Goal: Task Accomplishment & Management: Use online tool/utility

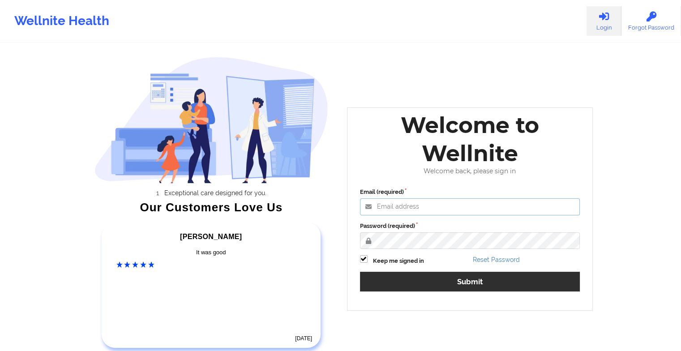
type input "[EMAIL_ADDRESS][DOMAIN_NAME]"
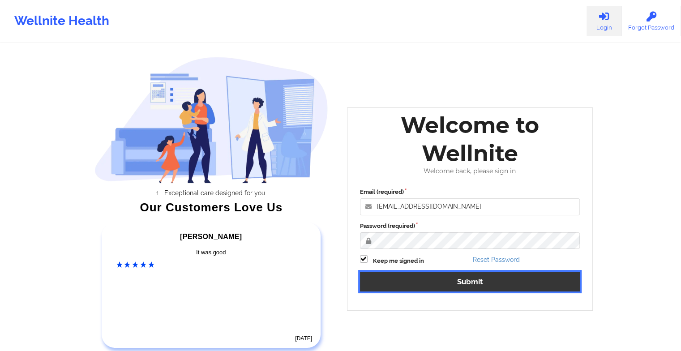
click at [435, 279] on button "Submit" at bounding box center [470, 281] width 220 height 19
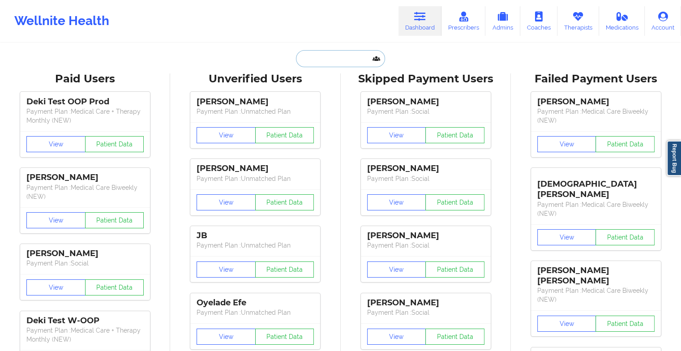
click at [321, 57] on input "text" at bounding box center [340, 58] width 89 height 17
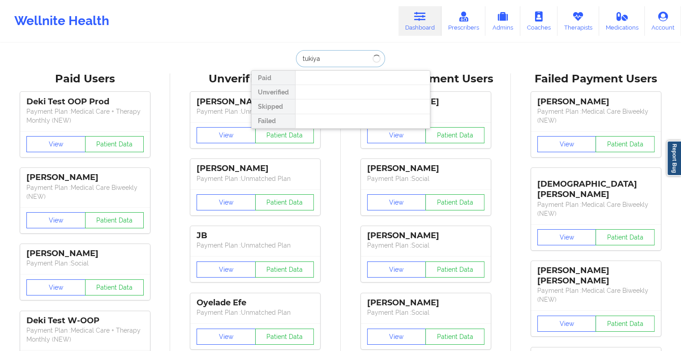
type input "tukiya m"
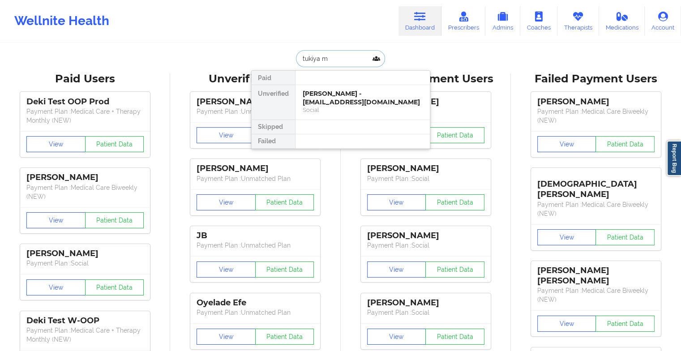
click at [315, 97] on div "[PERSON_NAME] - [EMAIL_ADDRESS][DOMAIN_NAME]" at bounding box center [363, 98] width 120 height 17
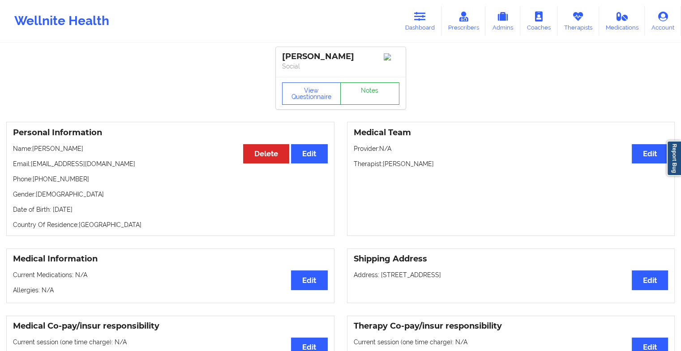
click at [359, 90] on link "Notes" at bounding box center [369, 93] width 59 height 22
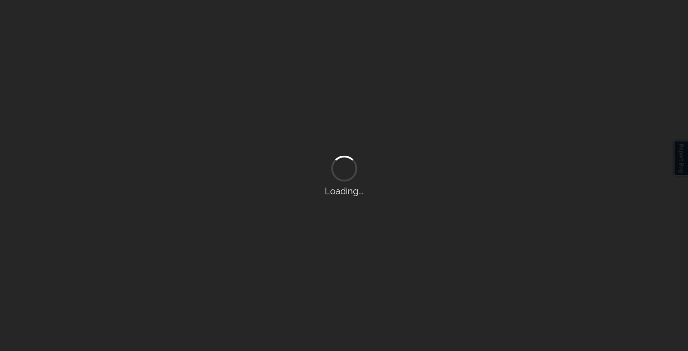
click at [359, 90] on div "Loading..." at bounding box center [344, 175] width 688 height 351
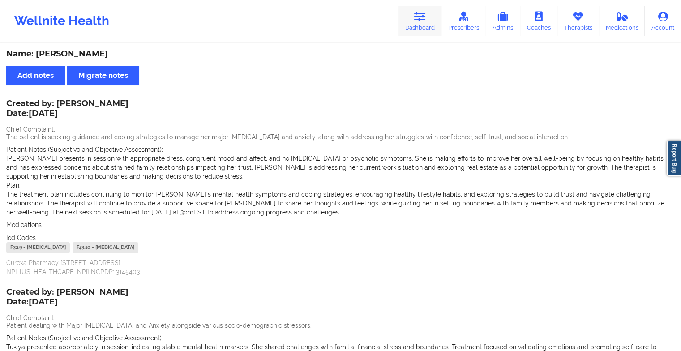
click at [406, 15] on link "Dashboard" at bounding box center [419, 21] width 43 height 30
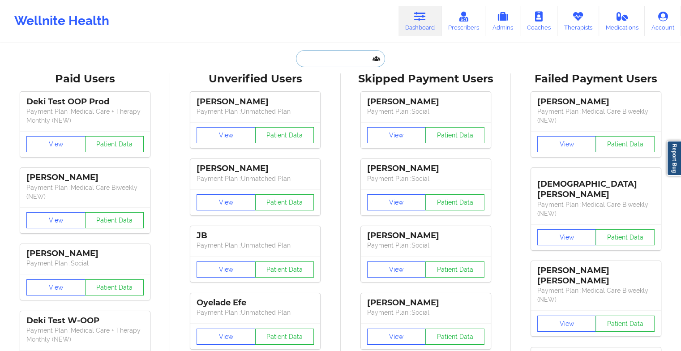
click at [338, 55] on input "text" at bounding box center [340, 58] width 89 height 17
type input "j"
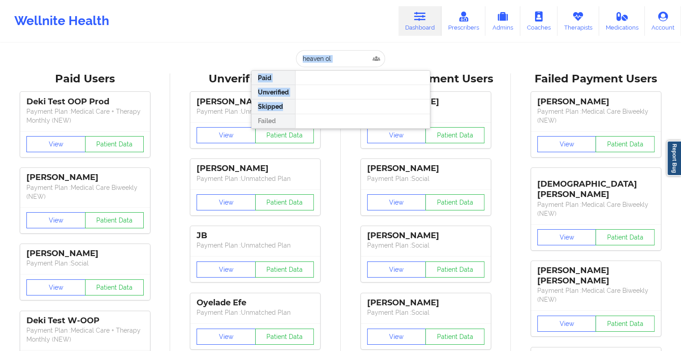
drag, startPoint x: 347, startPoint y: 101, endPoint x: 337, endPoint y: 58, distance: 44.5
click at [337, 58] on div "heaven ol Paid Unverified Skipped Failed" at bounding box center [340, 58] width 179 height 17
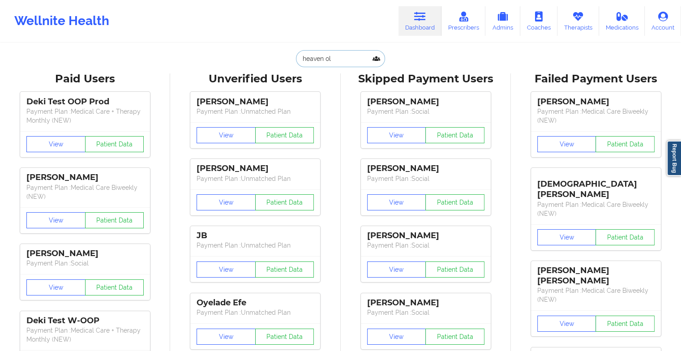
click at [337, 58] on input "heaven ol" at bounding box center [340, 58] width 89 height 17
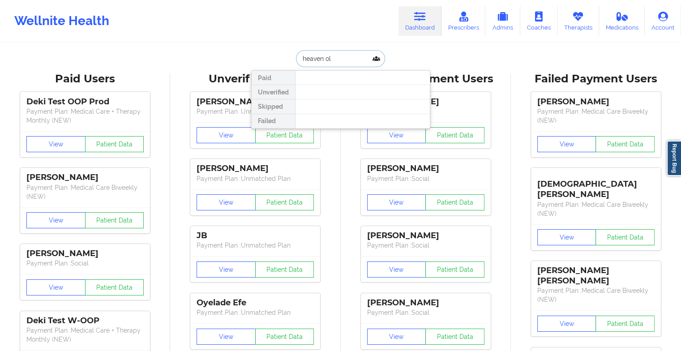
type input "heaven o"
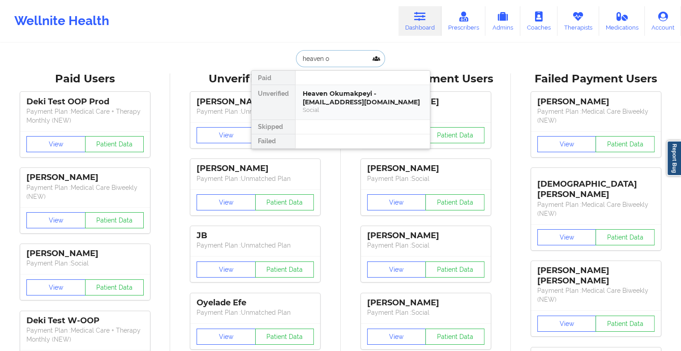
click at [336, 96] on div "Heaven Okumakpeyi - [EMAIL_ADDRESS][DOMAIN_NAME]" at bounding box center [363, 98] width 120 height 17
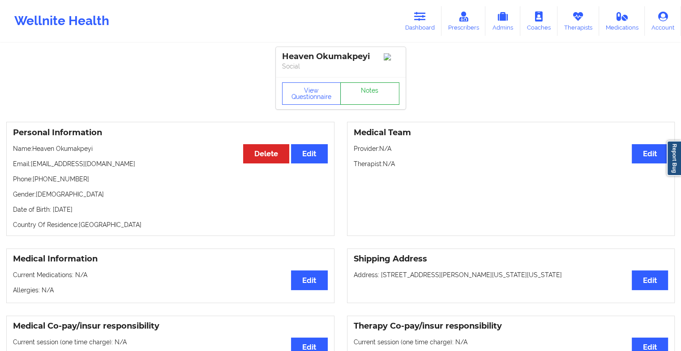
click at [367, 95] on link "Notes" at bounding box center [369, 93] width 59 height 22
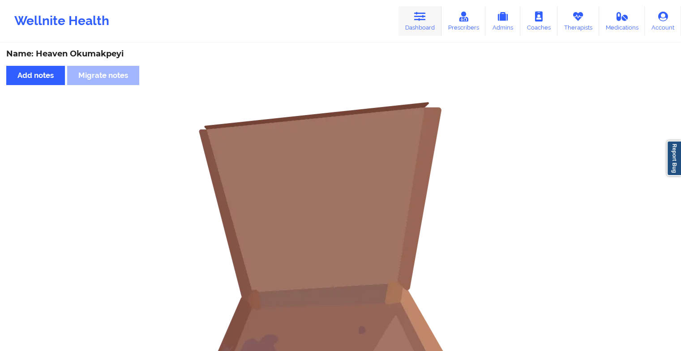
click at [424, 20] on icon at bounding box center [420, 17] width 12 height 10
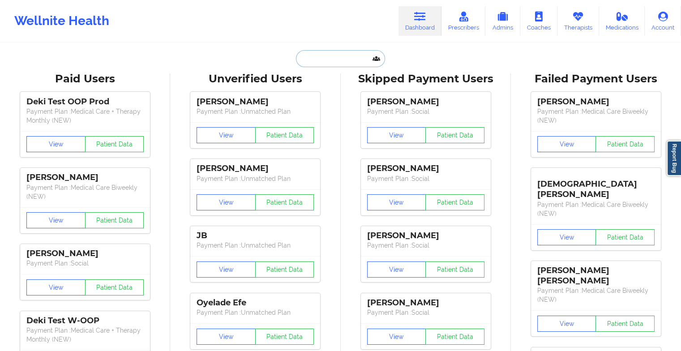
click at [334, 57] on input "text" at bounding box center [340, 58] width 89 height 17
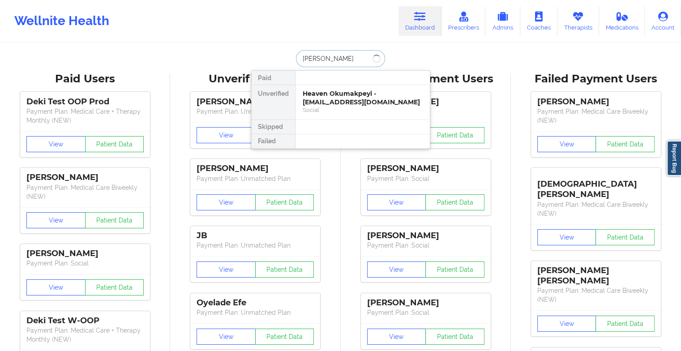
type input "[PERSON_NAME]"
click at [340, 98] on div "[PERSON_NAME] - [EMAIL_ADDRESS][DOMAIN_NAME]" at bounding box center [363, 98] width 120 height 17
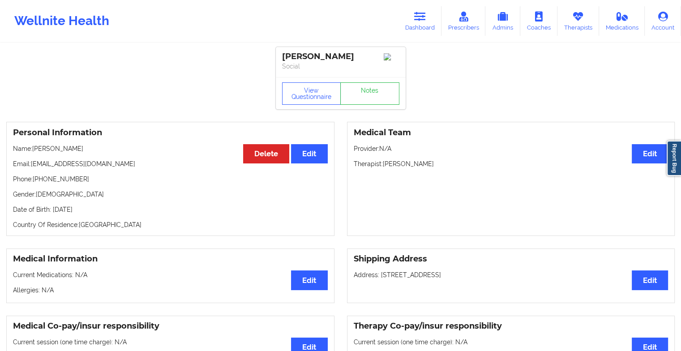
click at [358, 100] on link "Notes" at bounding box center [369, 93] width 59 height 22
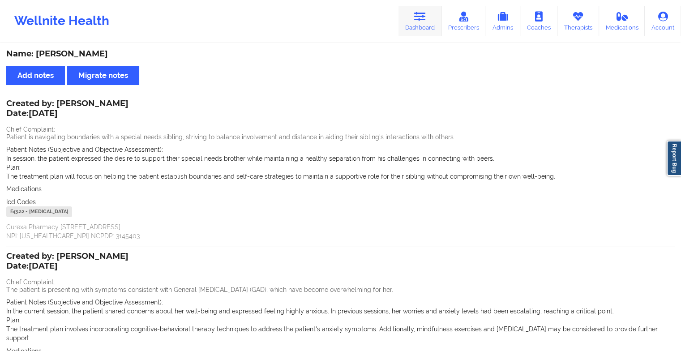
click at [410, 26] on link "Dashboard" at bounding box center [419, 21] width 43 height 30
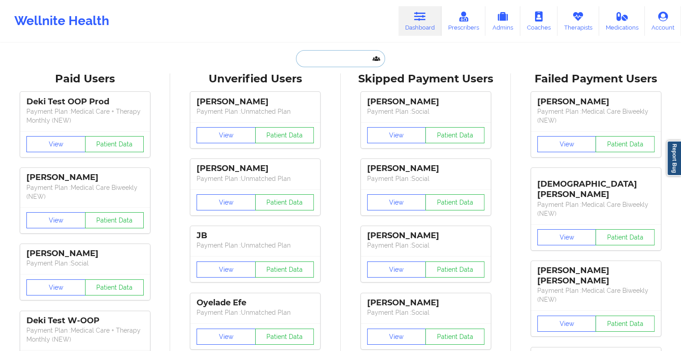
click at [356, 58] on input "text" at bounding box center [340, 58] width 89 height 17
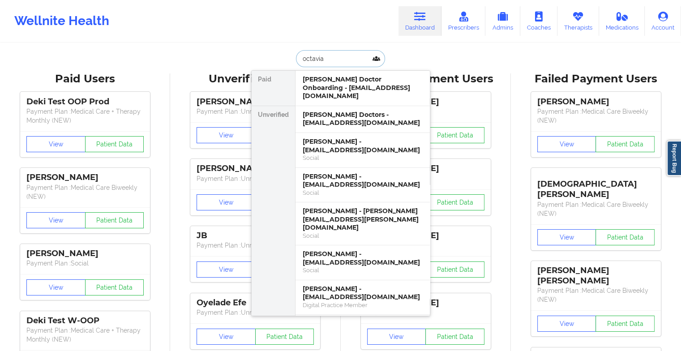
type input "octavia l"
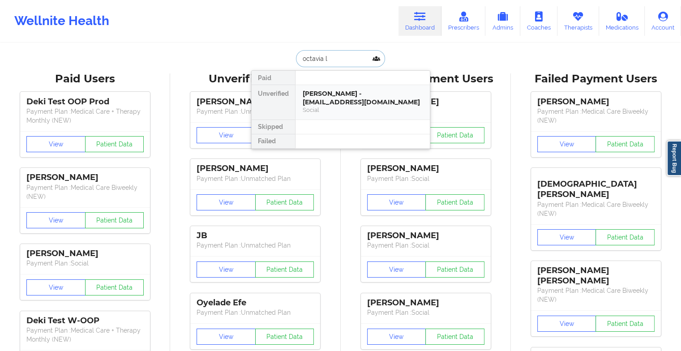
click at [349, 106] on div "Social" at bounding box center [363, 110] width 120 height 8
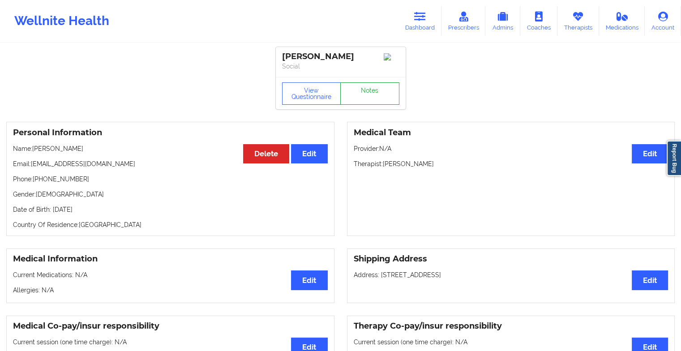
click at [355, 94] on link "Notes" at bounding box center [369, 93] width 59 height 22
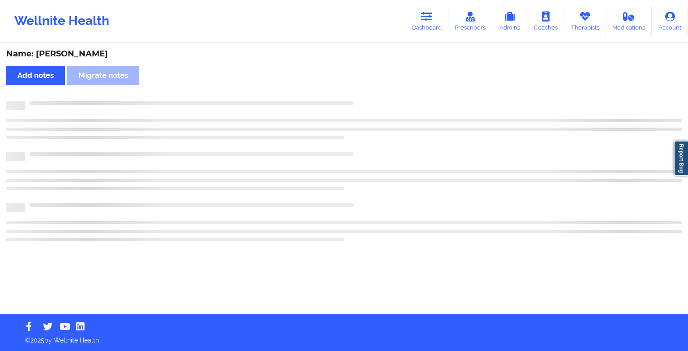
click at [355, 94] on div "Name: [PERSON_NAME] Add notes Migrate notes" at bounding box center [344, 179] width 688 height 270
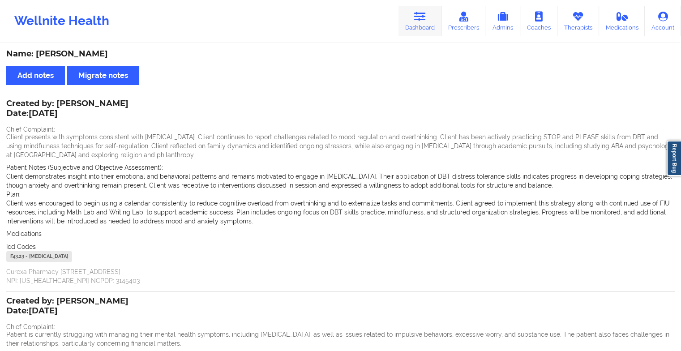
click at [432, 11] on link "Dashboard" at bounding box center [419, 21] width 43 height 30
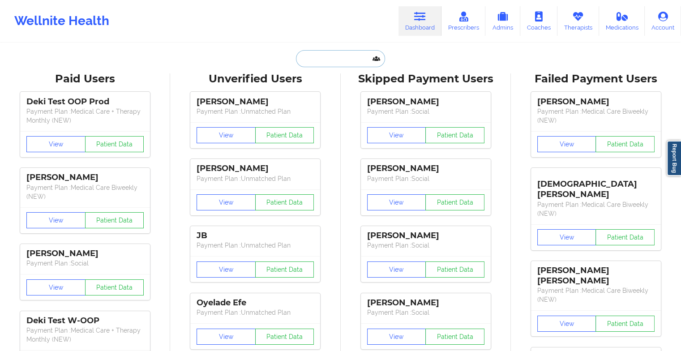
click at [329, 64] on input "text" at bounding box center [340, 58] width 89 height 17
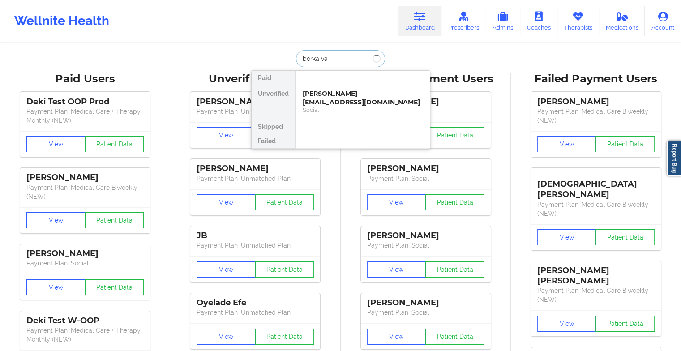
type input "borka van"
click at [328, 95] on div "[PERSON_NAME] - [EMAIL_ADDRESS][DOMAIN_NAME]" at bounding box center [363, 98] width 120 height 17
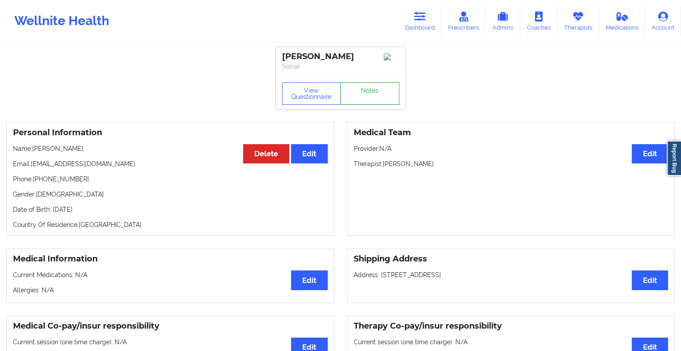
click at [371, 98] on link "Notes" at bounding box center [369, 93] width 59 height 22
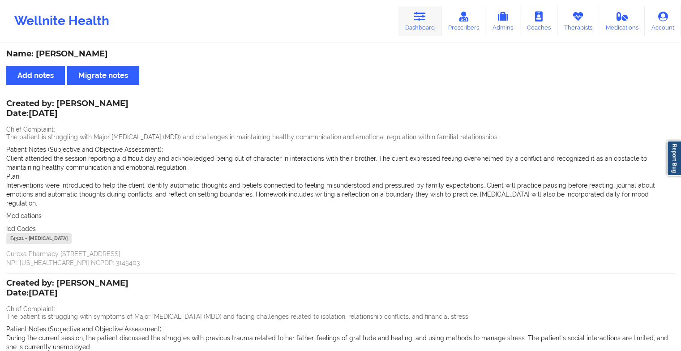
click at [410, 14] on link "Dashboard" at bounding box center [419, 21] width 43 height 30
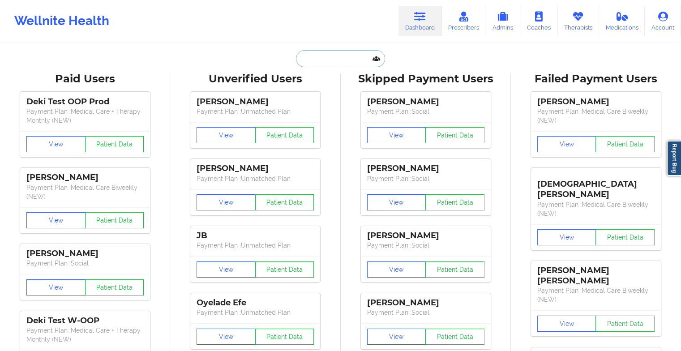
click at [346, 59] on input "text" at bounding box center [340, 58] width 89 height 17
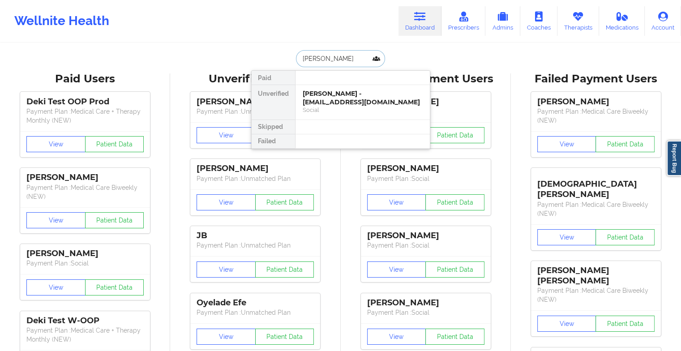
type input "[PERSON_NAME]"
click at [344, 87] on div "[PERSON_NAME] - [PERSON_NAME][EMAIL_ADDRESS][DOMAIN_NAME] Social" at bounding box center [362, 102] width 134 height 34
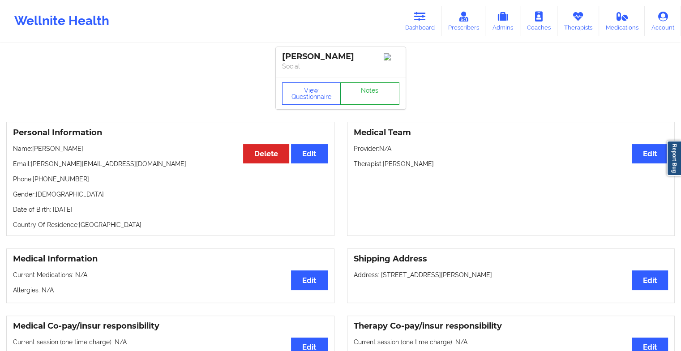
click at [360, 104] on link "Notes" at bounding box center [369, 93] width 59 height 22
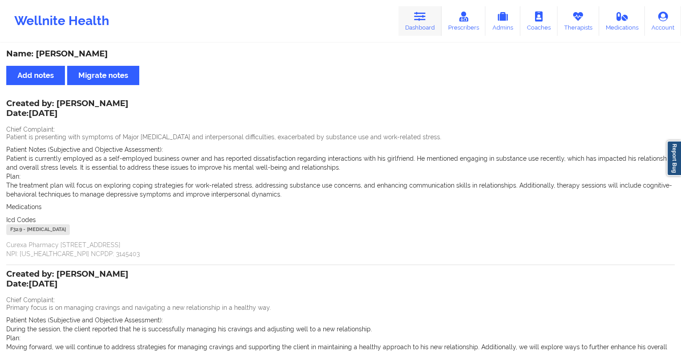
click at [418, 17] on icon at bounding box center [420, 17] width 12 height 10
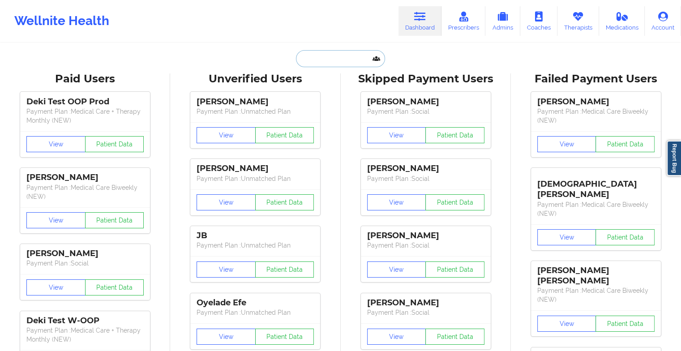
click at [339, 61] on input "text" at bounding box center [340, 58] width 89 height 17
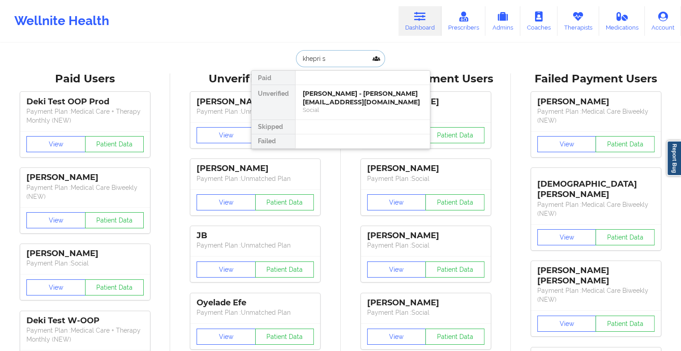
type input "khepri st"
click at [346, 92] on div "Khepri [PERSON_NAME] - [EMAIL_ADDRESS][DOMAIN_NAME]" at bounding box center [363, 98] width 120 height 17
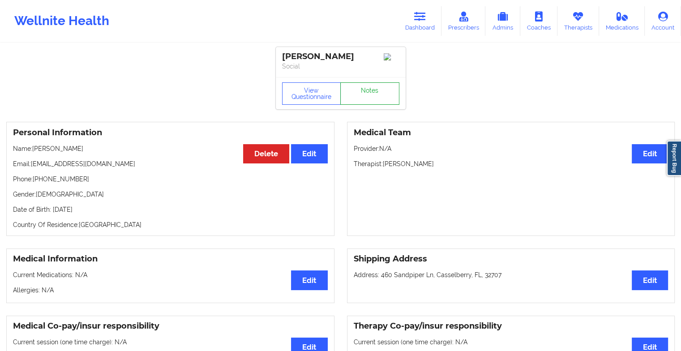
click at [372, 101] on link "Notes" at bounding box center [369, 93] width 59 height 22
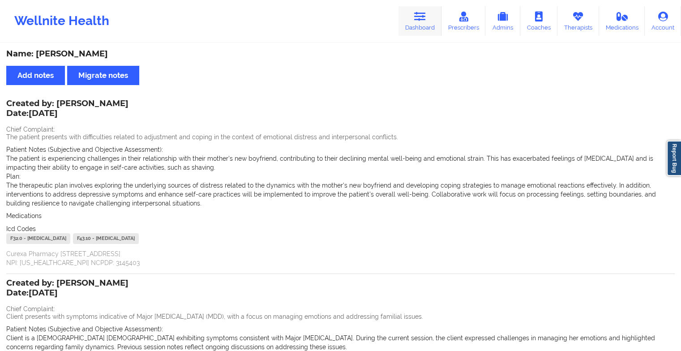
click at [409, 20] on link "Dashboard" at bounding box center [419, 21] width 43 height 30
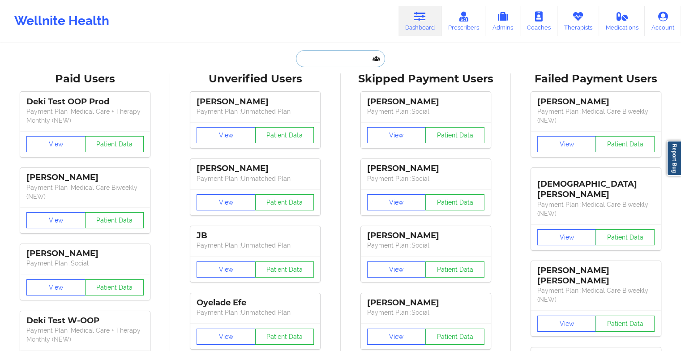
click at [334, 61] on input "text" at bounding box center [340, 58] width 89 height 17
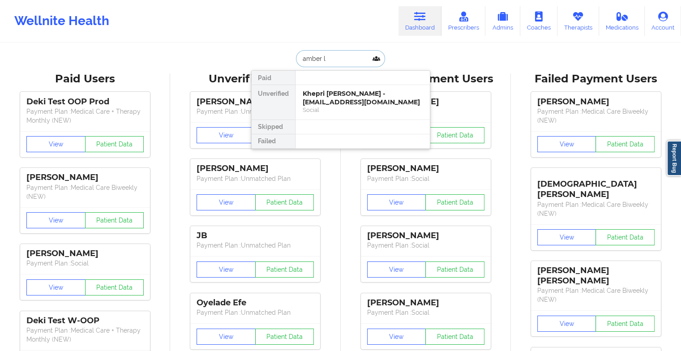
type input "amber la"
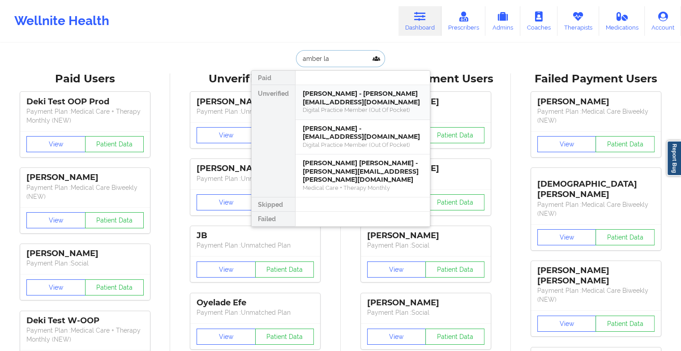
click at [337, 93] on div "[PERSON_NAME] - [PERSON_NAME][EMAIL_ADDRESS][DOMAIN_NAME]" at bounding box center [363, 98] width 120 height 17
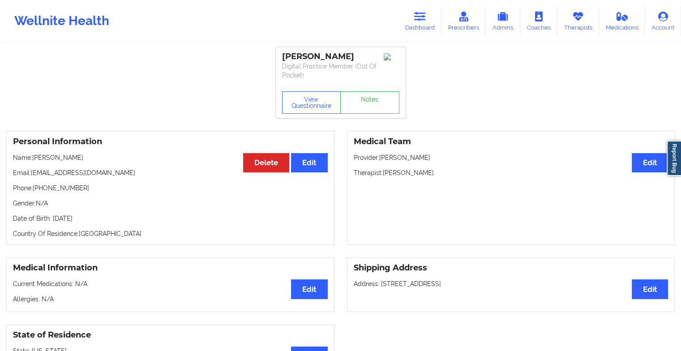
click at [362, 87] on div "View Questionnaire Notes" at bounding box center [341, 102] width 130 height 32
drag, startPoint x: 362, startPoint y: 87, endPoint x: 362, endPoint y: 103, distance: 16.6
click at [362, 103] on link "Notes" at bounding box center [369, 102] width 59 height 22
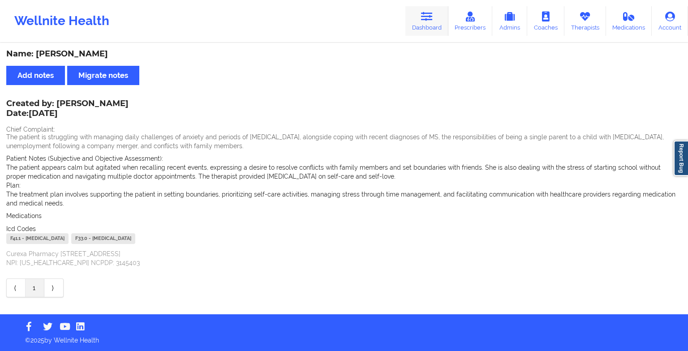
click at [425, 12] on icon at bounding box center [427, 17] width 12 height 10
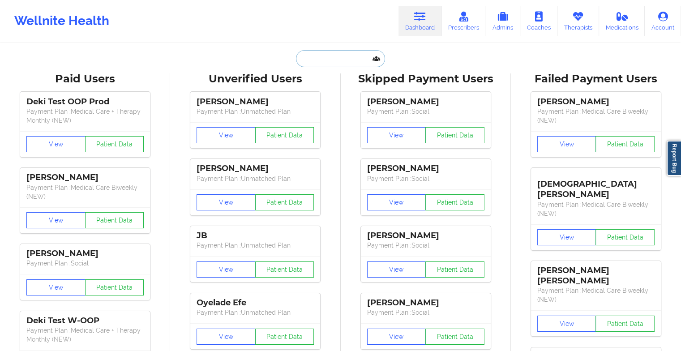
click at [338, 56] on input "text" at bounding box center [340, 58] width 89 height 17
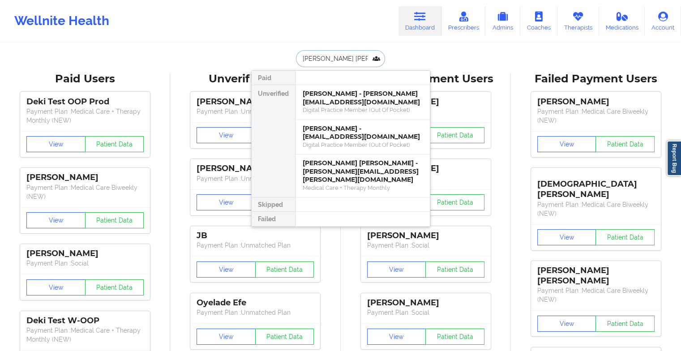
type input "[PERSON_NAME][DEMOGRAPHIC_DATA]"
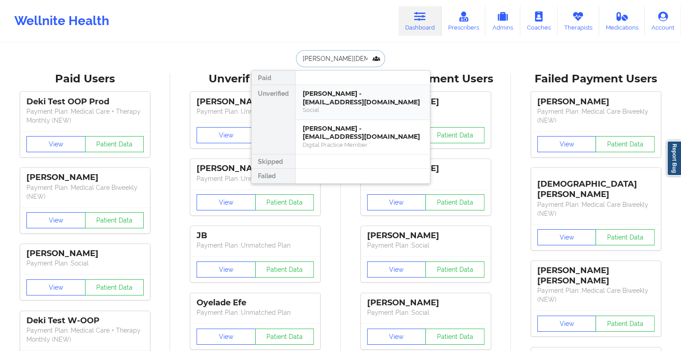
click at [344, 96] on div "[PERSON_NAME] - [EMAIL_ADDRESS][DOMAIN_NAME]" at bounding box center [363, 98] width 120 height 17
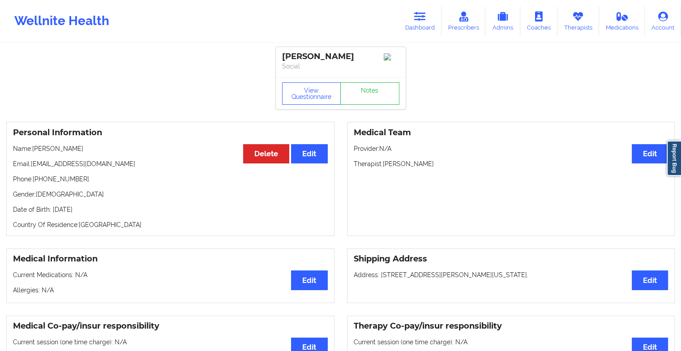
click at [368, 108] on div "View Questionnaire Notes" at bounding box center [341, 93] width 130 height 32
drag, startPoint x: 368, startPoint y: 108, endPoint x: 371, endPoint y: 103, distance: 5.5
click at [371, 103] on link "Notes" at bounding box center [369, 93] width 59 height 22
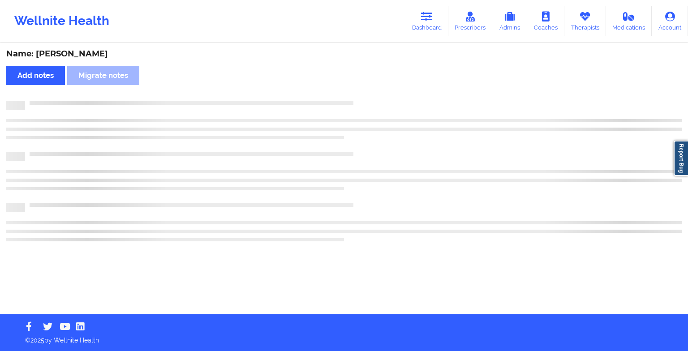
click at [371, 101] on div at bounding box center [353, 101] width 656 height 0
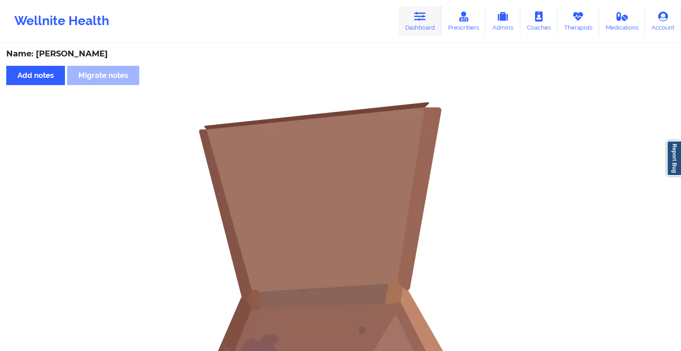
click at [428, 30] on link "Dashboard" at bounding box center [419, 21] width 43 height 30
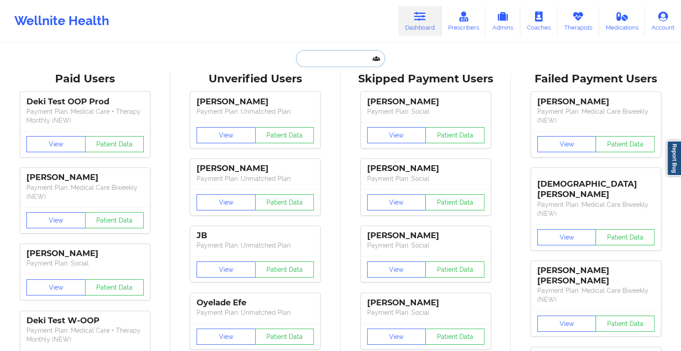
click at [351, 58] on input "text" at bounding box center [340, 58] width 89 height 17
type input "e"
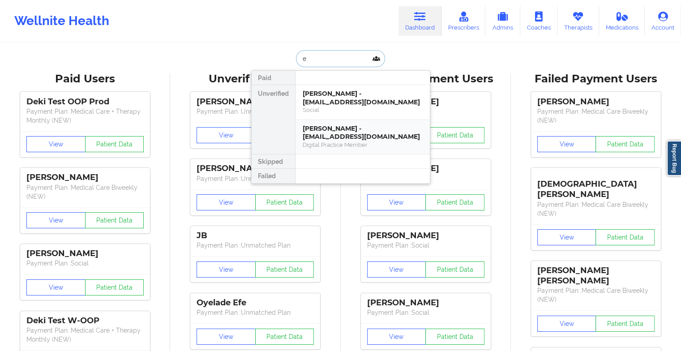
click at [370, 136] on div "[PERSON_NAME] - [EMAIL_ADDRESS][DOMAIN_NAME]" at bounding box center [363, 132] width 120 height 17
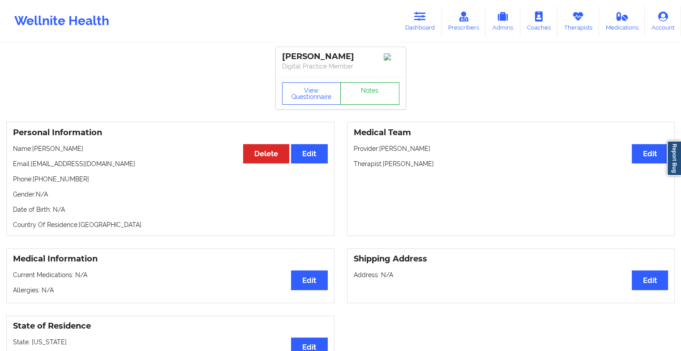
click at [382, 94] on link "Notes" at bounding box center [369, 93] width 59 height 22
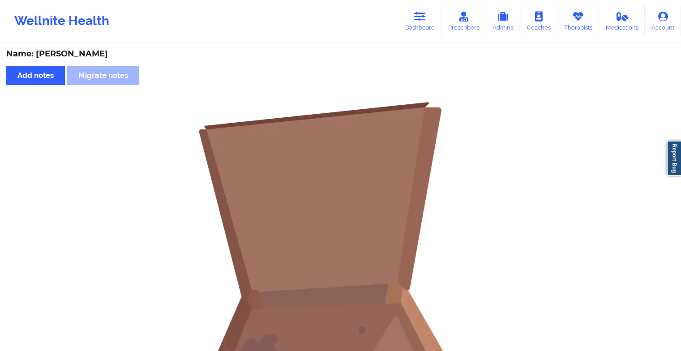
click at [394, 21] on div "Wellnite Health Dashboard Prescribers Admins Coaches Therapists Medications Acc…" at bounding box center [340, 21] width 681 height 36
click at [408, 16] on link "Dashboard" at bounding box center [419, 21] width 43 height 30
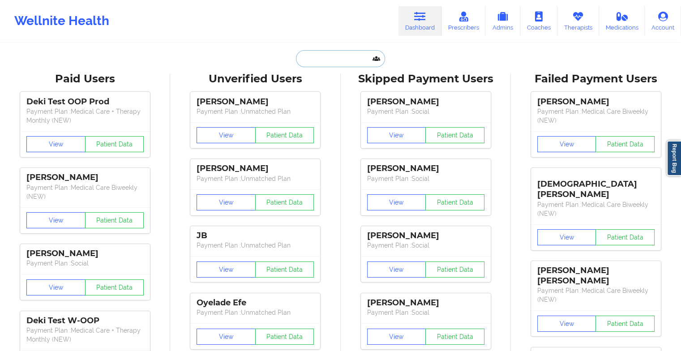
click at [330, 61] on input "text" at bounding box center [340, 58] width 89 height 17
type input "n"
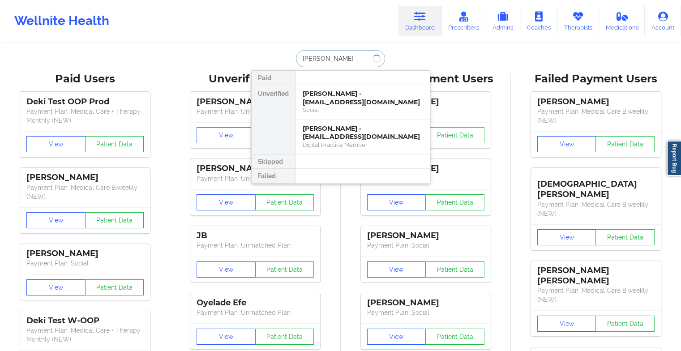
type input "[PERSON_NAME]"
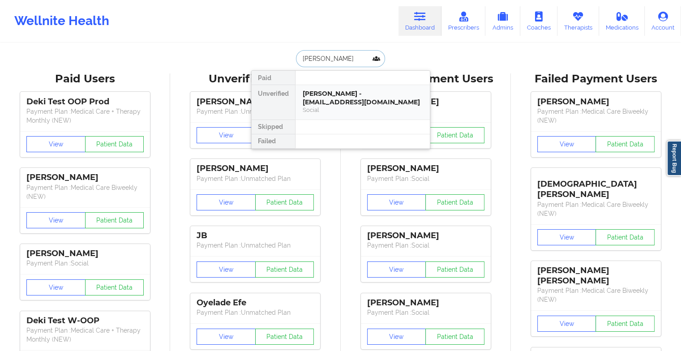
click at [332, 107] on div "Social" at bounding box center [363, 110] width 120 height 8
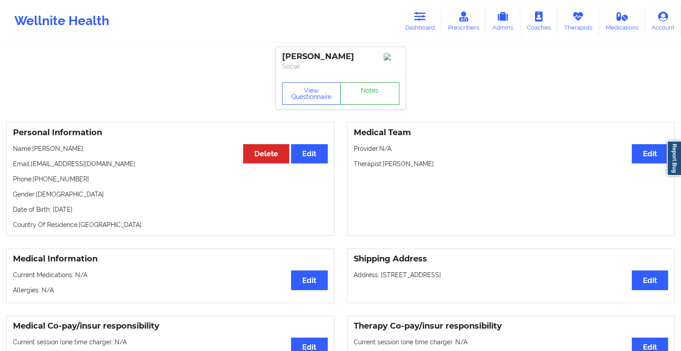
click at [362, 93] on link "Notes" at bounding box center [369, 93] width 59 height 22
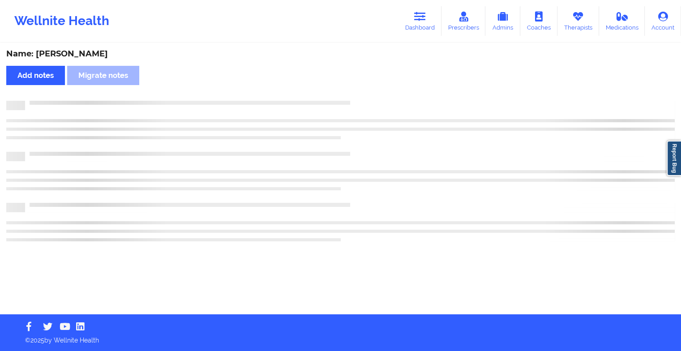
click at [362, 93] on div "Name: [PERSON_NAME] notes Migrate notes" at bounding box center [340, 179] width 681 height 270
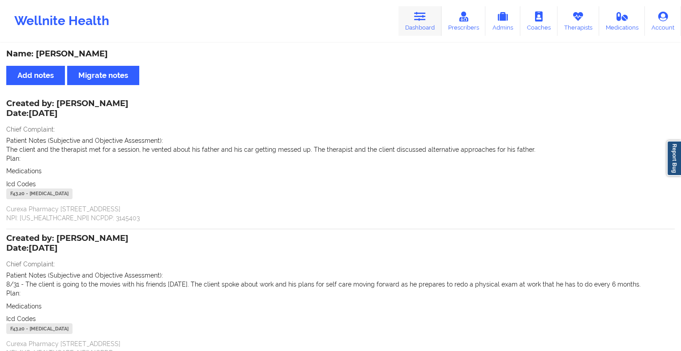
click at [430, 20] on link "Dashboard" at bounding box center [419, 21] width 43 height 30
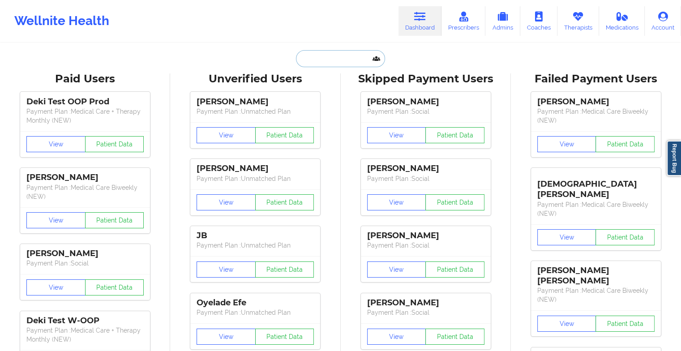
click at [338, 60] on input "text" at bounding box center [340, 58] width 89 height 17
type input "a"
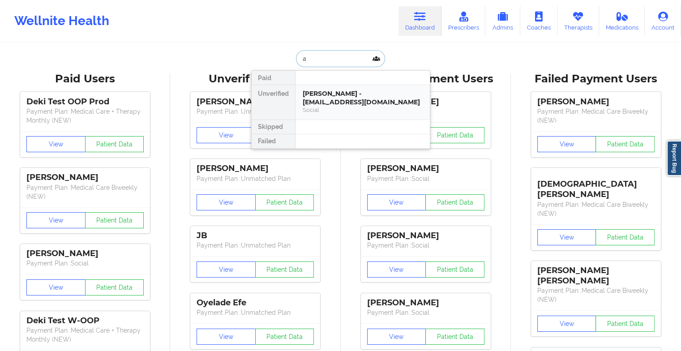
click at [371, 112] on div "Social" at bounding box center [363, 110] width 120 height 8
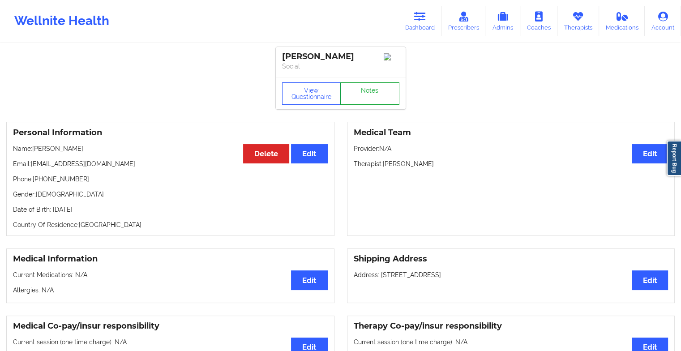
click at [374, 102] on link "Notes" at bounding box center [369, 93] width 59 height 22
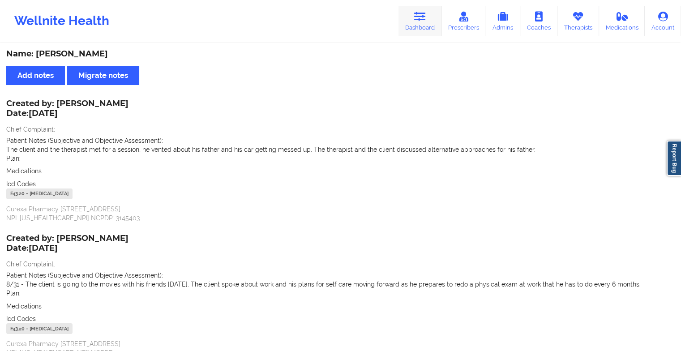
click at [423, 20] on icon at bounding box center [420, 17] width 12 height 10
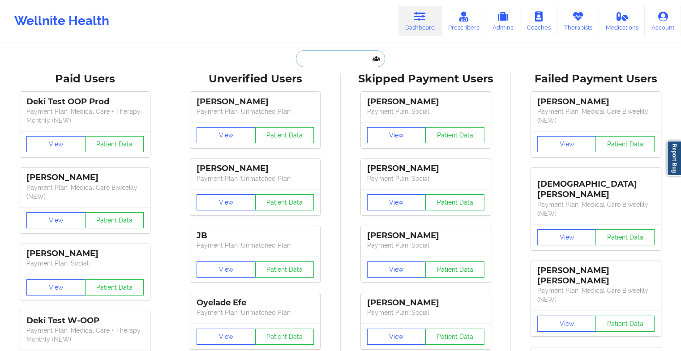
click at [323, 58] on input "text" at bounding box center [340, 58] width 89 height 17
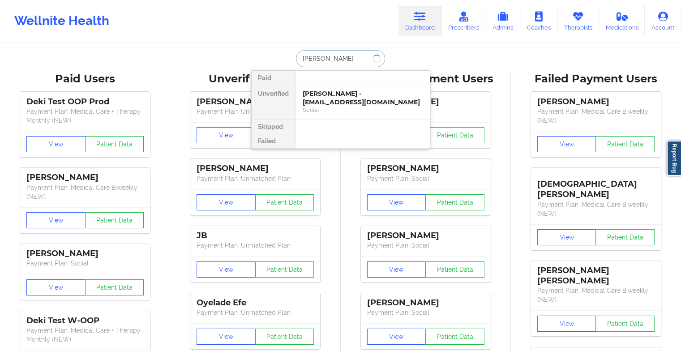
type input "[PERSON_NAME]"
click at [338, 103] on div "[PERSON_NAME] - [EMAIL_ADDRESS][DOMAIN_NAME]" at bounding box center [363, 98] width 120 height 17
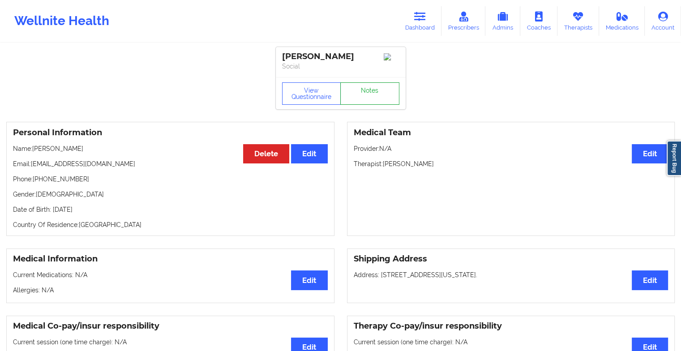
click at [361, 94] on link "Notes" at bounding box center [369, 93] width 59 height 22
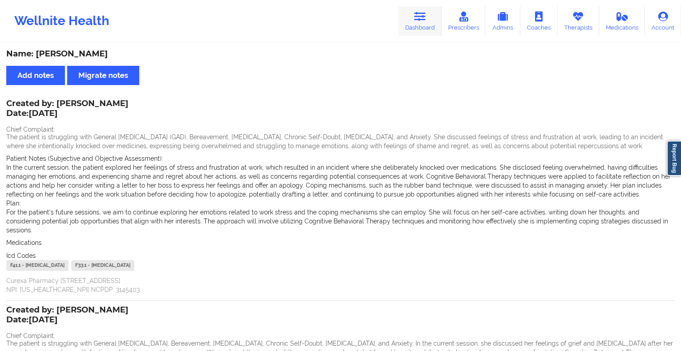
click at [414, 19] on link "Dashboard" at bounding box center [419, 21] width 43 height 30
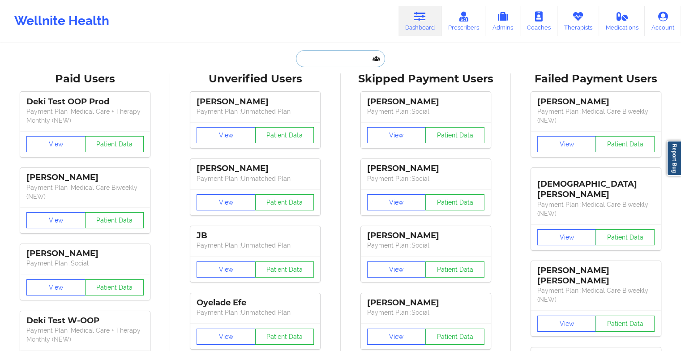
click at [346, 56] on input "text" at bounding box center [340, 58] width 89 height 17
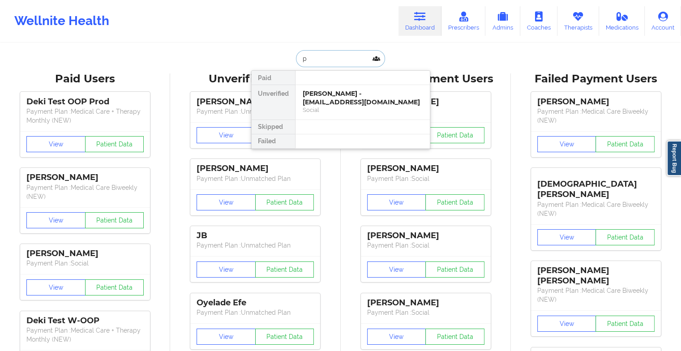
type input "p"
type input "[PERSON_NAME]"
click at [334, 95] on div "[PERSON_NAME] - [EMAIL_ADDRESS][DOMAIN_NAME]" at bounding box center [363, 98] width 120 height 17
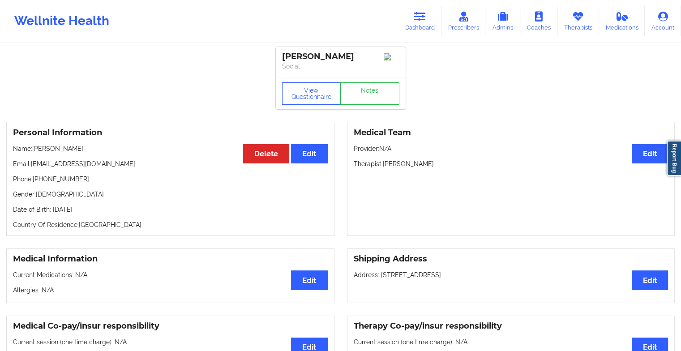
click at [378, 105] on link "Notes" at bounding box center [369, 93] width 59 height 22
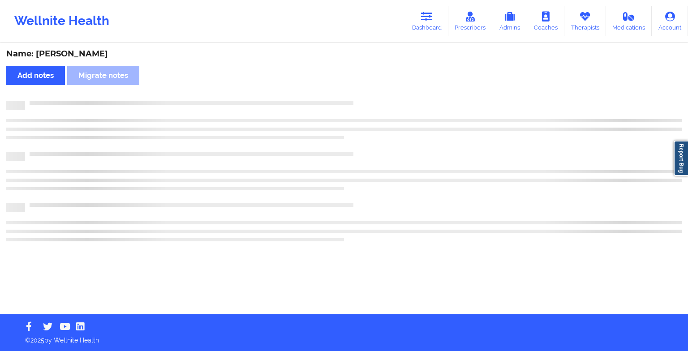
click at [378, 106] on div at bounding box center [343, 105] width 675 height 9
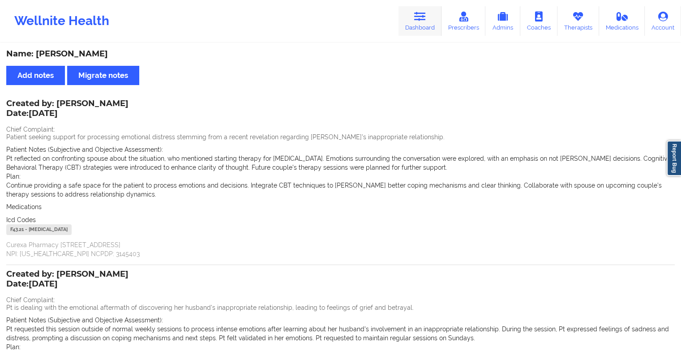
drag, startPoint x: 419, startPoint y: 40, endPoint x: 424, endPoint y: 25, distance: 15.9
click at [424, 25] on div "Wellnite Health Dashboard Prescribers Admins Coaches Therapists Medications Acc…" at bounding box center [340, 21] width 681 height 42
click at [424, 25] on link "Dashboard" at bounding box center [419, 21] width 43 height 30
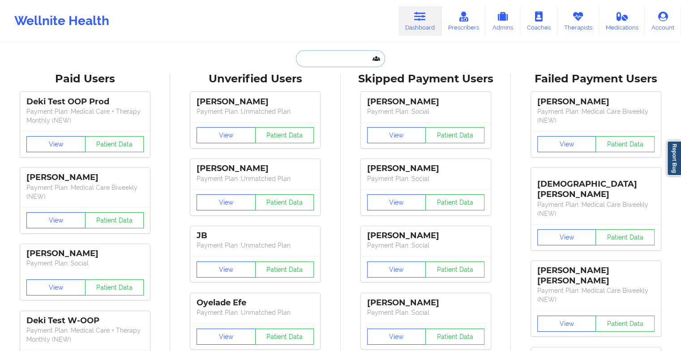
click at [323, 63] on input "text" at bounding box center [340, 58] width 89 height 17
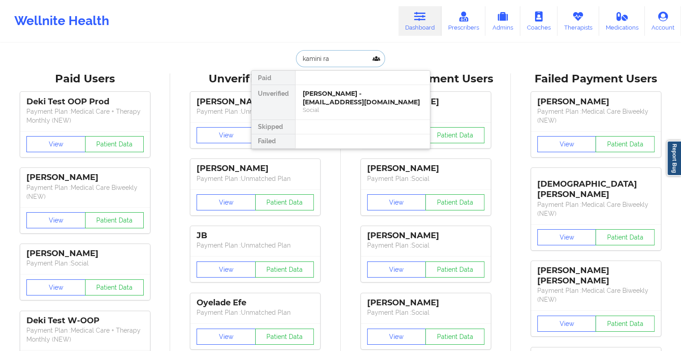
type input "[PERSON_NAME]"
click at [330, 104] on div "[PERSON_NAME] - [EMAIL_ADDRESS][DOMAIN_NAME]" at bounding box center [363, 98] width 120 height 17
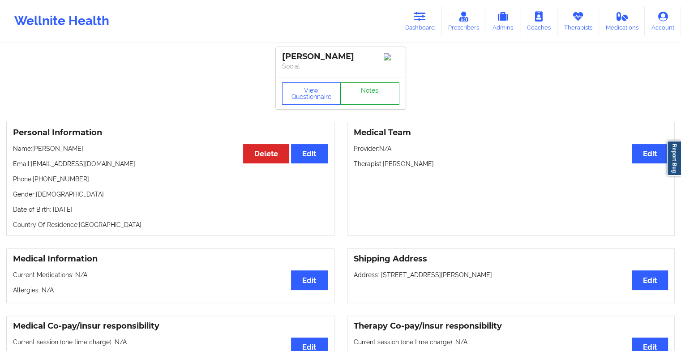
click at [380, 101] on link "Notes" at bounding box center [369, 93] width 59 height 22
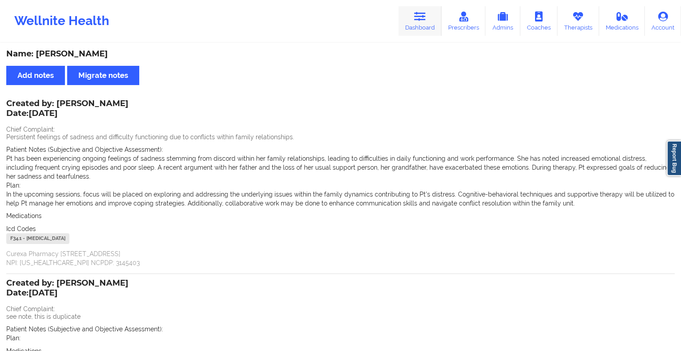
click at [428, 25] on link "Dashboard" at bounding box center [419, 21] width 43 height 30
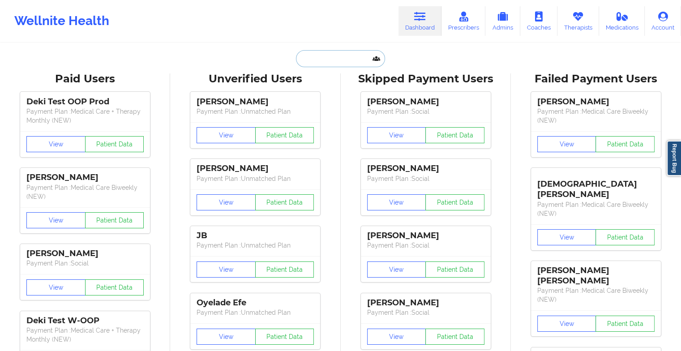
click at [325, 63] on input "text" at bounding box center [340, 58] width 89 height 17
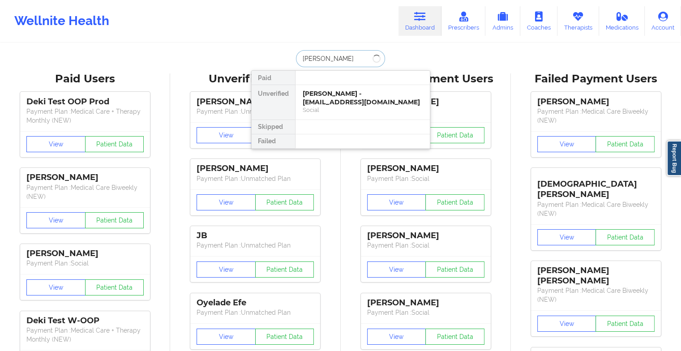
type input "[PERSON_NAME] plan"
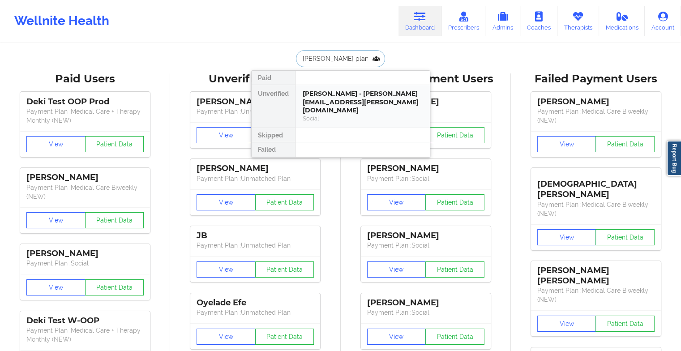
click at [362, 96] on div "[PERSON_NAME] - [PERSON_NAME][EMAIL_ADDRESS][PERSON_NAME][DOMAIN_NAME]" at bounding box center [363, 102] width 120 height 25
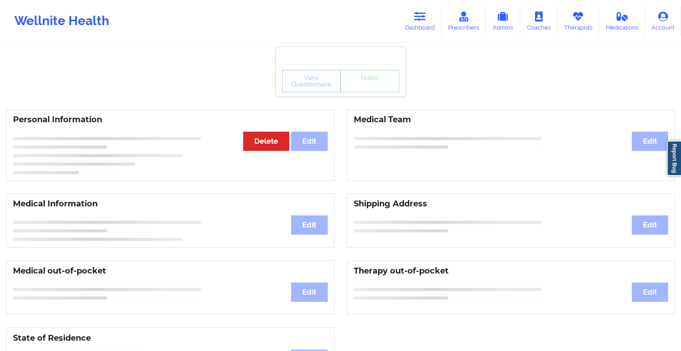
click at [362, 96] on div "View Questionnaire Notes" at bounding box center [341, 80] width 130 height 32
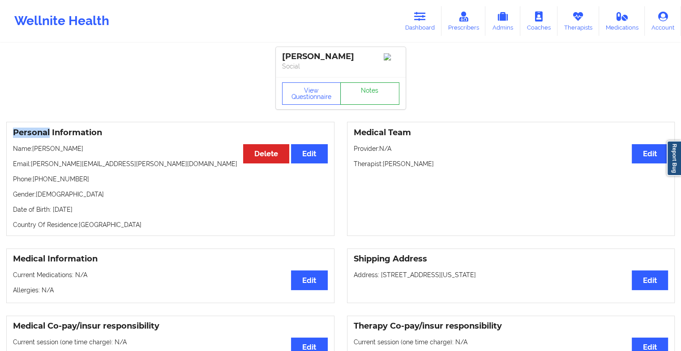
drag, startPoint x: 362, startPoint y: 96, endPoint x: 353, endPoint y: 100, distance: 9.6
click at [353, 100] on link "Notes" at bounding box center [369, 93] width 59 height 22
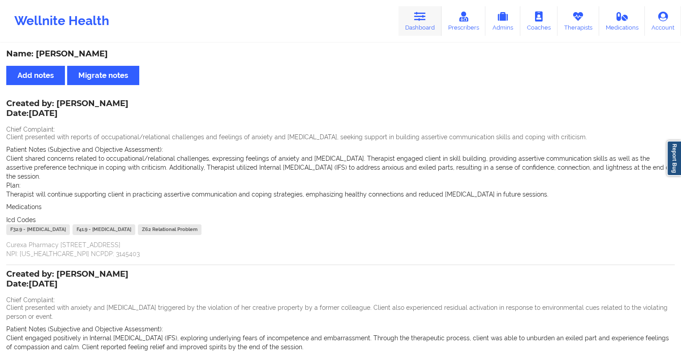
click at [423, 22] on link "Dashboard" at bounding box center [419, 21] width 43 height 30
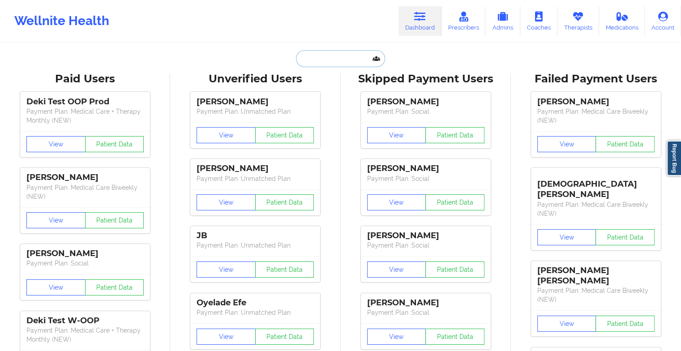
click at [336, 64] on input "text" at bounding box center [340, 58] width 89 height 17
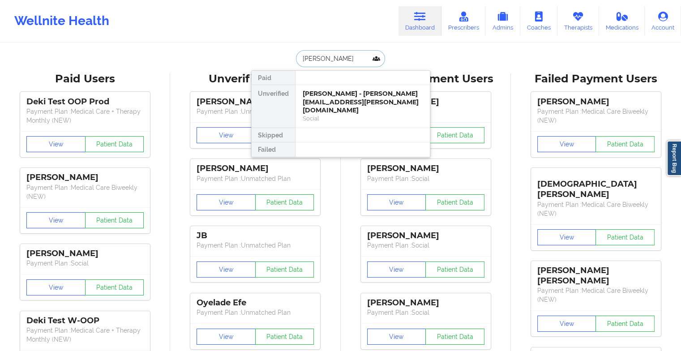
type input "[PERSON_NAME]"
click at [337, 99] on div "[PERSON_NAME] - [EMAIL_ADDRESS][DOMAIN_NAME]" at bounding box center [363, 98] width 120 height 17
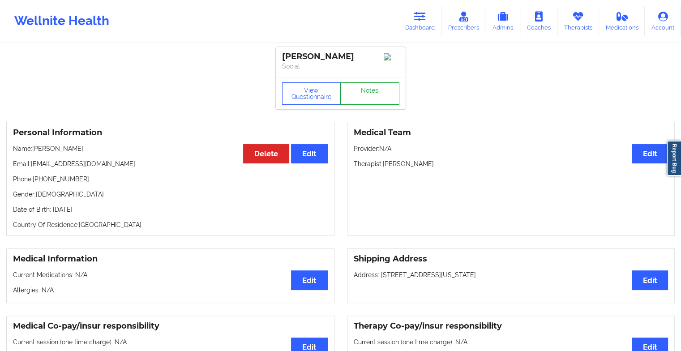
click at [372, 88] on link "Notes" at bounding box center [369, 93] width 59 height 22
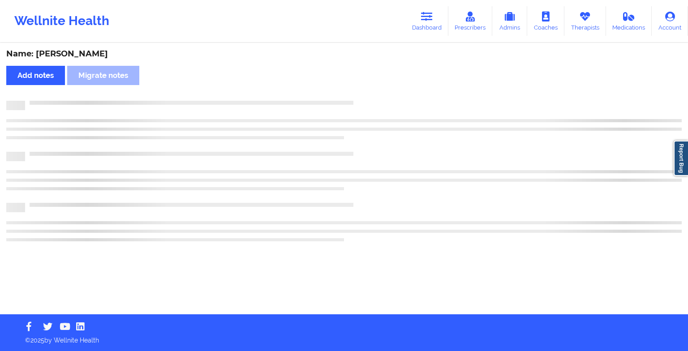
click at [372, 88] on div "Name: [PERSON_NAME] Add notes Migrate notes" at bounding box center [344, 179] width 688 height 270
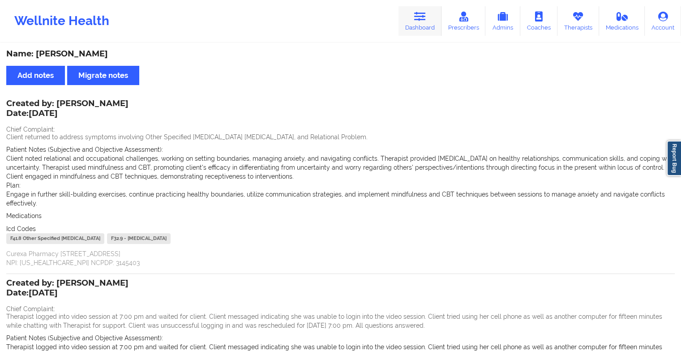
click at [412, 19] on link "Dashboard" at bounding box center [419, 21] width 43 height 30
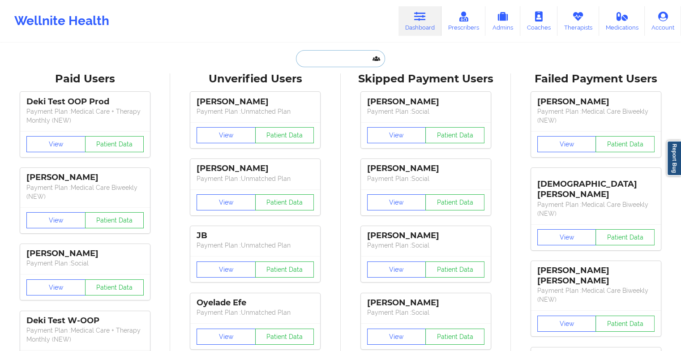
click at [337, 52] on input "text" at bounding box center [340, 58] width 89 height 17
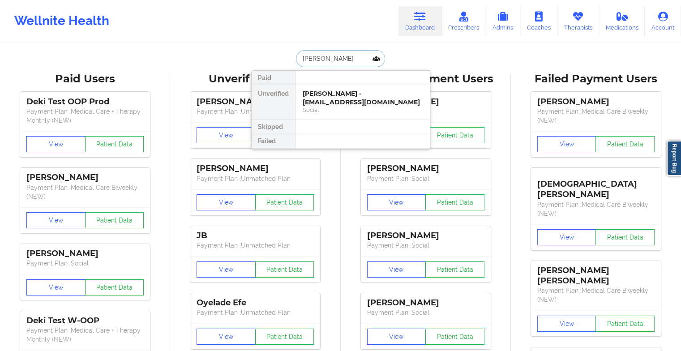
type input "[PERSON_NAME]"
click at [315, 112] on div "Social" at bounding box center [363, 110] width 120 height 8
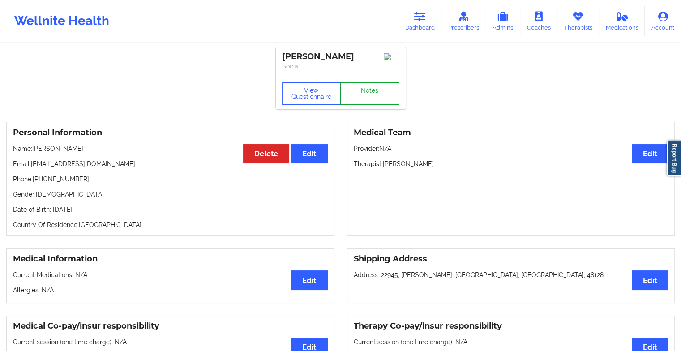
click at [365, 93] on link "Notes" at bounding box center [369, 93] width 59 height 22
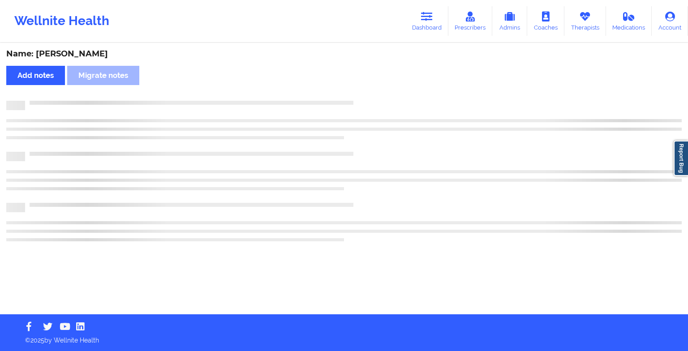
click at [365, 93] on div "Name: [PERSON_NAME] Add notes Migrate notes" at bounding box center [344, 179] width 688 height 270
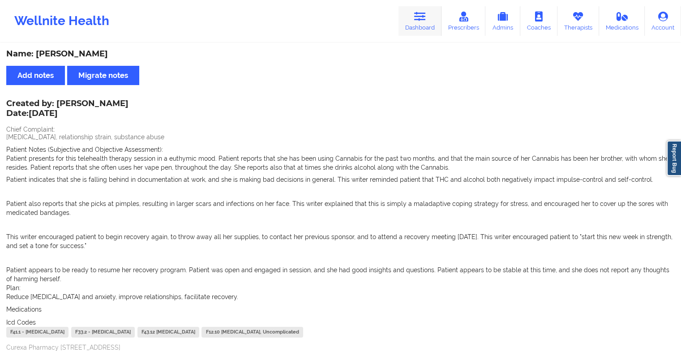
click at [408, 22] on link "Dashboard" at bounding box center [419, 21] width 43 height 30
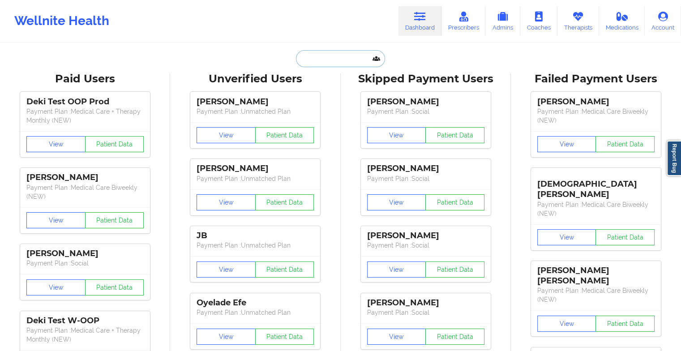
click at [340, 53] on input "text" at bounding box center [340, 58] width 89 height 17
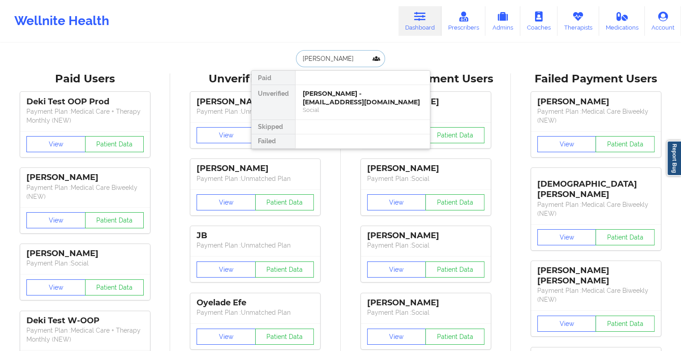
type input "[PERSON_NAME]"
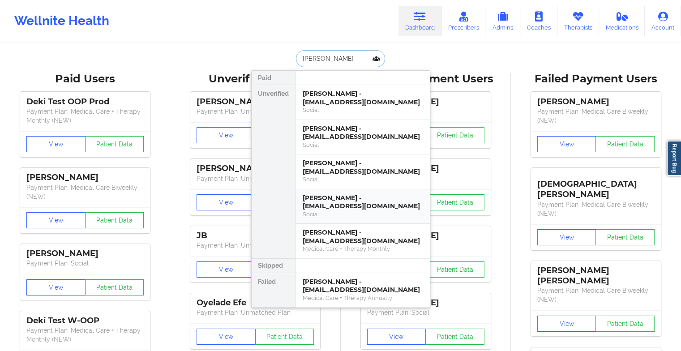
click at [364, 191] on div "[PERSON_NAME] - [EMAIL_ADDRESS][DOMAIN_NAME] Social" at bounding box center [362, 206] width 134 height 35
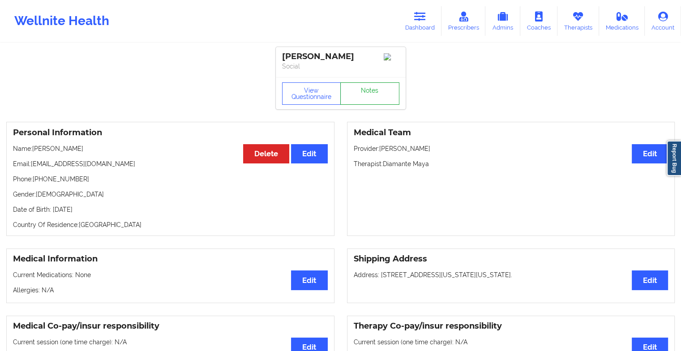
click at [374, 92] on link "Notes" at bounding box center [369, 93] width 59 height 22
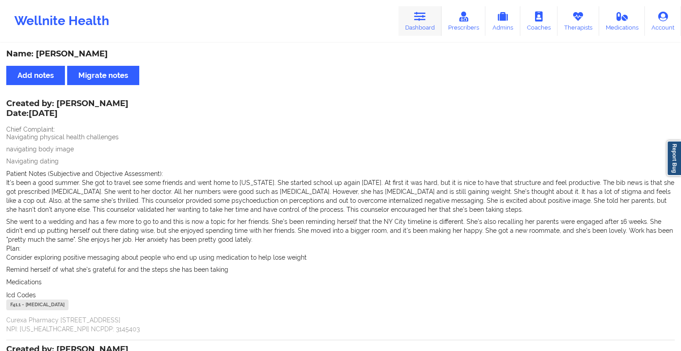
click at [405, 9] on link "Dashboard" at bounding box center [419, 21] width 43 height 30
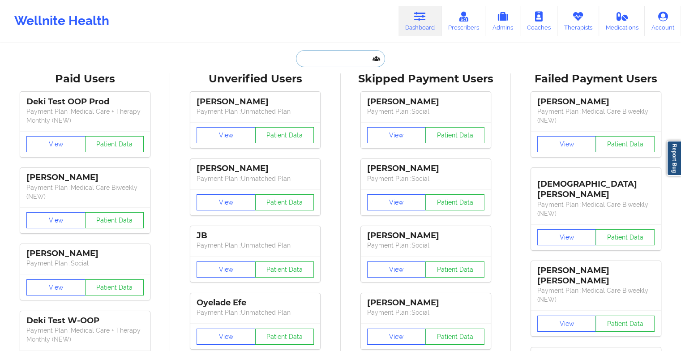
click at [344, 54] on input "text" at bounding box center [340, 58] width 89 height 17
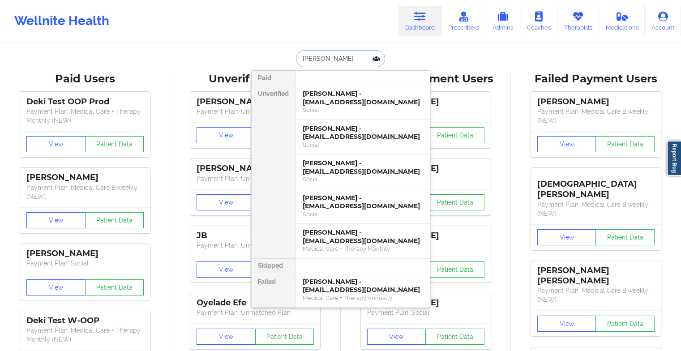
type input "[PERSON_NAME]"
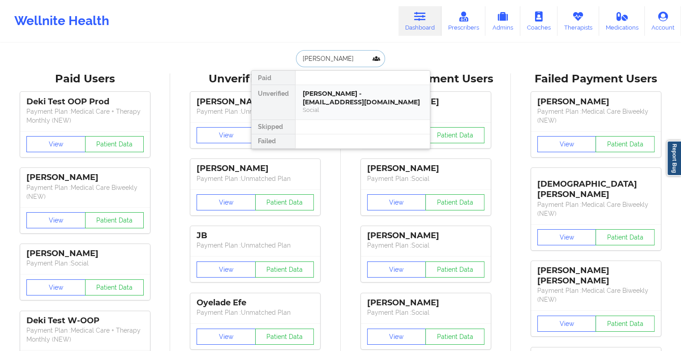
click at [342, 91] on div "[PERSON_NAME] - [EMAIL_ADDRESS][DOMAIN_NAME]" at bounding box center [363, 98] width 120 height 17
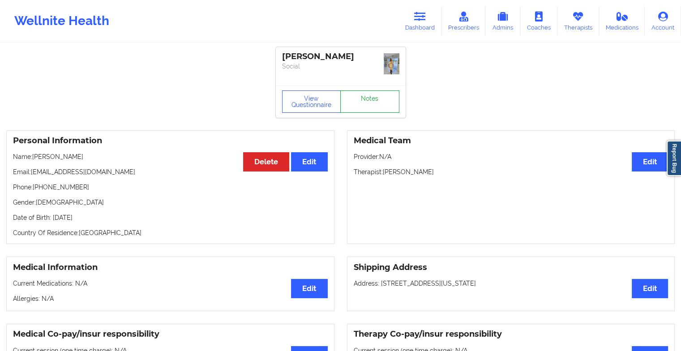
click at [394, 103] on link "Notes" at bounding box center [369, 101] width 59 height 22
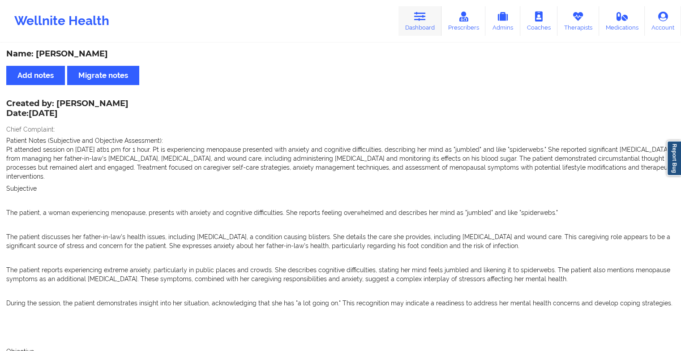
click at [416, 29] on link "Dashboard" at bounding box center [419, 21] width 43 height 30
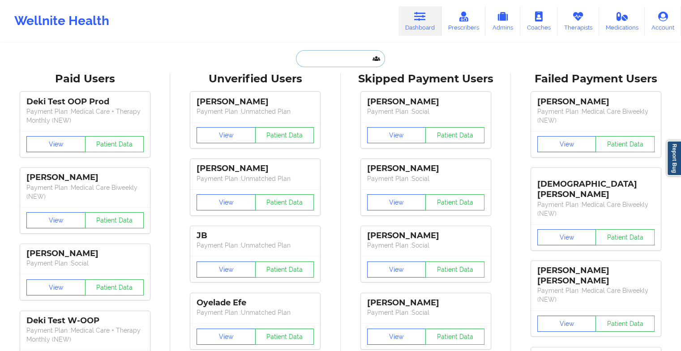
click at [335, 61] on input "text" at bounding box center [340, 58] width 89 height 17
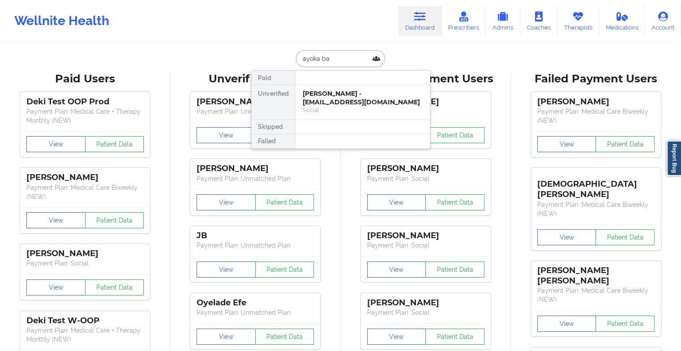
type input "ayoka bap"
click at [349, 97] on div "Ayoka Baptiste - [EMAIL_ADDRESS][PERSON_NAME][DOMAIN_NAME]" at bounding box center [363, 98] width 120 height 17
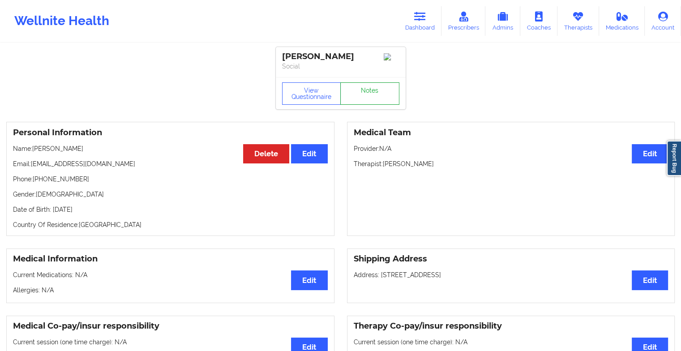
click at [372, 93] on link "Notes" at bounding box center [369, 93] width 59 height 22
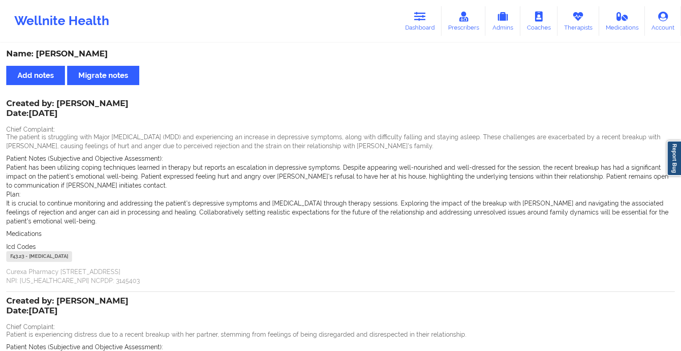
click at [426, 4] on div "Wellnite Health Dashboard Prescribers Admins Coaches Therapists Medications Acc…" at bounding box center [340, 21] width 681 height 36
click at [424, 14] on icon at bounding box center [420, 17] width 12 height 10
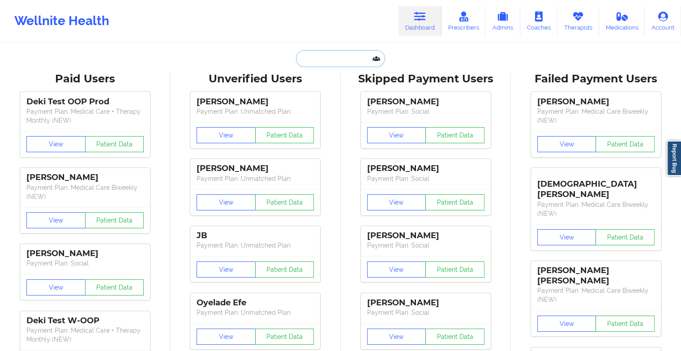
click at [338, 57] on input "text" at bounding box center [340, 58] width 89 height 17
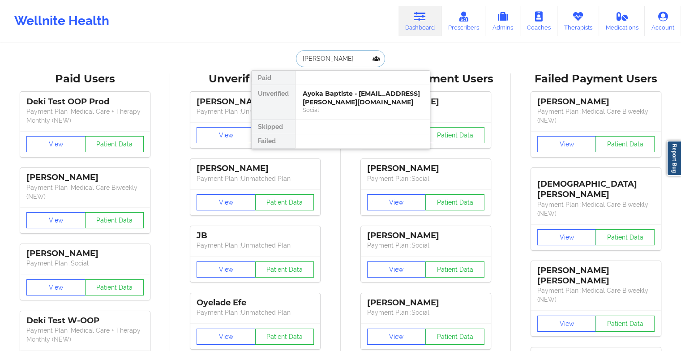
type input "[PERSON_NAME]"
click at [338, 100] on div "[PERSON_NAME] - [PERSON_NAME][EMAIL_ADDRESS][DOMAIN_NAME]" at bounding box center [363, 98] width 120 height 17
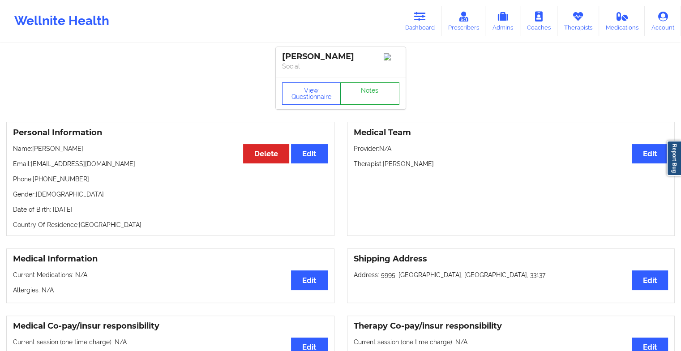
click at [360, 96] on link "Notes" at bounding box center [369, 93] width 59 height 22
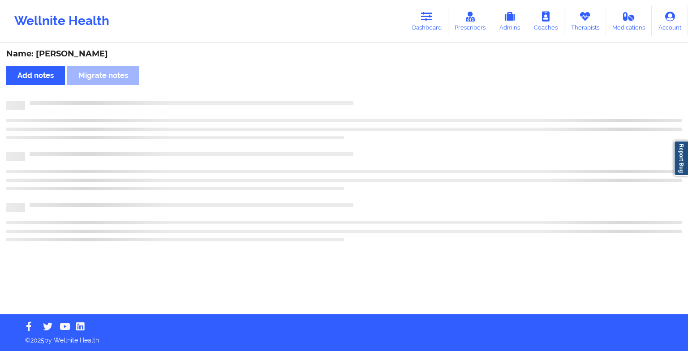
click at [360, 96] on div "Name: [PERSON_NAME] Add notes Migrate notes" at bounding box center [344, 179] width 688 height 270
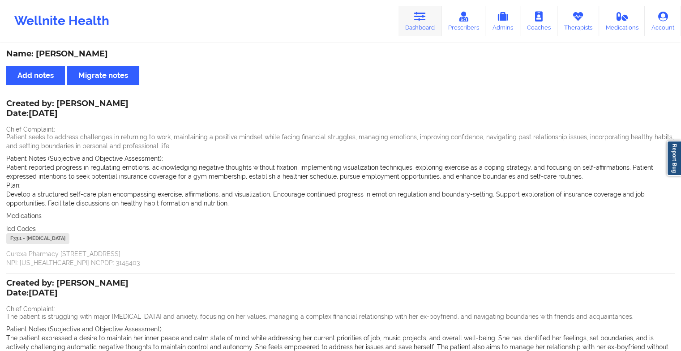
click at [416, 27] on link "Dashboard" at bounding box center [419, 21] width 43 height 30
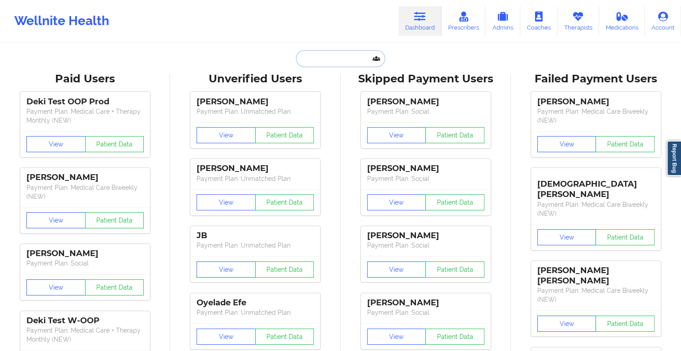
click at [337, 64] on input "text" at bounding box center [340, 58] width 89 height 17
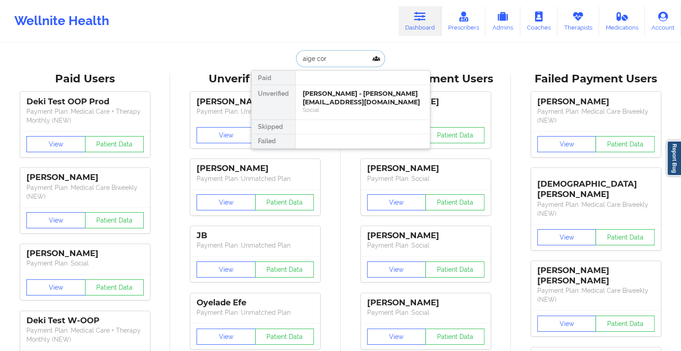
type input "aige corr"
click at [338, 98] on div "[PERSON_NAME] - [EMAIL_ADDRESS][DOMAIN_NAME]" at bounding box center [363, 98] width 120 height 17
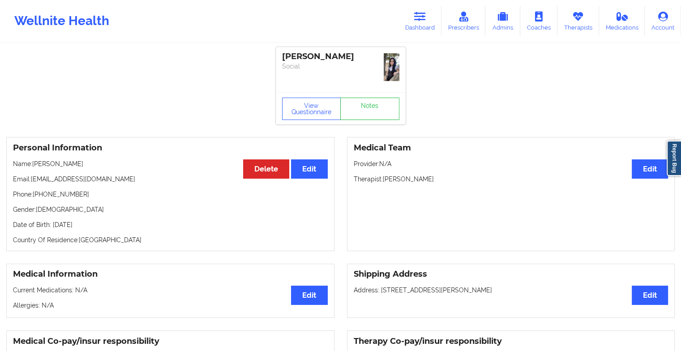
click at [372, 94] on div "View Questionnaire Notes" at bounding box center [341, 108] width 130 height 32
drag, startPoint x: 372, startPoint y: 94, endPoint x: 375, endPoint y: 105, distance: 11.1
click at [375, 105] on link "Notes" at bounding box center [369, 109] width 59 height 22
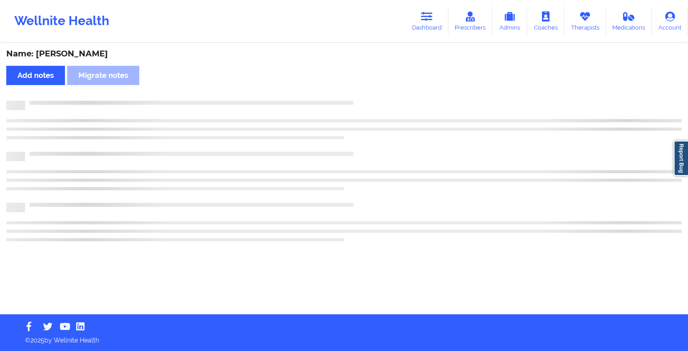
click at [375, 105] on div at bounding box center [343, 105] width 675 height 9
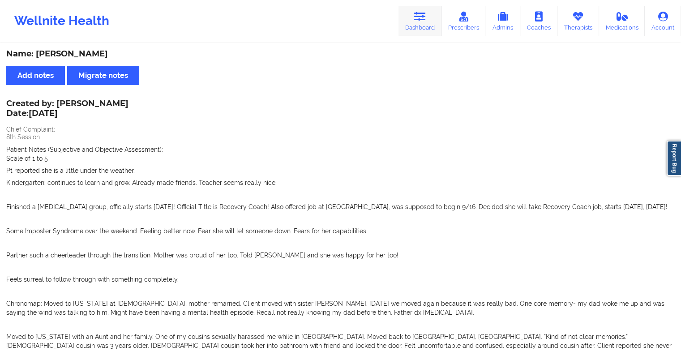
click at [417, 21] on icon at bounding box center [420, 17] width 12 height 10
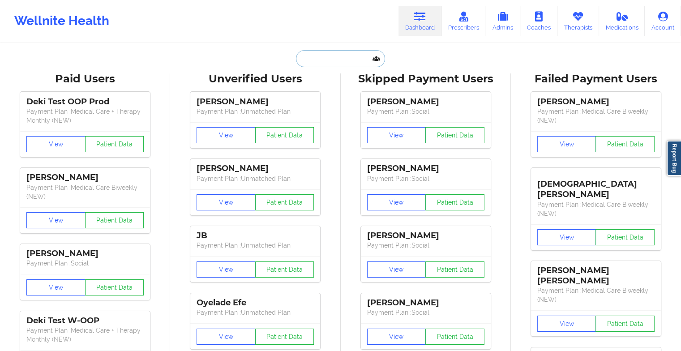
click at [328, 57] on input "text" at bounding box center [340, 58] width 89 height 17
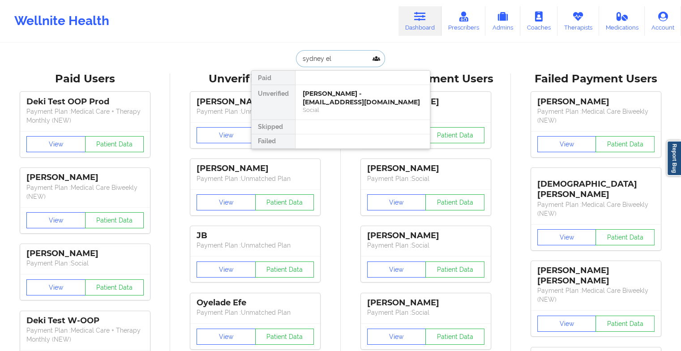
type input "sydney eld"
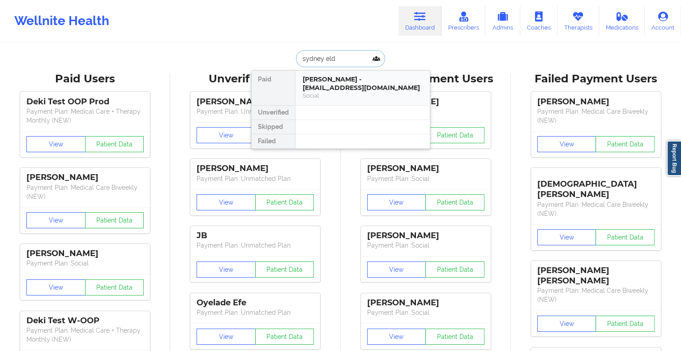
click at [340, 95] on div "Social" at bounding box center [363, 96] width 120 height 8
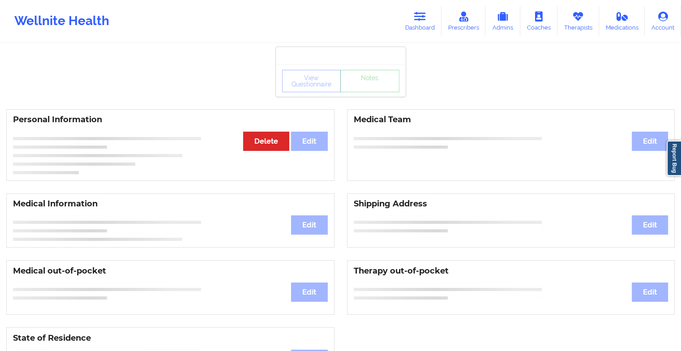
click at [365, 92] on div "View Questionnaire Notes" at bounding box center [341, 80] width 130 height 32
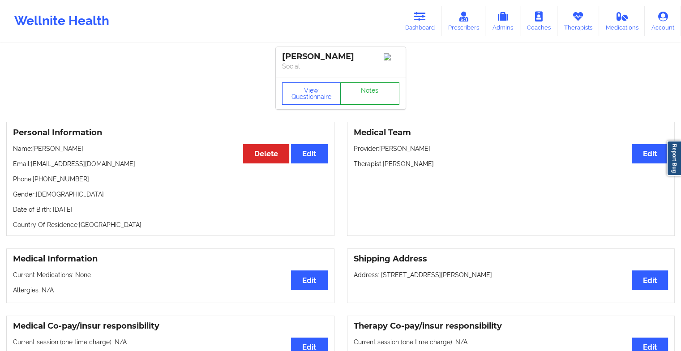
click at [365, 92] on link "Notes" at bounding box center [369, 93] width 59 height 22
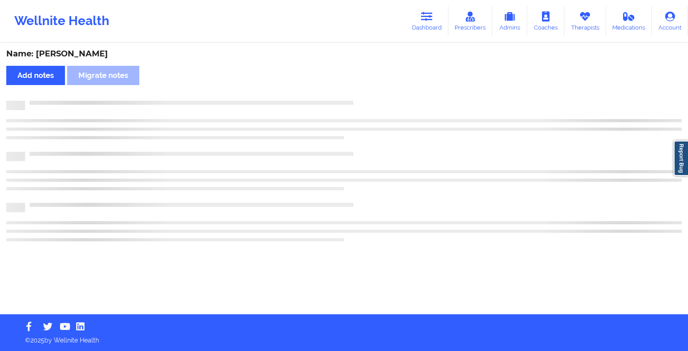
click at [365, 92] on div "Name: [PERSON_NAME] Add notes Migrate notes" at bounding box center [344, 179] width 688 height 270
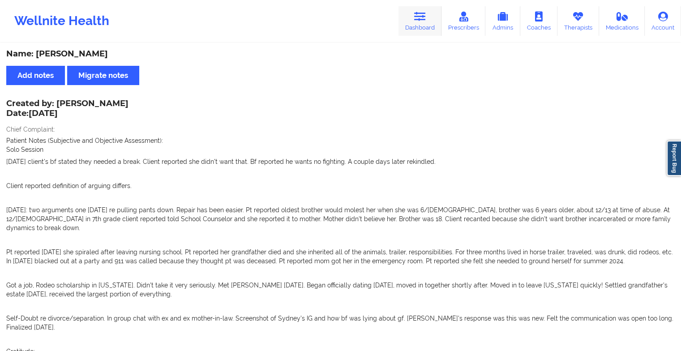
click at [406, 16] on link "Dashboard" at bounding box center [419, 21] width 43 height 30
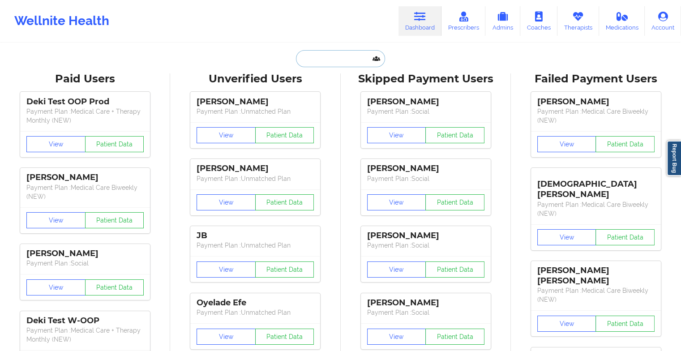
click at [346, 58] on input "text" at bounding box center [340, 58] width 89 height 17
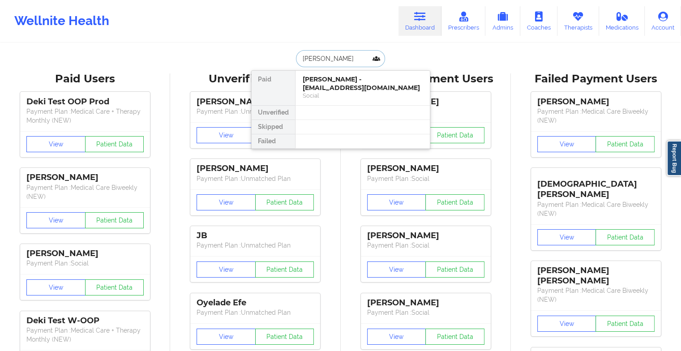
type input "[PERSON_NAME]"
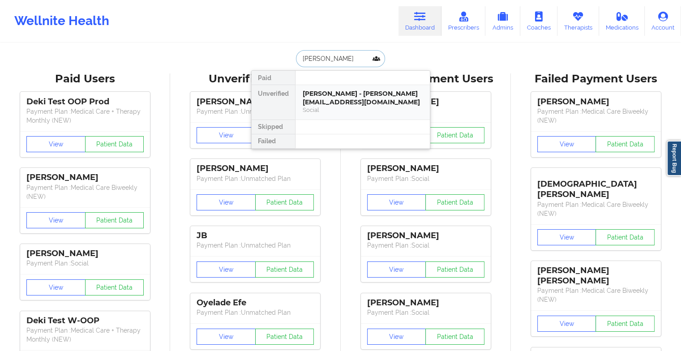
click at [350, 98] on div "[PERSON_NAME] - [PERSON_NAME][EMAIL_ADDRESS][DOMAIN_NAME]" at bounding box center [363, 98] width 120 height 17
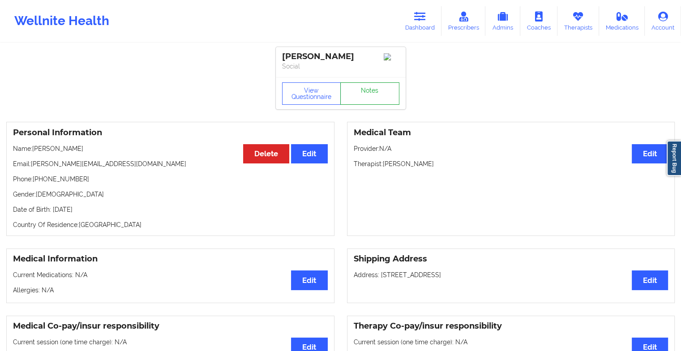
click at [369, 98] on link "Notes" at bounding box center [369, 93] width 59 height 22
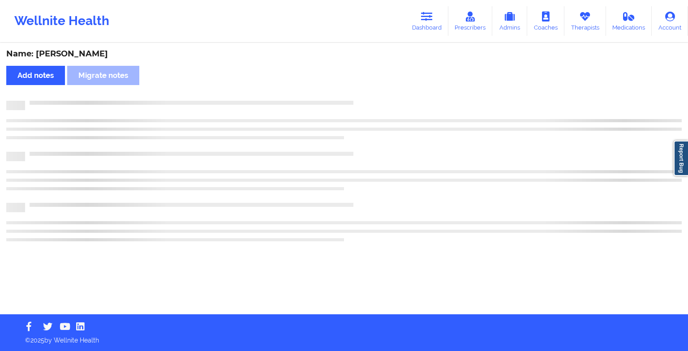
click at [369, 98] on div "Name: [PERSON_NAME] Add notes Migrate notes" at bounding box center [344, 179] width 688 height 270
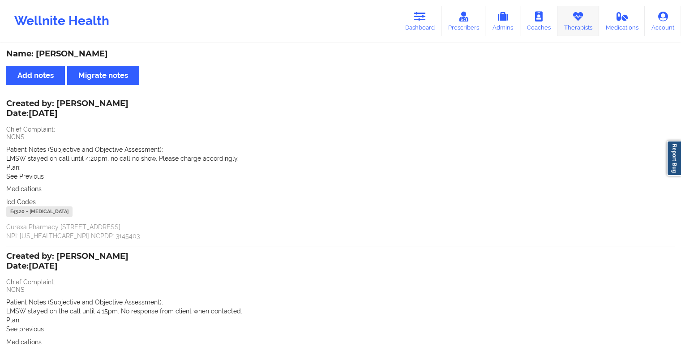
click at [580, 23] on link "Therapists" at bounding box center [578, 21] width 42 height 30
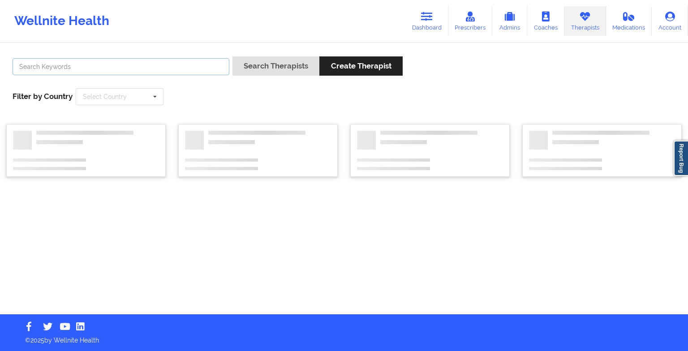
click at [187, 67] on input "text" at bounding box center [121, 66] width 217 height 17
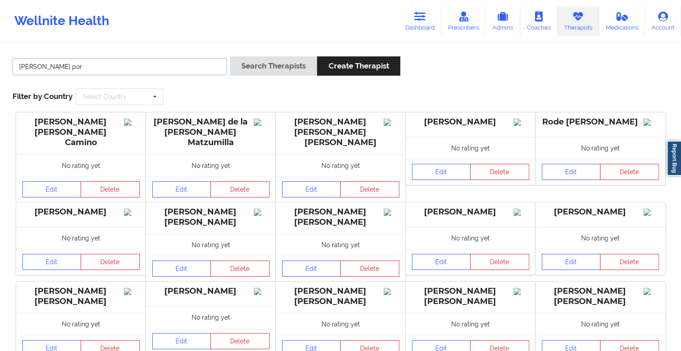
type input "[PERSON_NAME]"
click at [248, 72] on button "Search Therapists" at bounding box center [273, 65] width 87 height 19
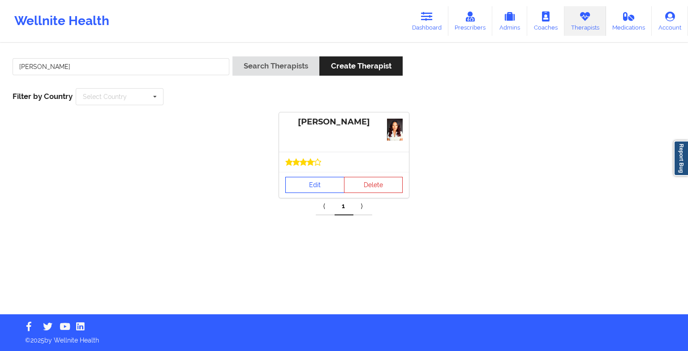
click at [306, 184] on link "Edit" at bounding box center [314, 185] width 59 height 16
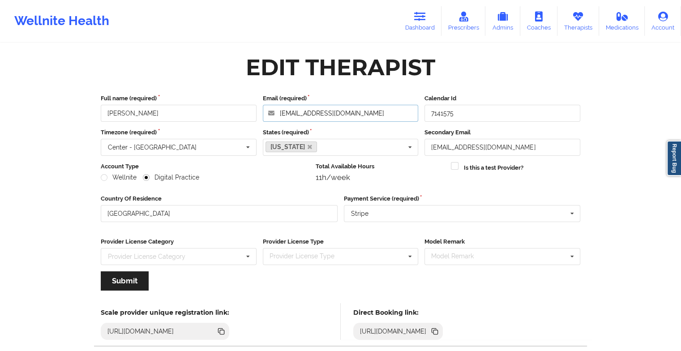
drag, startPoint x: 357, startPoint y: 114, endPoint x: 247, endPoint y: 109, distance: 110.3
click at [247, 109] on div "Full name (required) [PERSON_NAME] Email (required) [EMAIL_ADDRESS][DOMAIN_NAME…" at bounding box center [341, 108] width 486 height 28
click at [425, 16] on icon at bounding box center [420, 17] width 12 height 10
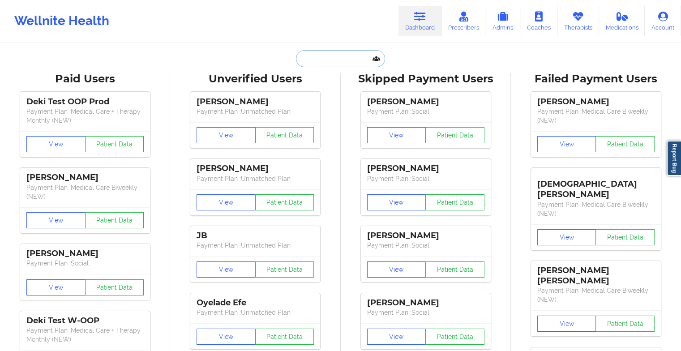
click at [324, 60] on input "text" at bounding box center [340, 58] width 89 height 17
type input "m"
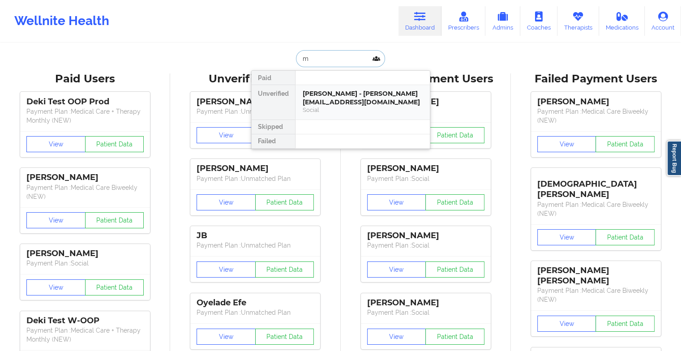
click at [335, 111] on div "Social" at bounding box center [363, 110] width 120 height 8
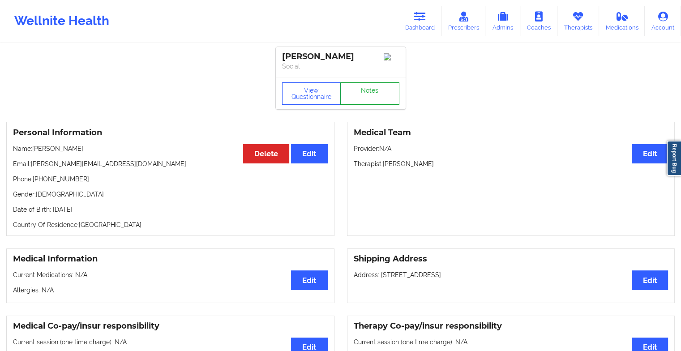
click at [374, 95] on link "Notes" at bounding box center [369, 93] width 59 height 22
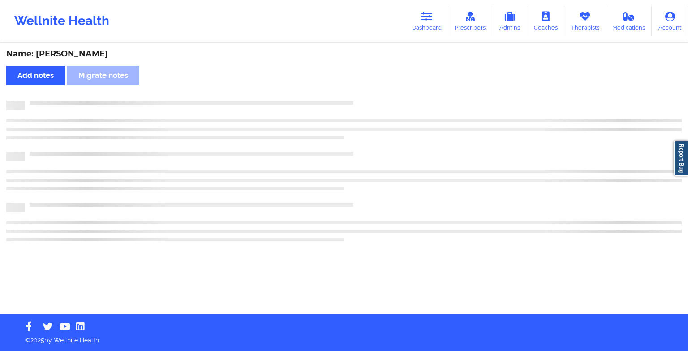
click at [374, 95] on div "Name: [PERSON_NAME] Add notes Migrate notes" at bounding box center [344, 179] width 688 height 270
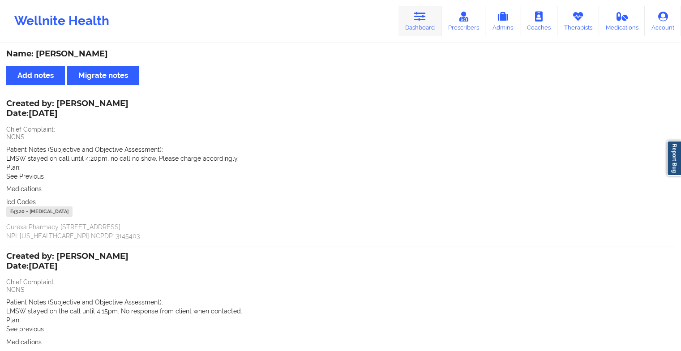
click at [414, 20] on link "Dashboard" at bounding box center [419, 21] width 43 height 30
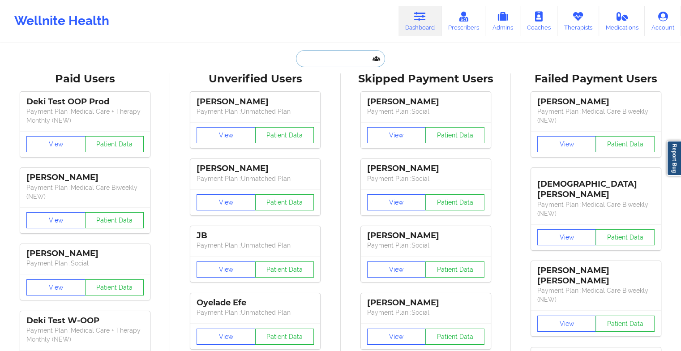
click at [327, 59] on input "text" at bounding box center [340, 58] width 89 height 17
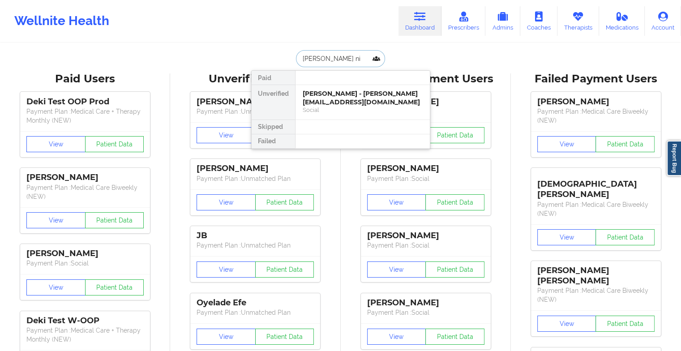
type input "[PERSON_NAME][MEDICAL_DATA]"
click at [333, 106] on div "Social" at bounding box center [363, 110] width 120 height 8
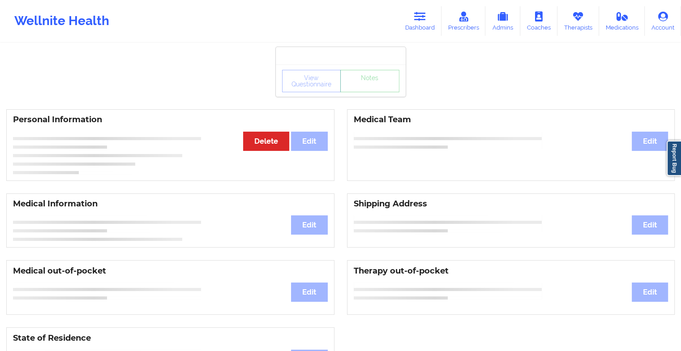
click at [364, 90] on div "View Questionnaire Notes" at bounding box center [340, 81] width 117 height 22
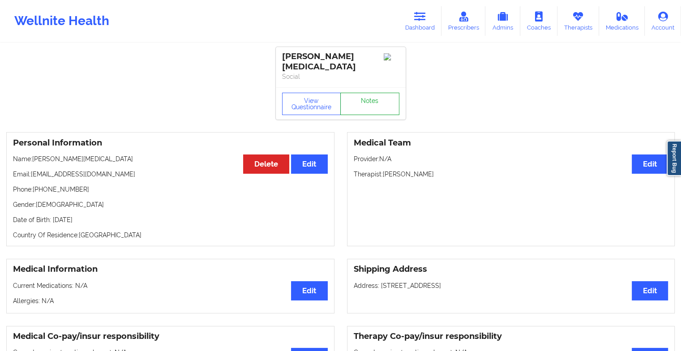
click at [364, 93] on link "Notes" at bounding box center [369, 104] width 59 height 22
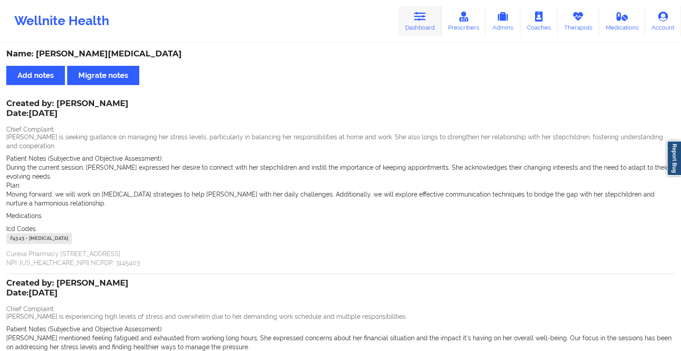
click at [413, 17] on link "Dashboard" at bounding box center [419, 21] width 43 height 30
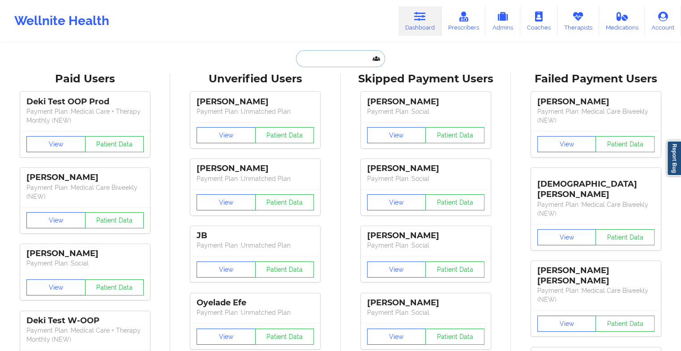
click at [344, 62] on input "text" at bounding box center [340, 58] width 89 height 17
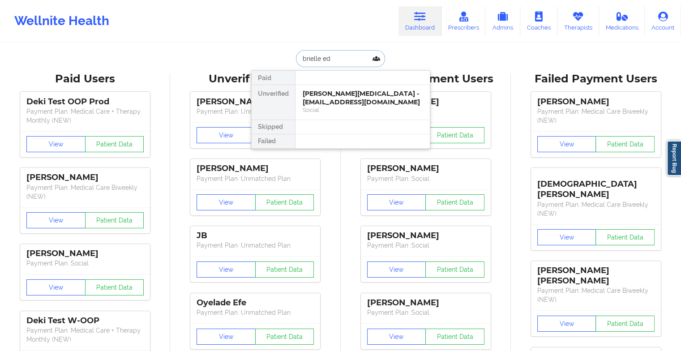
type input "brielle [PERSON_NAME]"
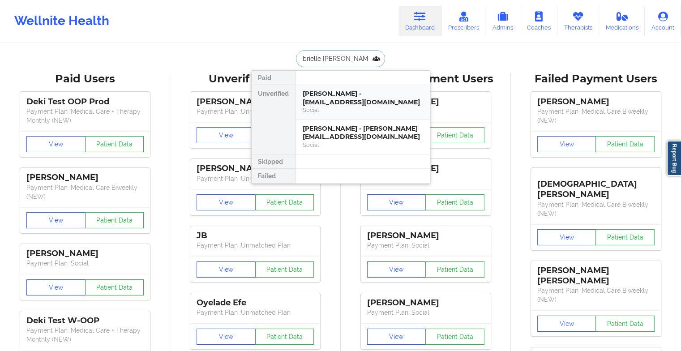
click at [333, 98] on div "[PERSON_NAME] - [EMAIL_ADDRESS][DOMAIN_NAME]" at bounding box center [363, 98] width 120 height 17
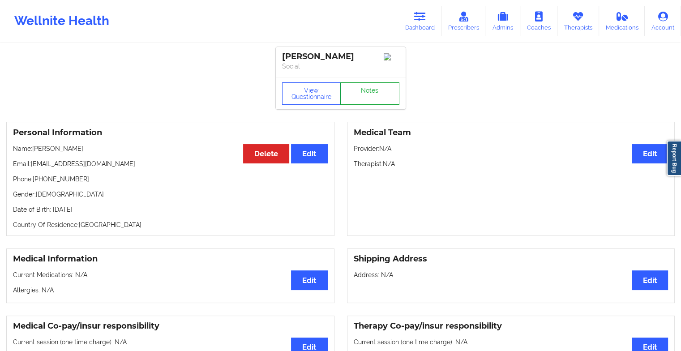
click at [361, 98] on link "Notes" at bounding box center [369, 93] width 59 height 22
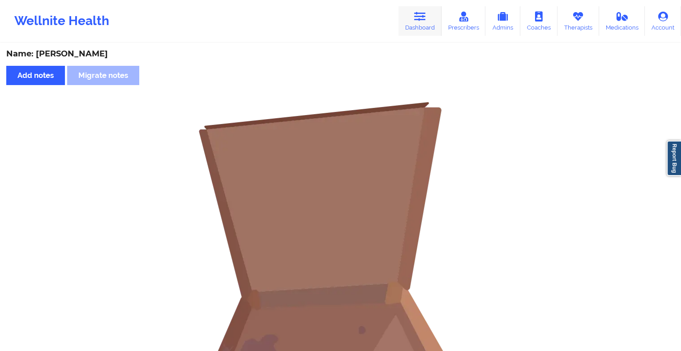
click at [415, 21] on link "Dashboard" at bounding box center [419, 21] width 43 height 30
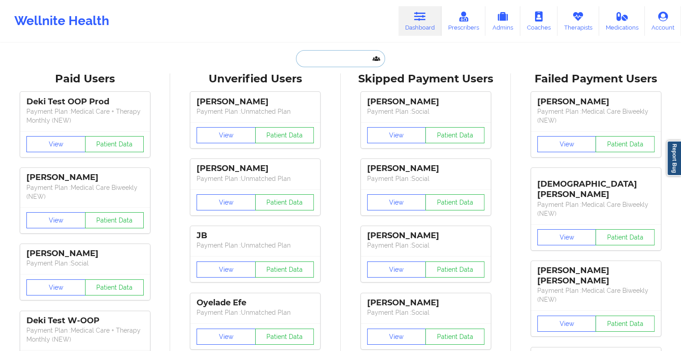
click at [346, 60] on input "text" at bounding box center [340, 58] width 89 height 17
type input "b"
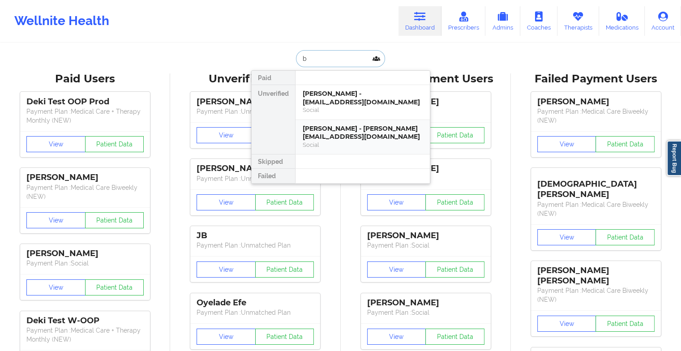
click at [335, 127] on div "[PERSON_NAME] - [PERSON_NAME][EMAIL_ADDRESS][DOMAIN_NAME]" at bounding box center [363, 132] width 120 height 17
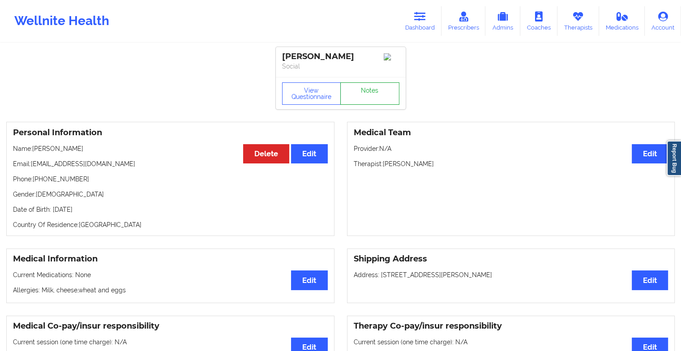
click at [366, 98] on link "Notes" at bounding box center [369, 93] width 59 height 22
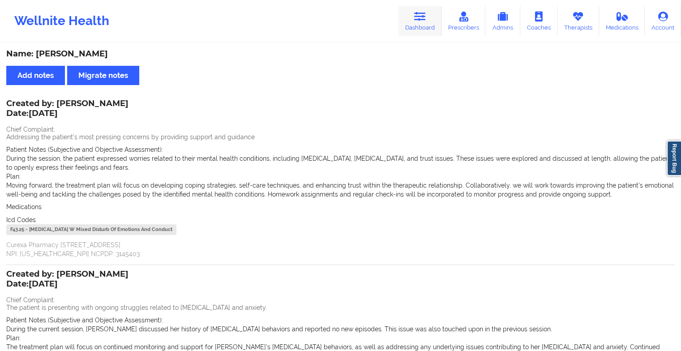
drag, startPoint x: 408, startPoint y: 39, endPoint x: 422, endPoint y: 20, distance: 23.3
click at [422, 20] on div "Wellnite Health Dashboard Prescribers Admins Coaches Therapists Medications Acc…" at bounding box center [340, 21] width 681 height 36
click at [422, 20] on icon at bounding box center [420, 17] width 12 height 10
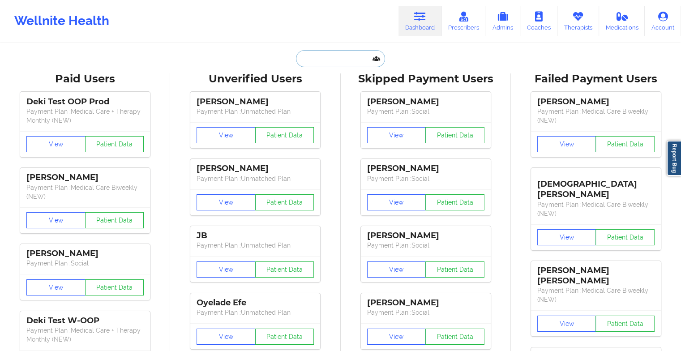
click at [338, 59] on input "text" at bounding box center [340, 58] width 89 height 17
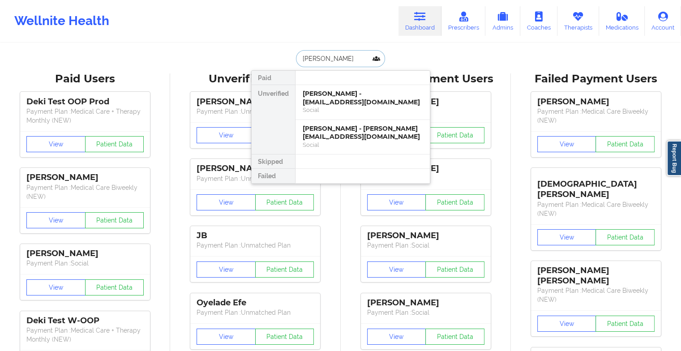
type input "[PERSON_NAME] can"
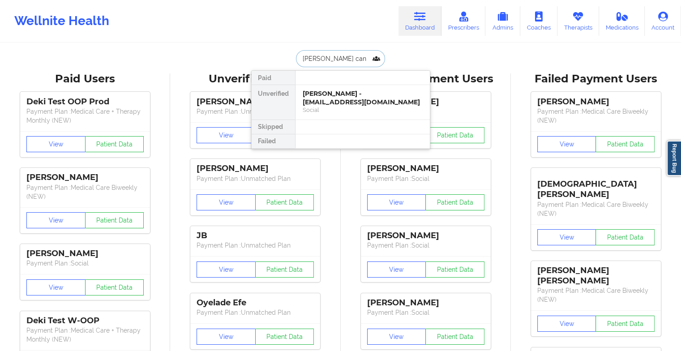
click at [342, 106] on div "Social" at bounding box center [363, 110] width 120 height 8
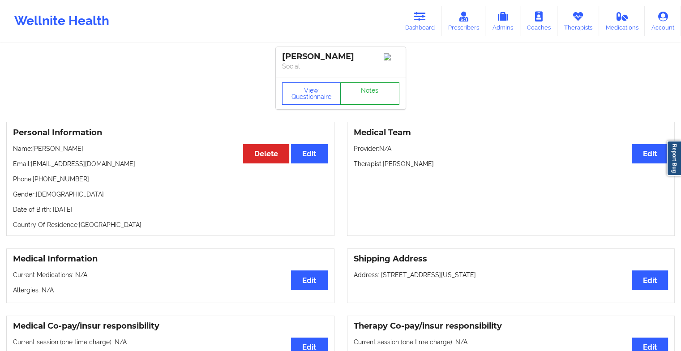
click at [369, 97] on link "Notes" at bounding box center [369, 93] width 59 height 22
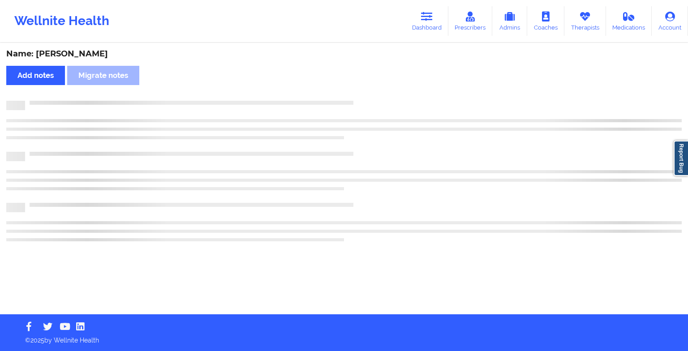
click at [369, 97] on div "Name: [PERSON_NAME] Add notes Migrate notes" at bounding box center [344, 179] width 688 height 270
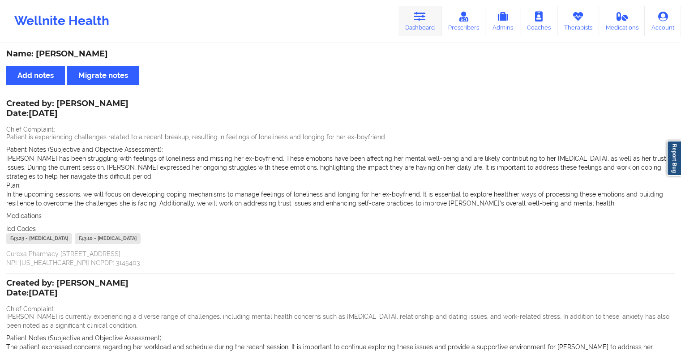
click at [411, 26] on link "Dashboard" at bounding box center [419, 21] width 43 height 30
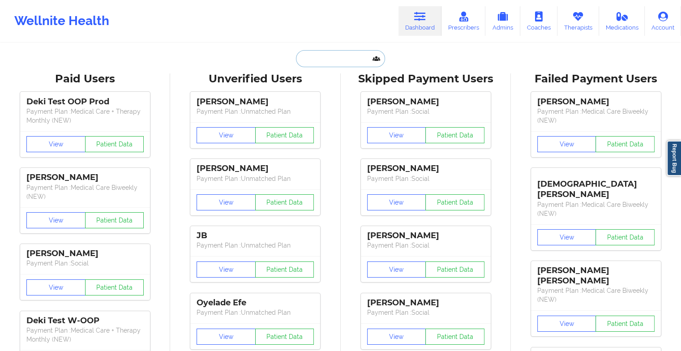
click at [350, 59] on input "text" at bounding box center [340, 58] width 89 height 17
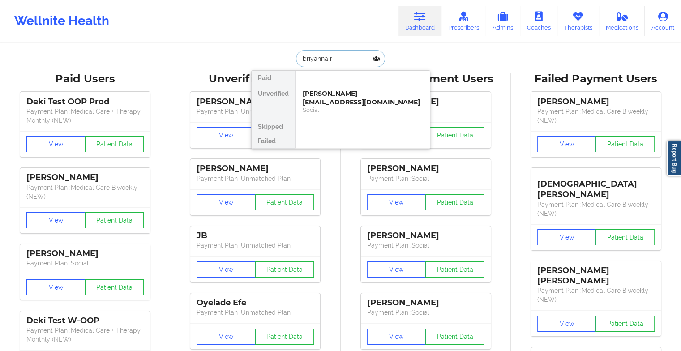
type input "briyanna ru"
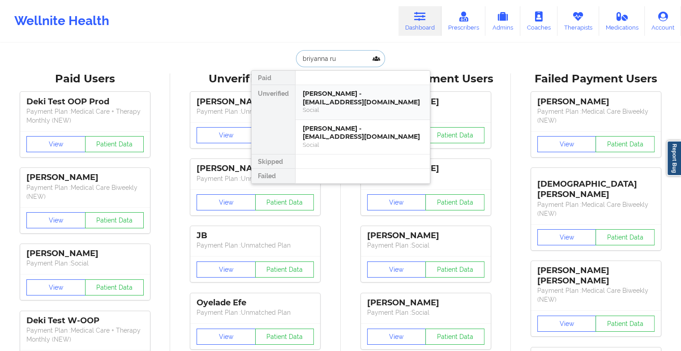
click at [343, 102] on div "[PERSON_NAME] - [EMAIL_ADDRESS][DOMAIN_NAME]" at bounding box center [363, 98] width 120 height 17
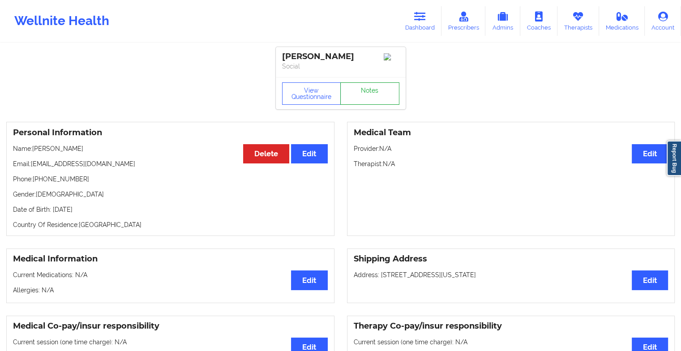
click at [381, 97] on link "Notes" at bounding box center [369, 93] width 59 height 22
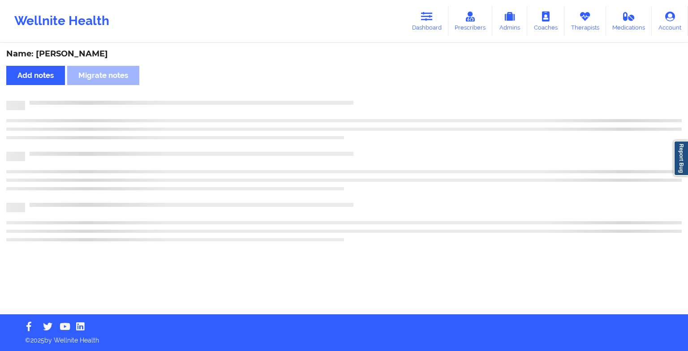
click at [381, 97] on div "Name: [PERSON_NAME] Add notes Migrate notes" at bounding box center [344, 179] width 688 height 270
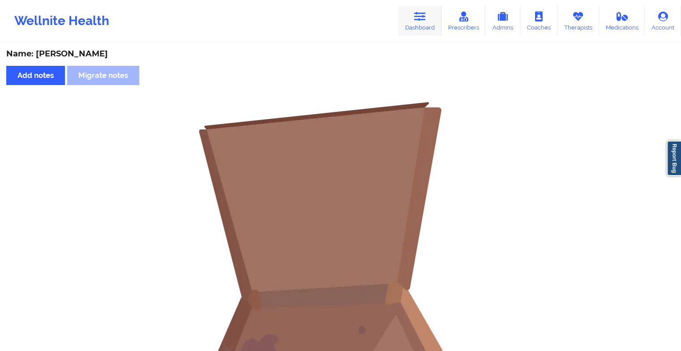
click at [430, 18] on link "Dashboard" at bounding box center [419, 21] width 43 height 30
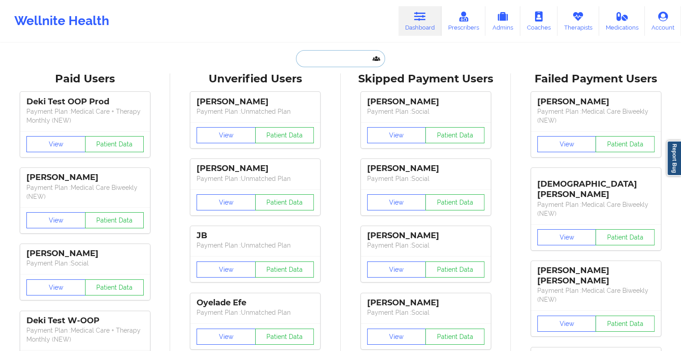
click at [361, 58] on input "text" at bounding box center [340, 58] width 89 height 17
type input "b"
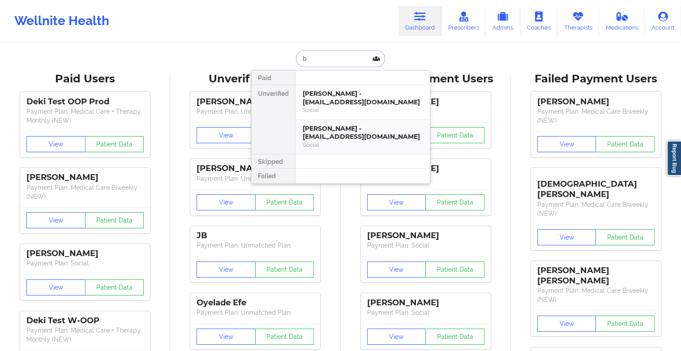
click at [349, 141] on div "Social" at bounding box center [363, 145] width 120 height 8
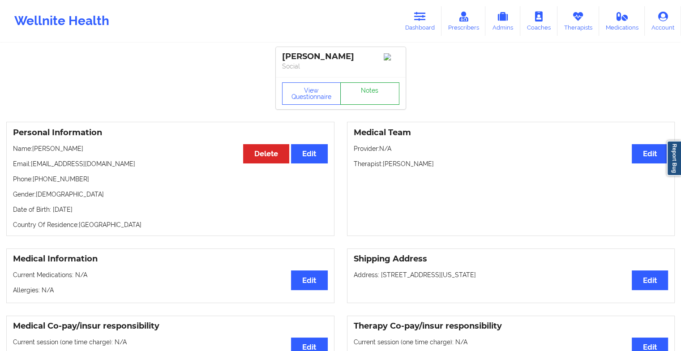
click at [372, 103] on link "Notes" at bounding box center [369, 93] width 59 height 22
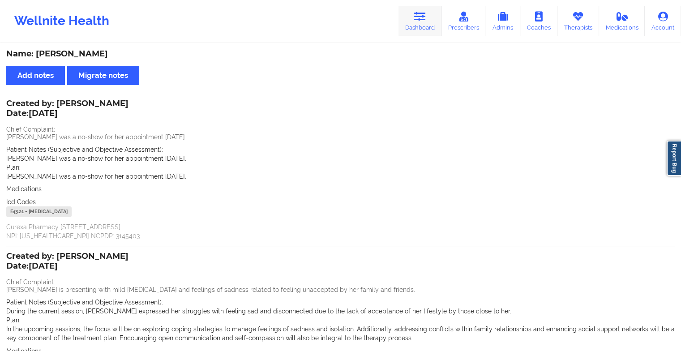
click at [426, 18] on icon at bounding box center [420, 17] width 12 height 10
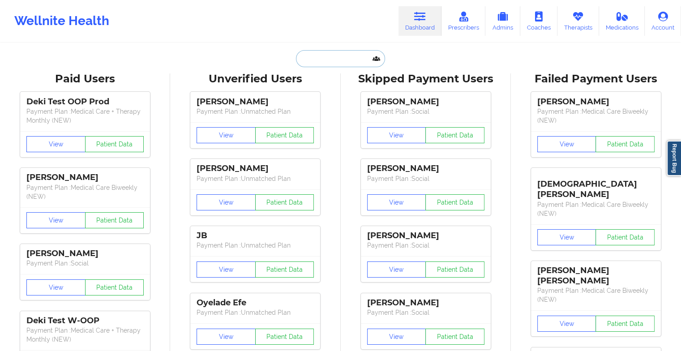
click at [347, 52] on input "text" at bounding box center [340, 58] width 89 height 17
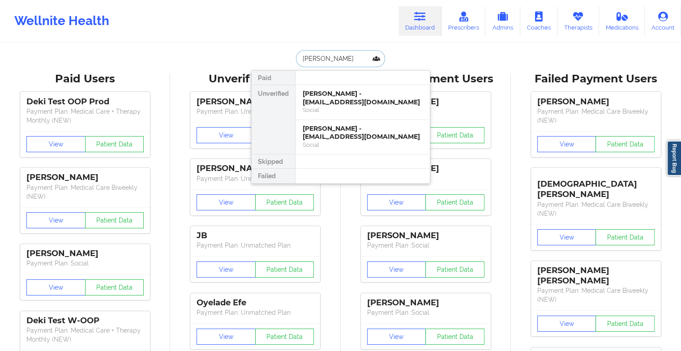
type input "[PERSON_NAME]"
click at [347, 103] on div "[PERSON_NAME] - [EMAIL_ADDRESS][DOMAIN_NAME]" at bounding box center [363, 98] width 120 height 17
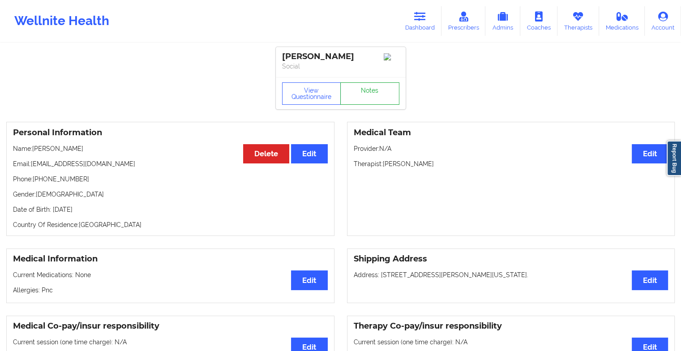
drag, startPoint x: 355, startPoint y: 110, endPoint x: 362, endPoint y: 104, distance: 9.2
click at [362, 104] on div "View Questionnaire Notes" at bounding box center [341, 93] width 130 height 32
click at [362, 104] on link "Notes" at bounding box center [369, 93] width 59 height 22
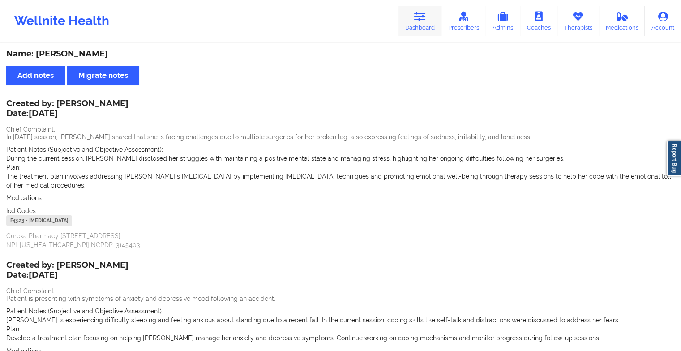
click at [417, 26] on link "Dashboard" at bounding box center [419, 21] width 43 height 30
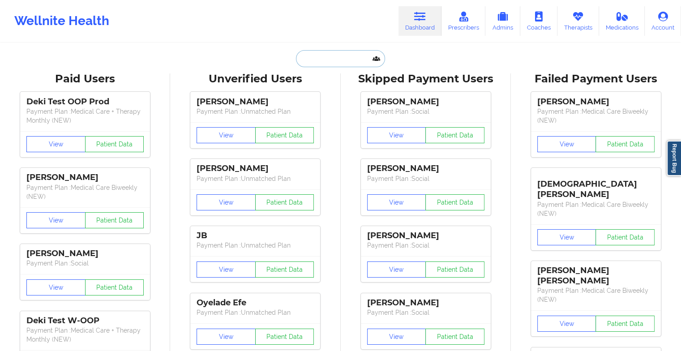
click at [338, 60] on input "text" at bounding box center [340, 58] width 89 height 17
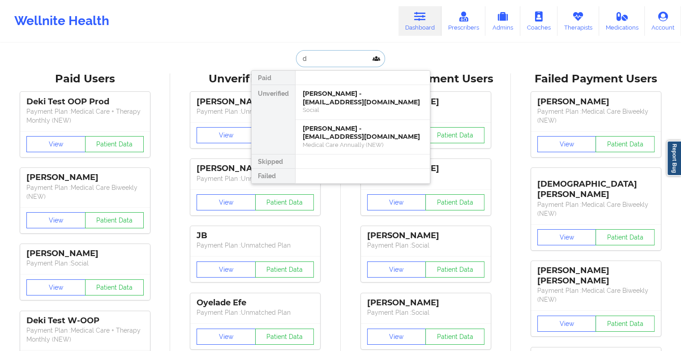
type input "d"
type input "[PERSON_NAME]"
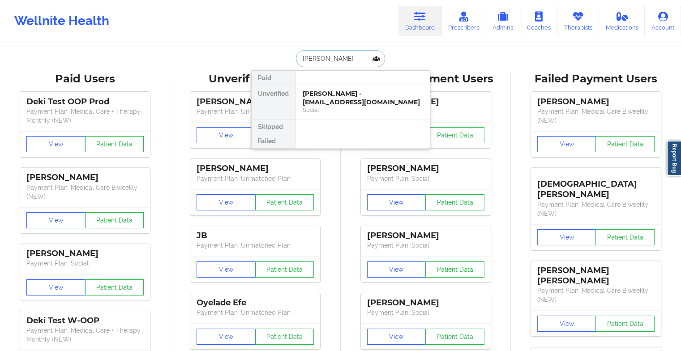
click at [344, 97] on div "[PERSON_NAME] - [EMAIL_ADDRESS][DOMAIN_NAME]" at bounding box center [363, 98] width 120 height 17
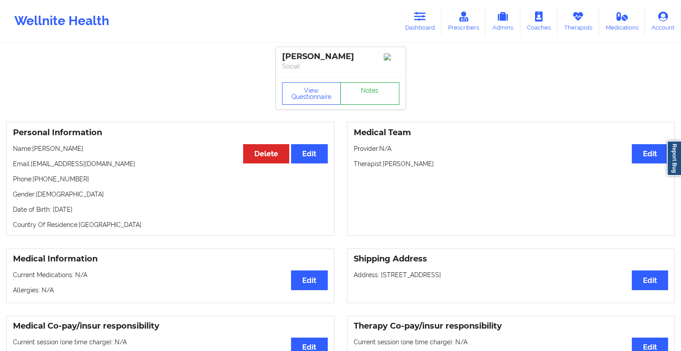
click at [362, 97] on link "Notes" at bounding box center [369, 93] width 59 height 22
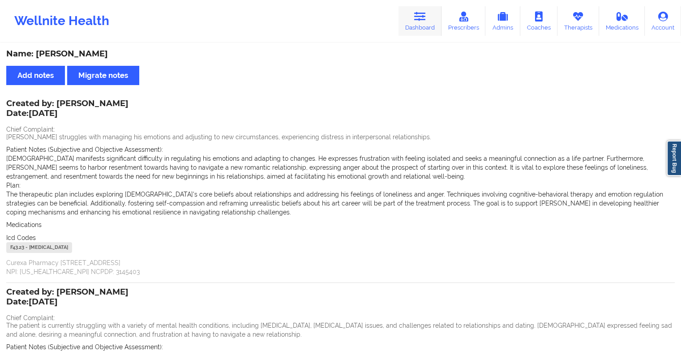
click at [423, 25] on link "Dashboard" at bounding box center [419, 21] width 43 height 30
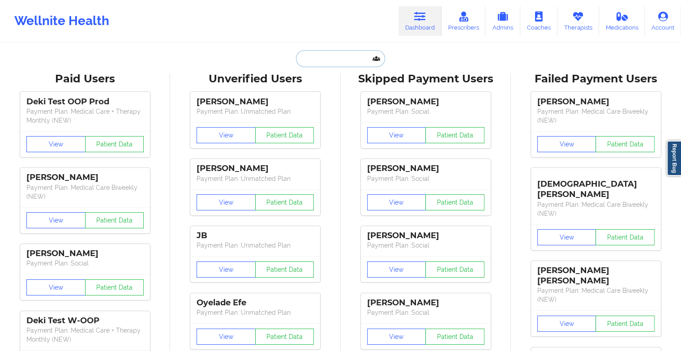
click at [346, 58] on input "text" at bounding box center [340, 58] width 89 height 17
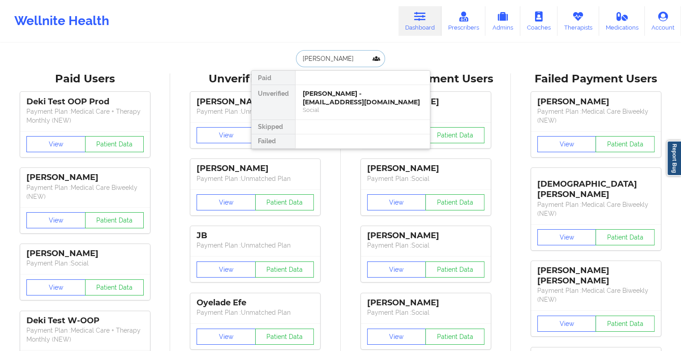
type input "[PERSON_NAME]"
click at [332, 100] on div "[PERSON_NAME] - [EMAIL_ADDRESS][DOMAIN_NAME]" at bounding box center [363, 98] width 120 height 17
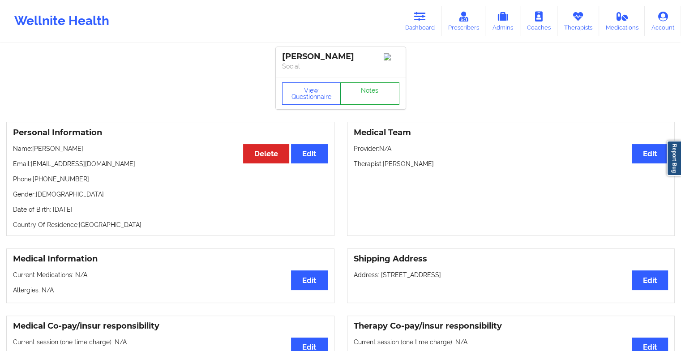
click at [358, 94] on link "Notes" at bounding box center [369, 93] width 59 height 22
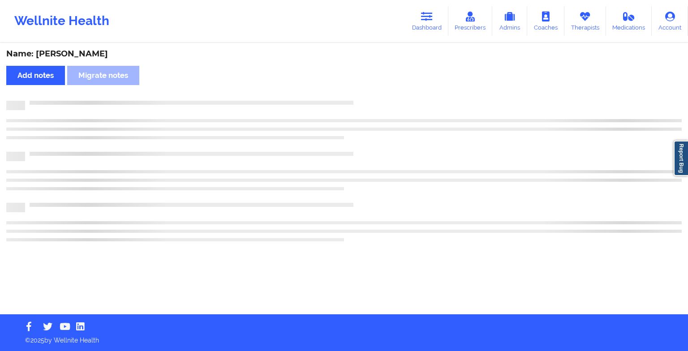
click at [358, 94] on div "Name: [PERSON_NAME] Add notes Migrate notes" at bounding box center [344, 179] width 688 height 270
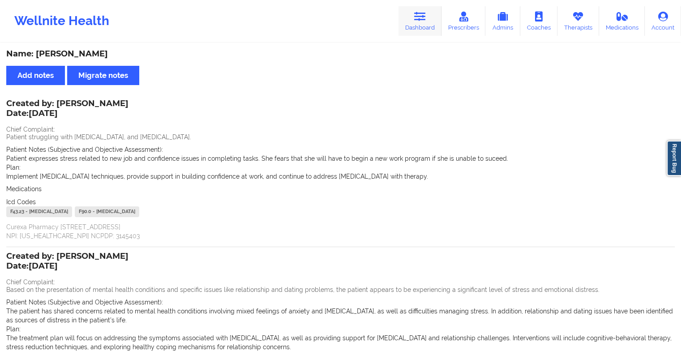
click at [426, 14] on icon at bounding box center [420, 17] width 12 height 10
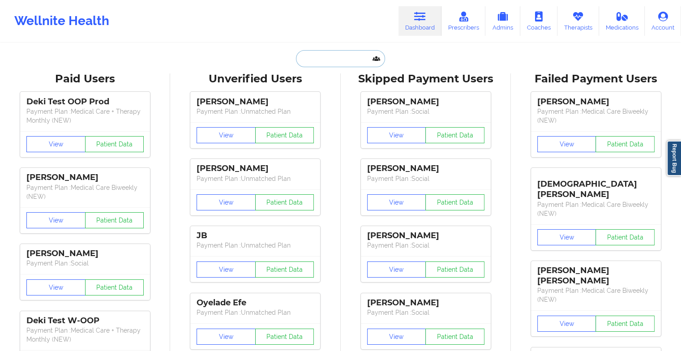
click at [330, 63] on input "text" at bounding box center [340, 58] width 89 height 17
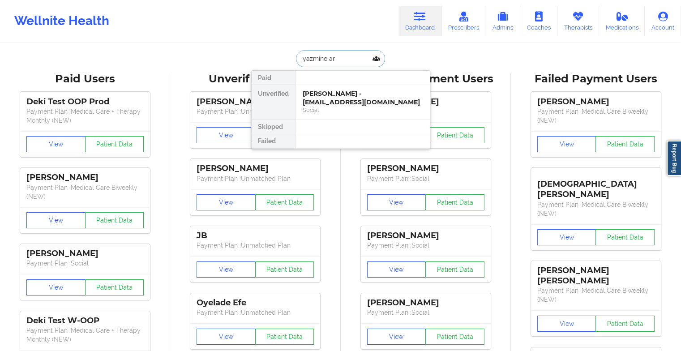
type input "[PERSON_NAME]"
click at [338, 96] on div "[PERSON_NAME] - [EMAIL_ADDRESS][DOMAIN_NAME]" at bounding box center [363, 98] width 120 height 17
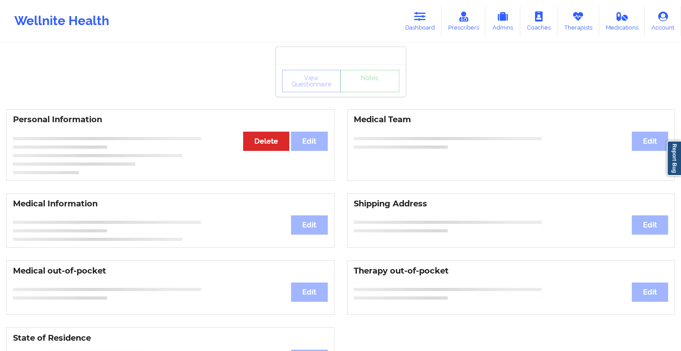
click at [380, 86] on div "View Questionnaire Notes" at bounding box center [340, 81] width 117 height 22
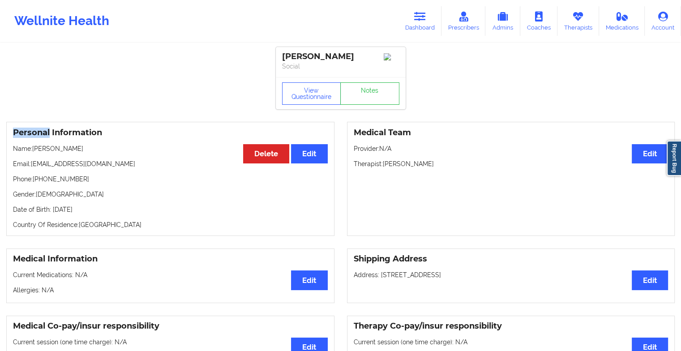
click at [380, 86] on div "View Questionnaire Notes" at bounding box center [340, 93] width 117 height 22
click at [380, 86] on link "Notes" at bounding box center [369, 93] width 59 height 22
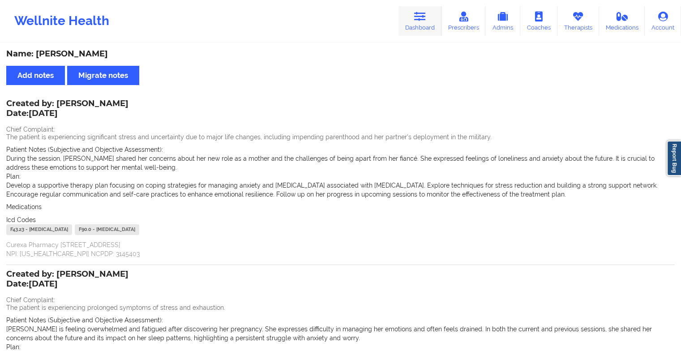
click at [417, 18] on icon at bounding box center [420, 17] width 12 height 10
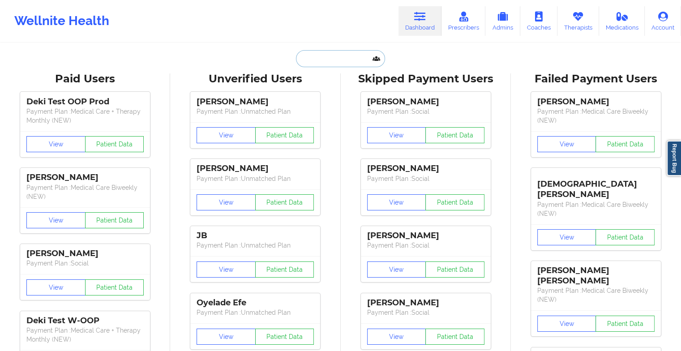
click at [315, 57] on input "text" at bounding box center [340, 58] width 89 height 17
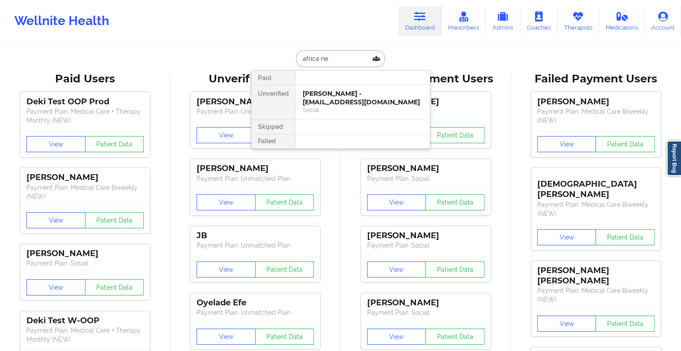
type input "africa new"
click at [333, 104] on div "Africa [PERSON_NAME] - [EMAIL_ADDRESS][DOMAIN_NAME]" at bounding box center [363, 98] width 120 height 17
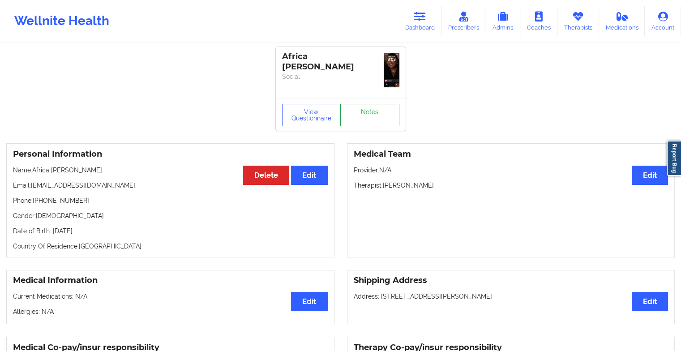
drag, startPoint x: 371, startPoint y: 97, endPoint x: 370, endPoint y: 111, distance: 14.8
click at [370, 111] on div "Africa [PERSON_NAME] Social View Questionnaire Notes" at bounding box center [341, 89] width 130 height 84
click at [370, 111] on link "Notes" at bounding box center [369, 115] width 59 height 22
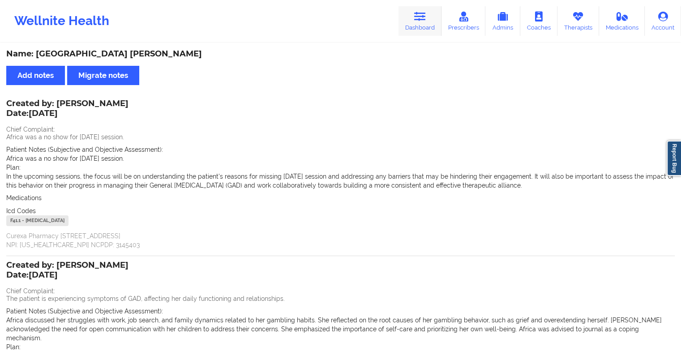
click at [428, 20] on link "Dashboard" at bounding box center [419, 21] width 43 height 30
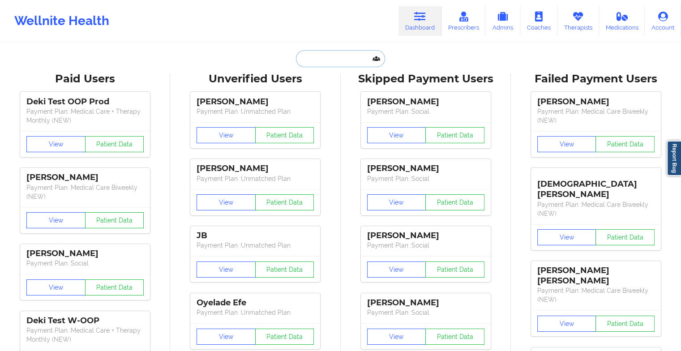
click at [322, 62] on input "text" at bounding box center [340, 58] width 89 height 17
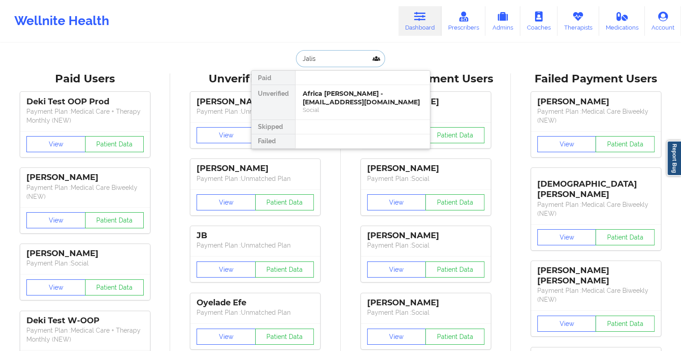
type input "[PERSON_NAME]"
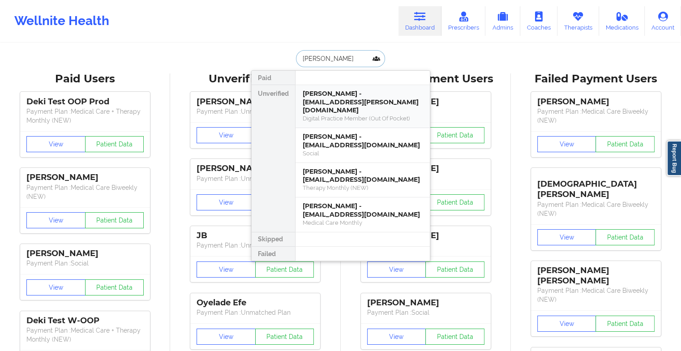
click at [345, 115] on div "Digital Practice Member (Out Of Pocket)" at bounding box center [363, 119] width 120 height 8
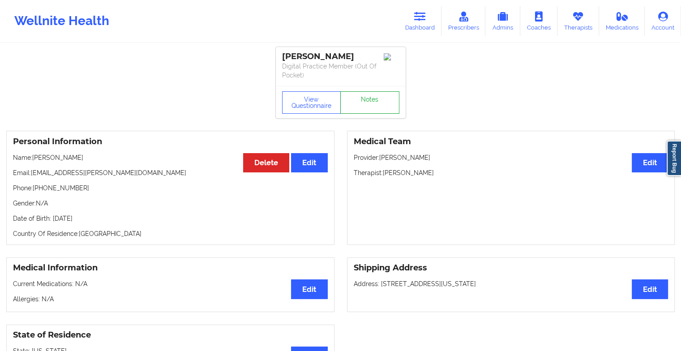
click at [380, 112] on link "Notes" at bounding box center [369, 102] width 59 height 22
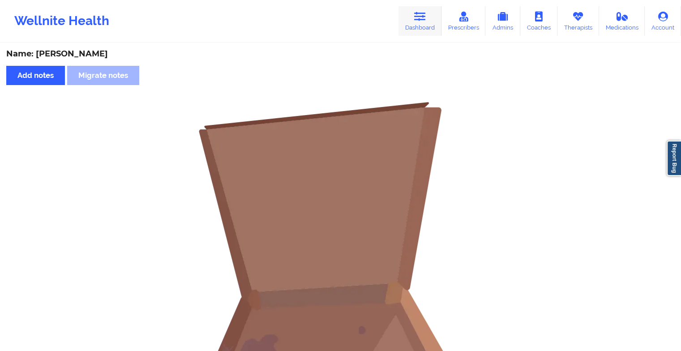
click at [423, 31] on link "Dashboard" at bounding box center [419, 21] width 43 height 30
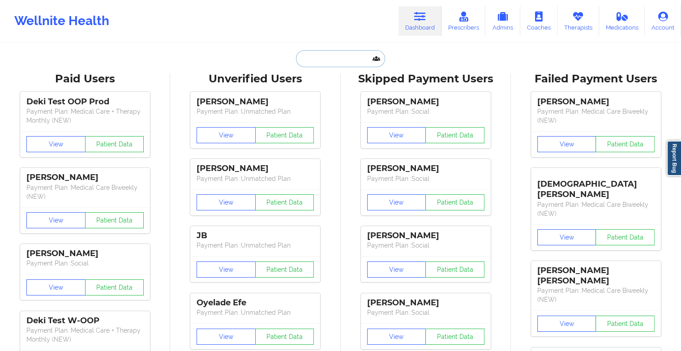
click at [322, 66] on input "text" at bounding box center [340, 58] width 89 height 17
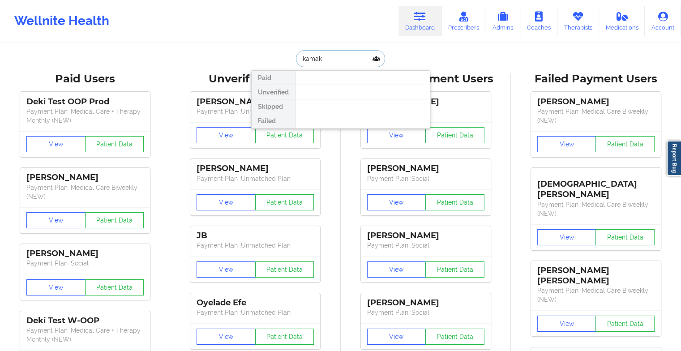
type input "kamaks"
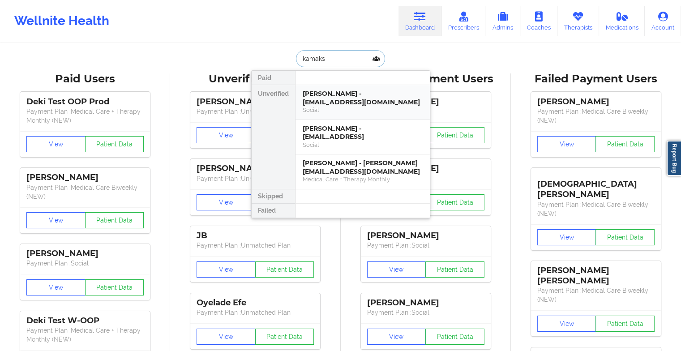
click at [333, 100] on div "[PERSON_NAME] - [EMAIL_ADDRESS][DOMAIN_NAME]" at bounding box center [363, 98] width 120 height 17
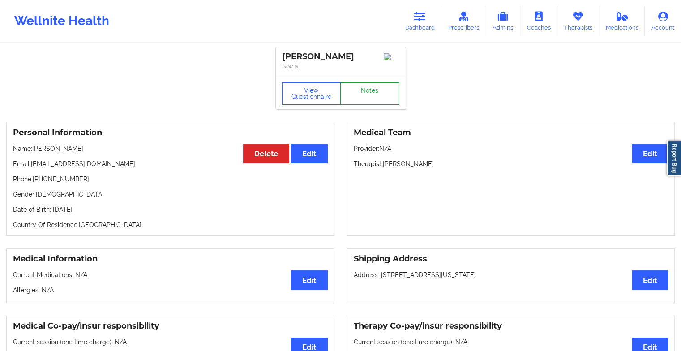
click at [373, 105] on link "Notes" at bounding box center [369, 93] width 59 height 22
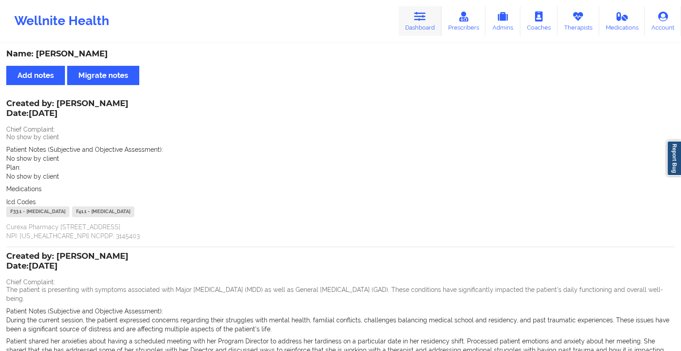
click at [407, 28] on link "Dashboard" at bounding box center [419, 21] width 43 height 30
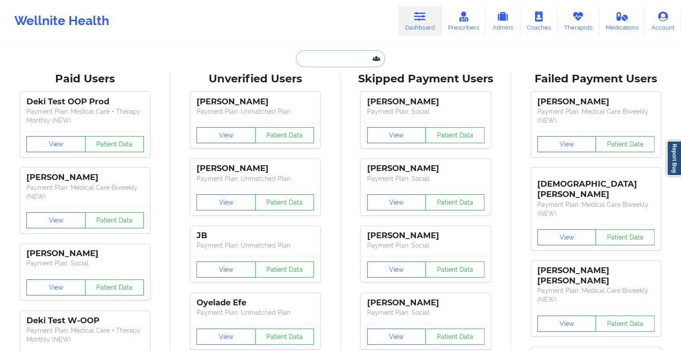
click at [350, 64] on input "text" at bounding box center [340, 58] width 89 height 17
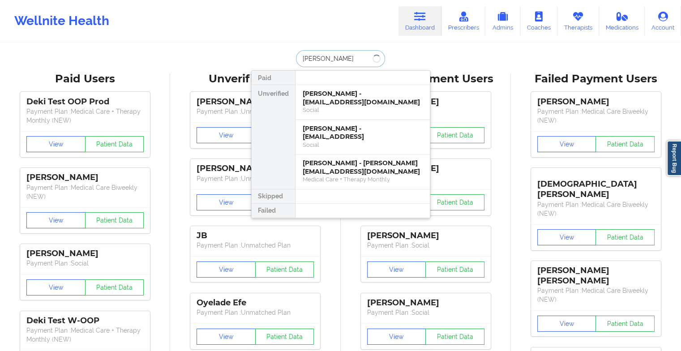
type input "[PERSON_NAME]"
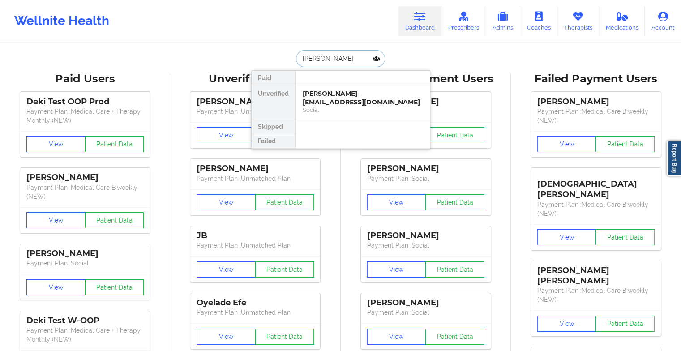
click at [343, 99] on div "[PERSON_NAME] - [EMAIL_ADDRESS][DOMAIN_NAME]" at bounding box center [363, 98] width 120 height 17
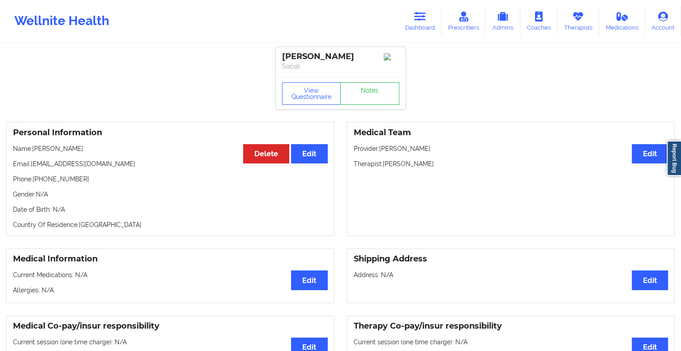
click at [360, 100] on link "Notes" at bounding box center [369, 93] width 59 height 22
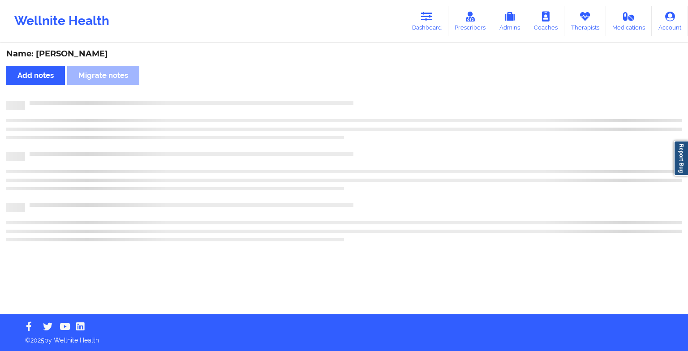
click at [360, 101] on div at bounding box center [353, 101] width 656 height 0
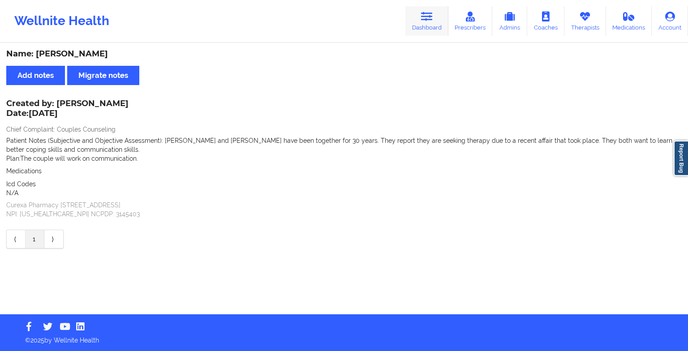
click at [416, 16] on link "Dashboard" at bounding box center [426, 21] width 43 height 30
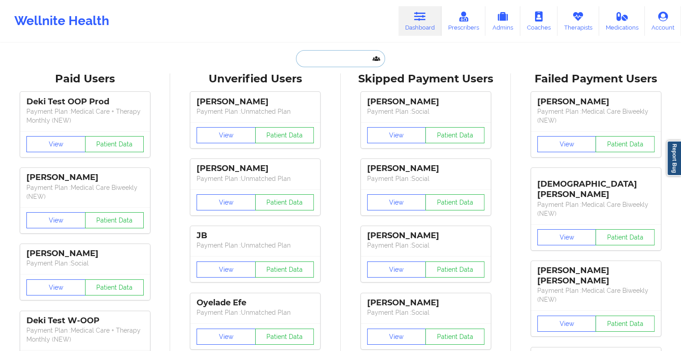
click at [332, 57] on input "text" at bounding box center [340, 58] width 89 height 17
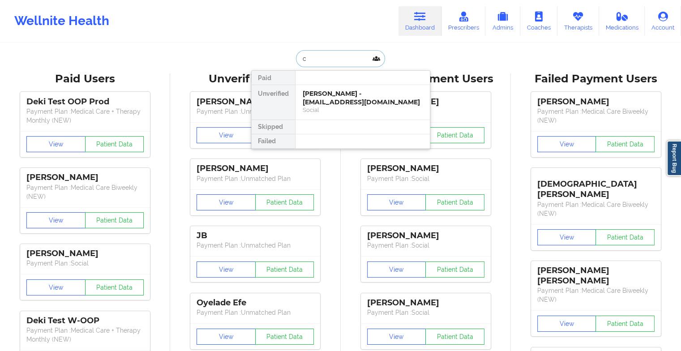
type input "c"
type input "[PERSON_NAME] a nik"
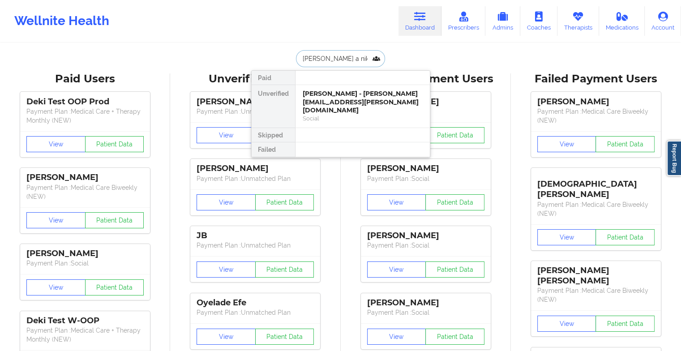
click at [326, 102] on div "[PERSON_NAME] - [PERSON_NAME][EMAIL_ADDRESS][PERSON_NAME][DOMAIN_NAME]" at bounding box center [363, 102] width 120 height 25
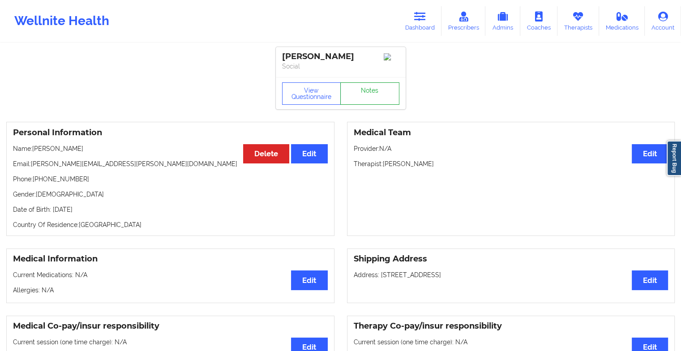
click at [359, 96] on link "Notes" at bounding box center [369, 93] width 59 height 22
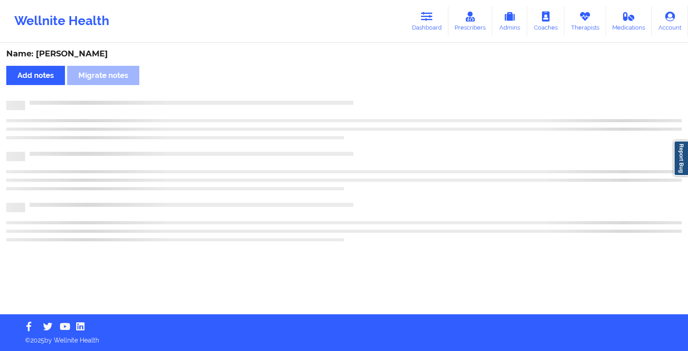
click at [359, 96] on div "Name: [PERSON_NAME] Add notes Migrate notes" at bounding box center [344, 179] width 688 height 270
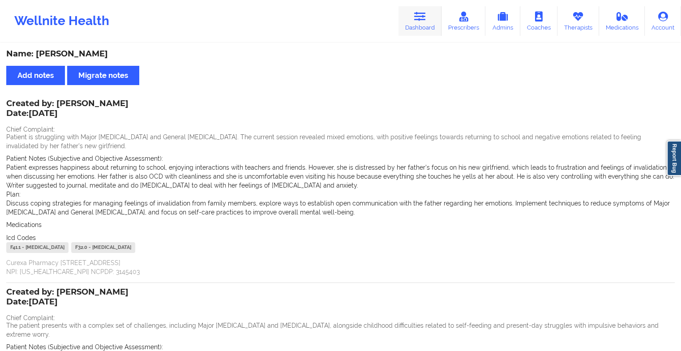
click at [423, 26] on link "Dashboard" at bounding box center [419, 21] width 43 height 30
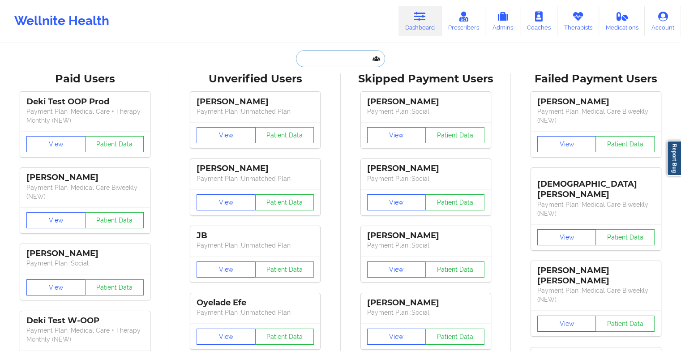
click at [333, 59] on input "text" at bounding box center [340, 58] width 89 height 17
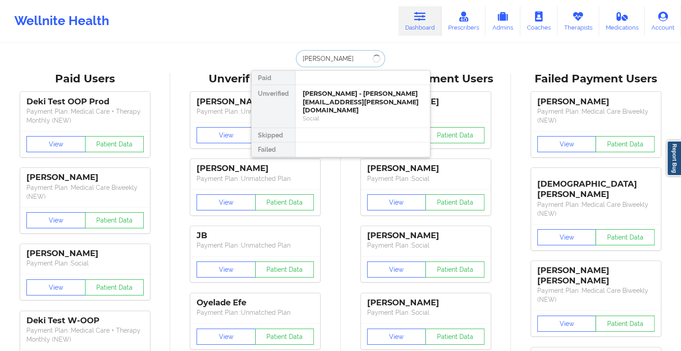
type input "[PERSON_NAME]"
click at [335, 92] on div "[PERSON_NAME] - [EMAIL_ADDRESS][DOMAIN_NAME]" at bounding box center [363, 98] width 120 height 17
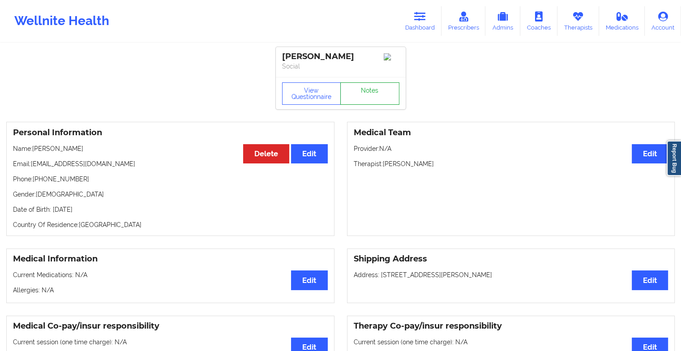
click at [360, 102] on link "Notes" at bounding box center [369, 93] width 59 height 22
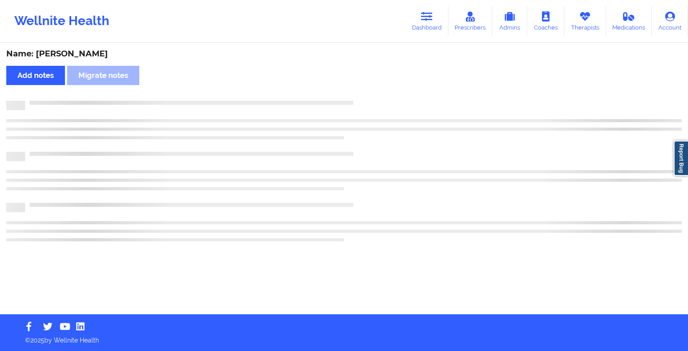
click at [360, 101] on div at bounding box center [353, 101] width 656 height 0
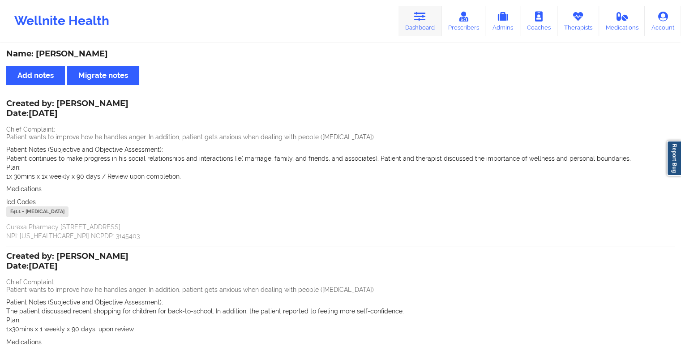
click at [420, 30] on link "Dashboard" at bounding box center [419, 21] width 43 height 30
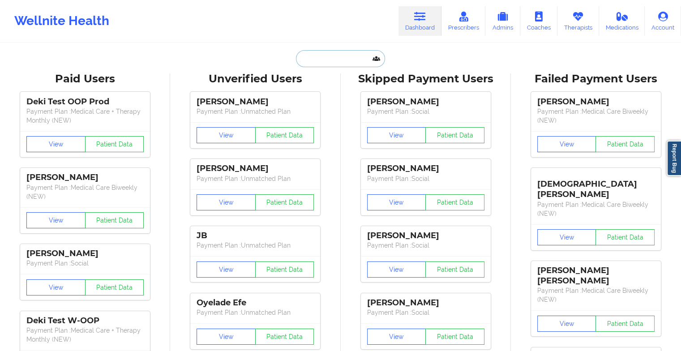
click at [299, 55] on input "text" at bounding box center [340, 58] width 89 height 17
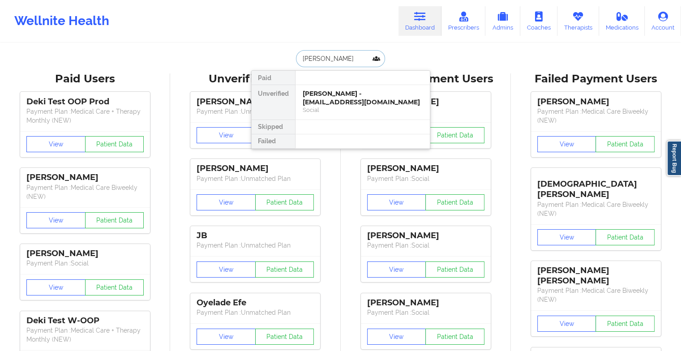
type input "[PERSON_NAME]"
click at [345, 96] on div "[PERSON_NAME] - [EMAIL_ADDRESS][DOMAIN_NAME]" at bounding box center [363, 98] width 120 height 17
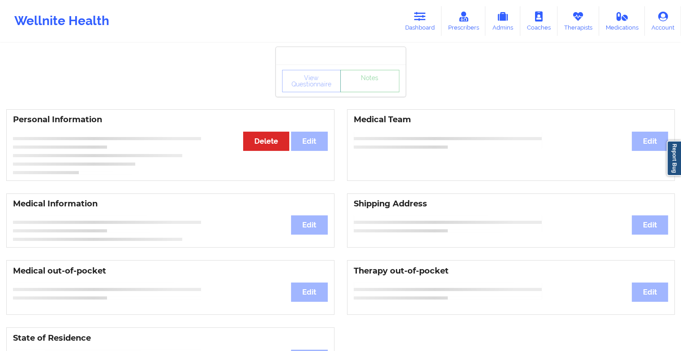
click at [371, 92] on link "Notes" at bounding box center [369, 81] width 59 height 22
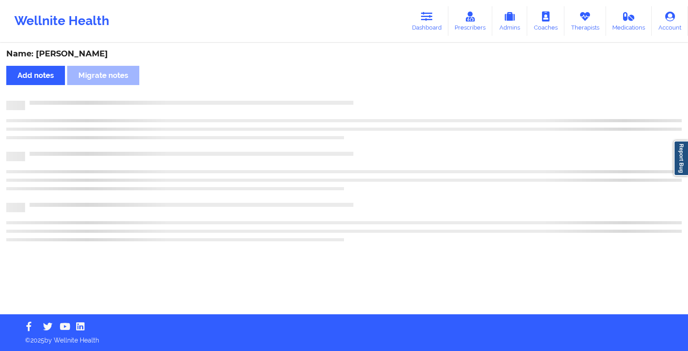
click at [371, 93] on div "Name: [PERSON_NAME] Add notes Migrate notes" at bounding box center [344, 179] width 688 height 270
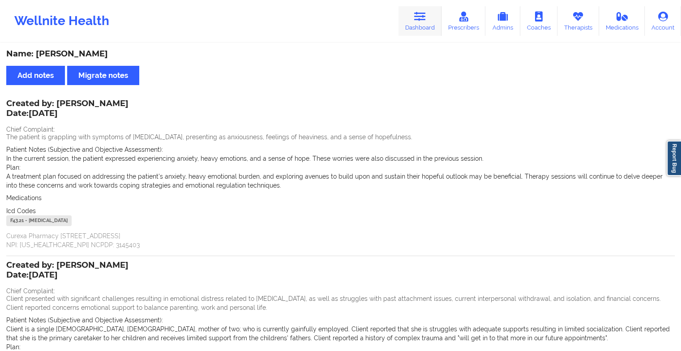
click at [418, 22] on link "Dashboard" at bounding box center [419, 21] width 43 height 30
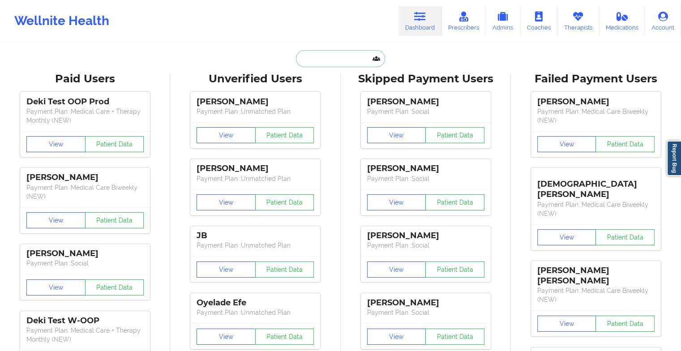
click at [330, 55] on input "text" at bounding box center [340, 58] width 89 height 17
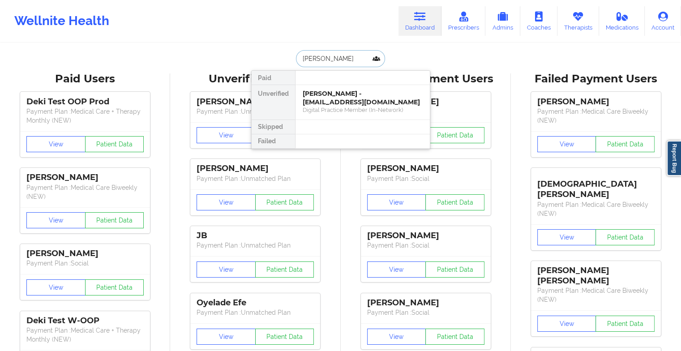
type input "[PERSON_NAME]"
click at [340, 106] on div "[PERSON_NAME] - [EMAIL_ADDRESS][DOMAIN_NAME] Social" at bounding box center [362, 102] width 134 height 34
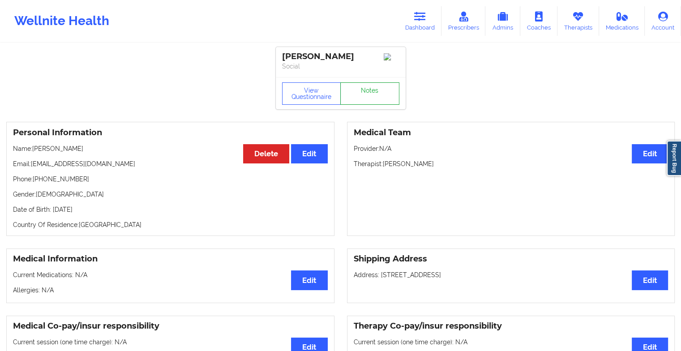
click at [360, 98] on link "Notes" at bounding box center [369, 93] width 59 height 22
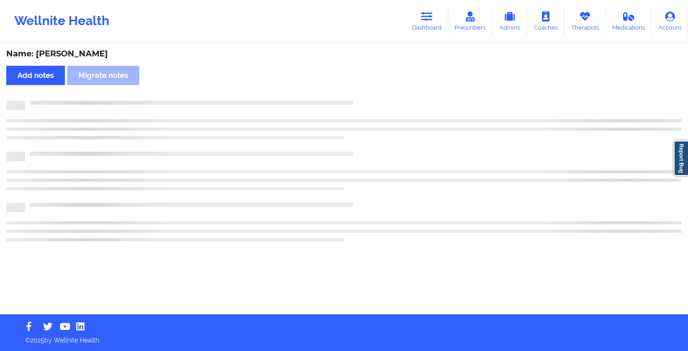
click at [360, 98] on div "Name: [PERSON_NAME] Add notes Migrate notes" at bounding box center [344, 179] width 688 height 270
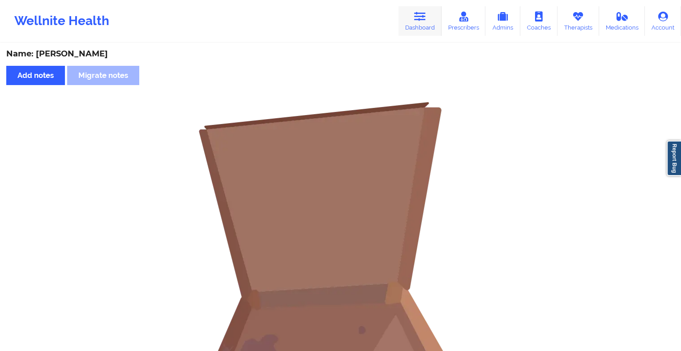
click at [415, 30] on link "Dashboard" at bounding box center [419, 21] width 43 height 30
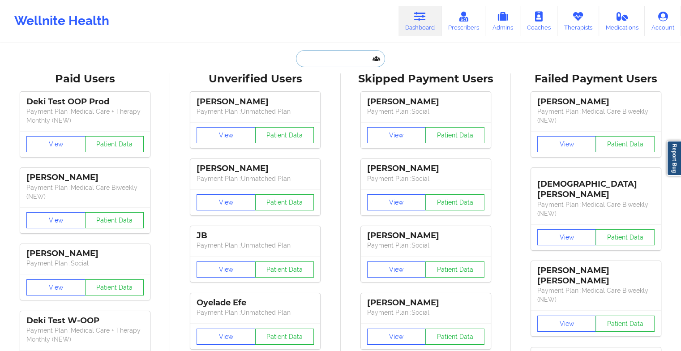
click at [348, 51] on input "text" at bounding box center [340, 58] width 89 height 17
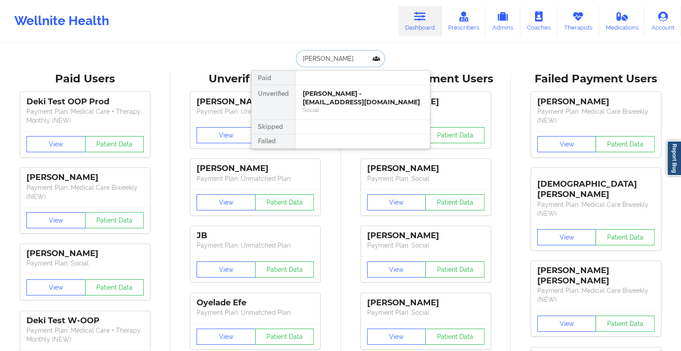
type input "[PERSON_NAME]"
click at [342, 94] on div "[PERSON_NAME] - [EMAIL_ADDRESS][DOMAIN_NAME]" at bounding box center [363, 98] width 120 height 17
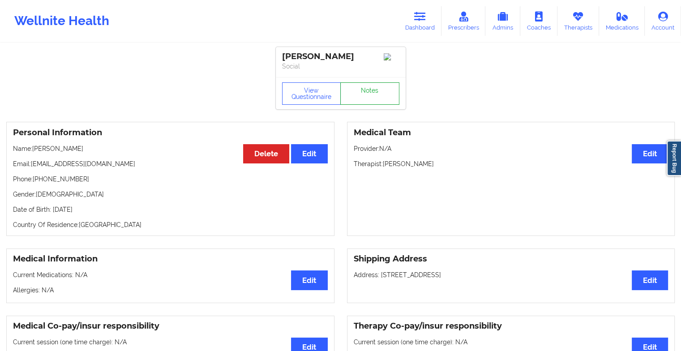
click at [380, 98] on link "Notes" at bounding box center [369, 93] width 59 height 22
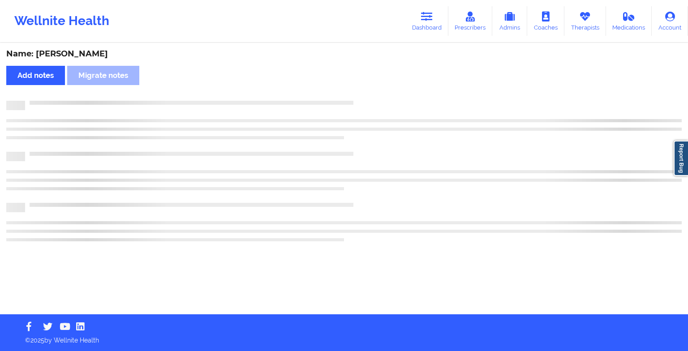
click at [380, 98] on div "Name: [PERSON_NAME] Add notes Migrate notes" at bounding box center [344, 179] width 688 height 270
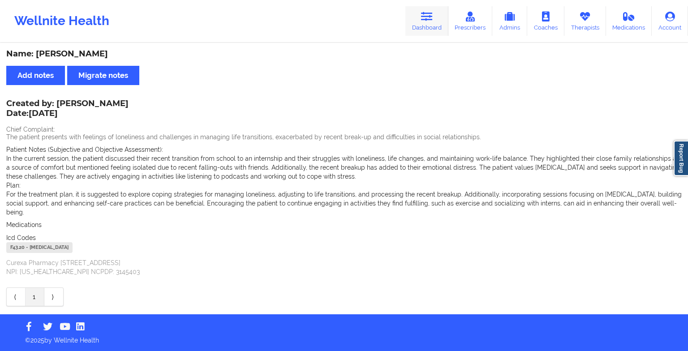
click at [428, 20] on icon at bounding box center [427, 17] width 12 height 10
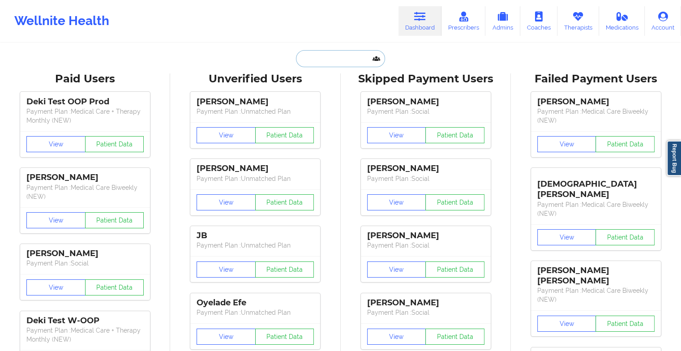
click at [347, 57] on input "text" at bounding box center [340, 58] width 89 height 17
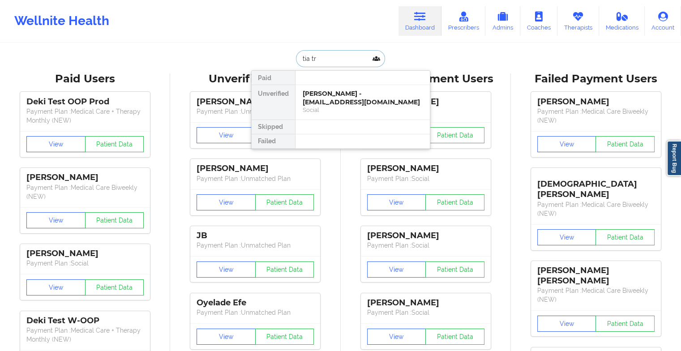
type input "tia tra"
click at [331, 98] on div "[PERSON_NAME] - [EMAIL_ADDRESS][DOMAIN_NAME]" at bounding box center [363, 98] width 120 height 17
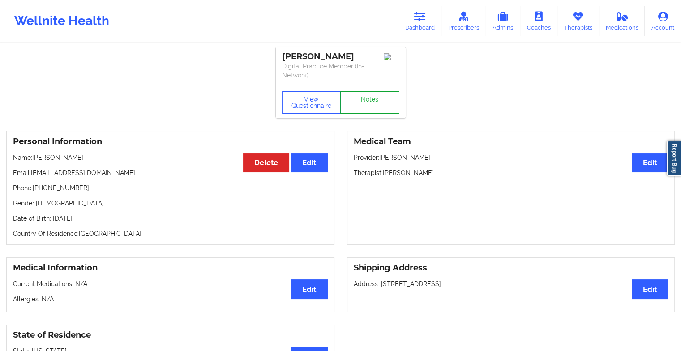
click at [356, 100] on link "Notes" at bounding box center [369, 102] width 59 height 22
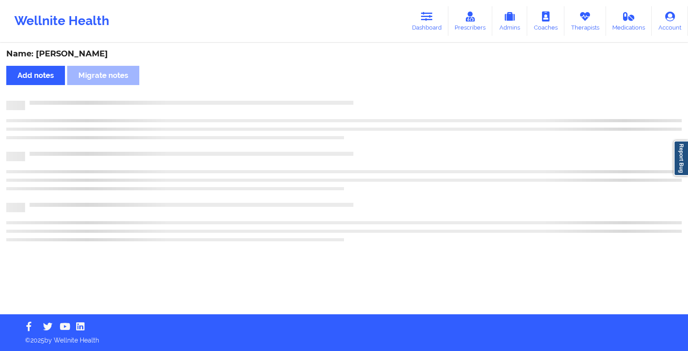
click at [356, 100] on div "Name: [PERSON_NAME] Add notes Migrate notes" at bounding box center [344, 179] width 688 height 270
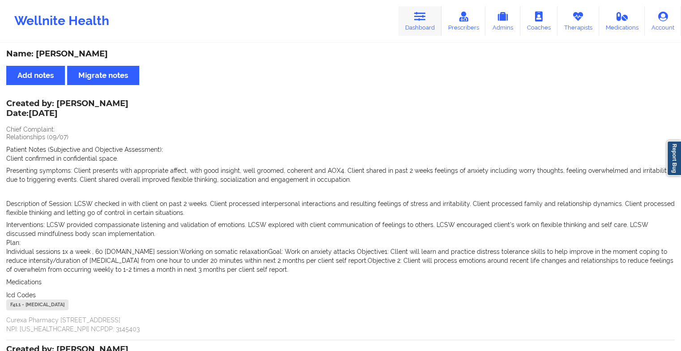
click at [436, 18] on link "Dashboard" at bounding box center [419, 21] width 43 height 30
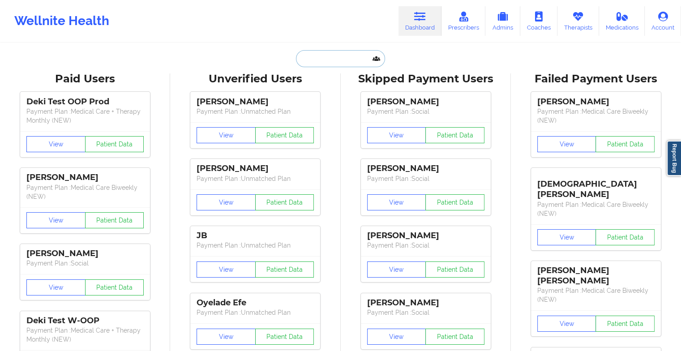
click at [354, 61] on input "text" at bounding box center [340, 58] width 89 height 17
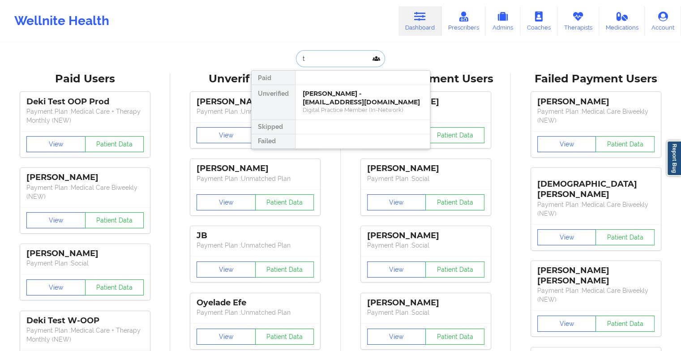
type input "t"
type input "[PERSON_NAME]"
click at [338, 95] on div "[PERSON_NAME] - [EMAIL_ADDRESS][DOMAIN_NAME]" at bounding box center [363, 98] width 120 height 17
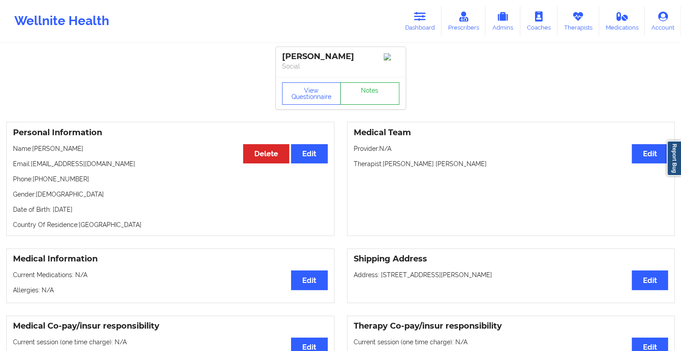
click at [358, 95] on link "Notes" at bounding box center [369, 93] width 59 height 22
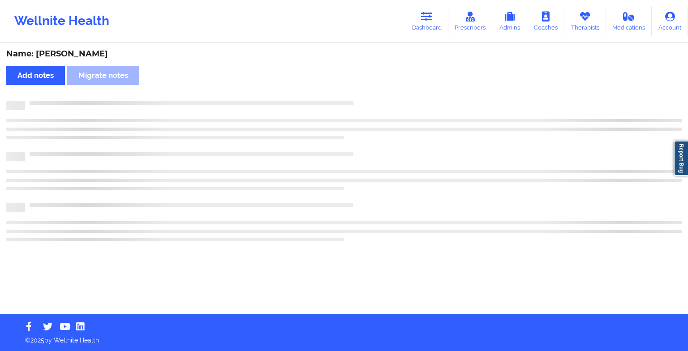
click at [358, 95] on div "Name: [PERSON_NAME] Add notes Migrate notes" at bounding box center [344, 179] width 688 height 270
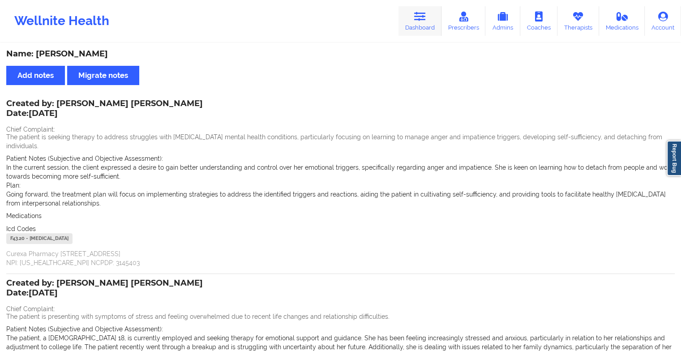
click at [420, 15] on icon at bounding box center [420, 17] width 12 height 10
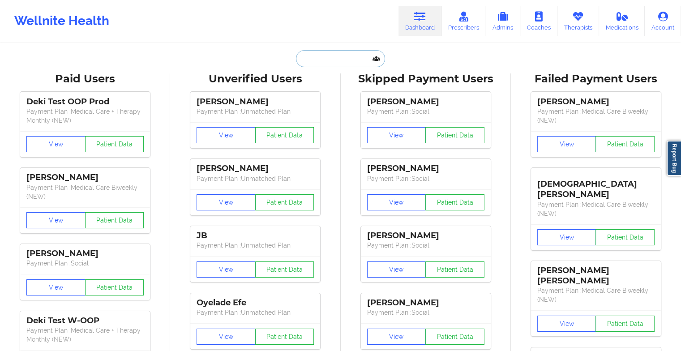
click at [330, 57] on input "text" at bounding box center [340, 58] width 89 height 17
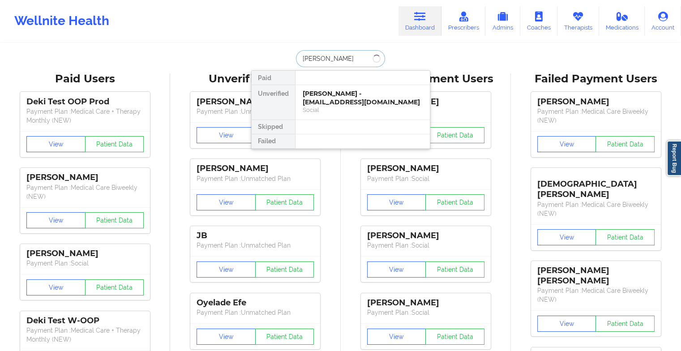
type input "[PERSON_NAME]"
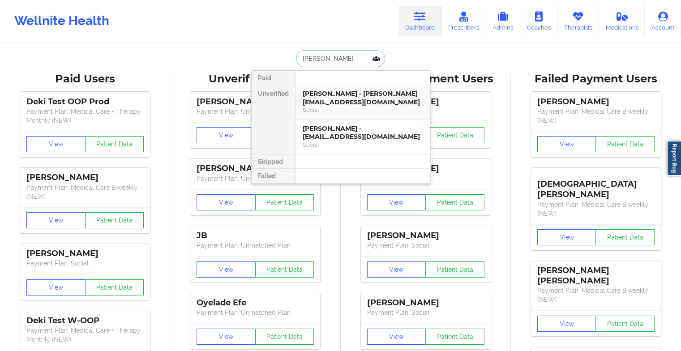
click at [339, 97] on div "[PERSON_NAME] - [PERSON_NAME][EMAIL_ADDRESS][DOMAIN_NAME]" at bounding box center [363, 98] width 120 height 17
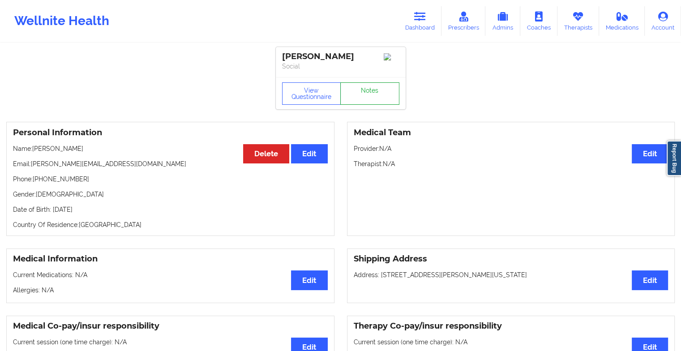
click at [362, 102] on link "Notes" at bounding box center [369, 93] width 59 height 22
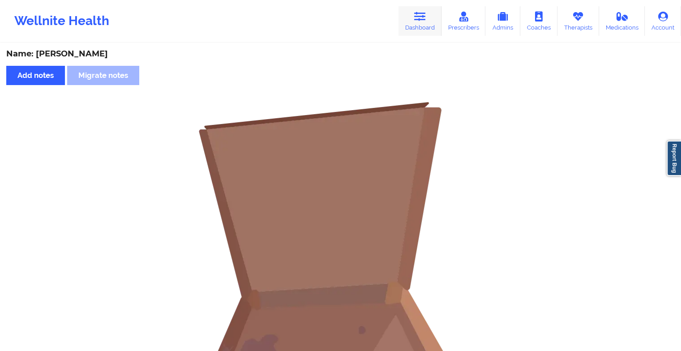
click at [419, 25] on link "Dashboard" at bounding box center [419, 21] width 43 height 30
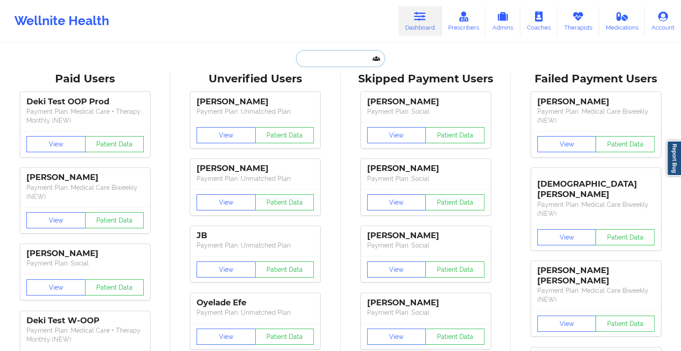
click at [333, 60] on input "text" at bounding box center [340, 58] width 89 height 17
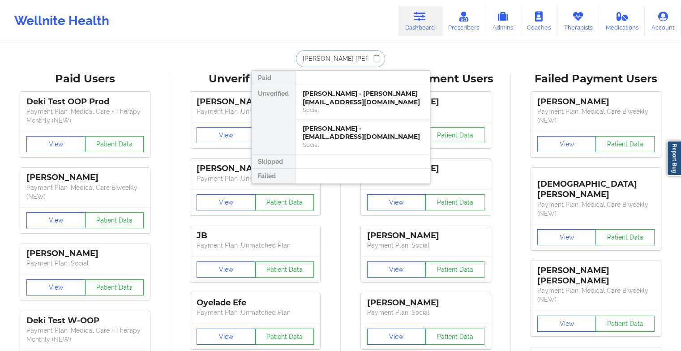
type input "[PERSON_NAME] [PERSON_NAME]"
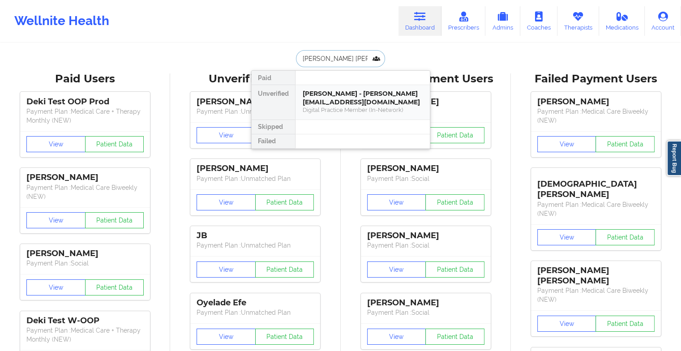
click at [339, 111] on div "Digital Practice Member (In-Network)" at bounding box center [363, 110] width 120 height 8
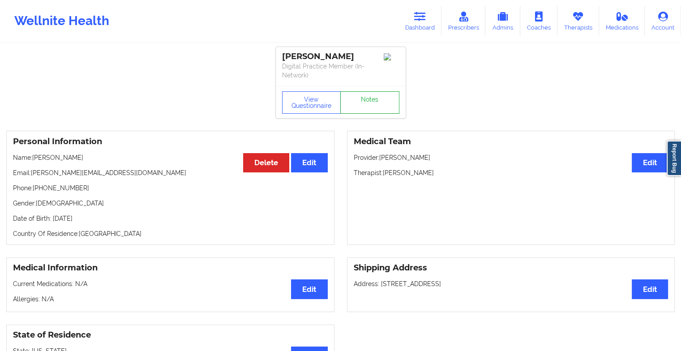
click at [366, 95] on link "Notes" at bounding box center [369, 102] width 59 height 22
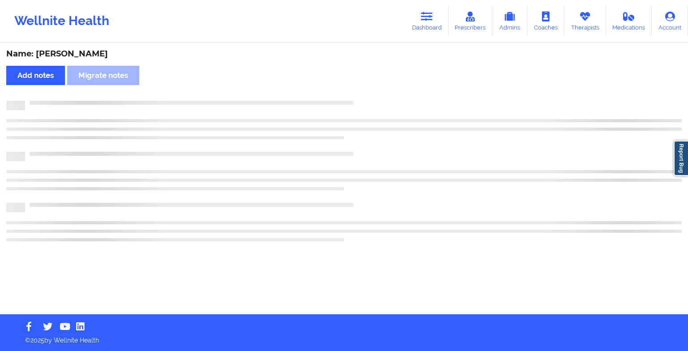
click at [366, 95] on div "Name: [PERSON_NAME] Add notes Migrate notes" at bounding box center [344, 179] width 688 height 270
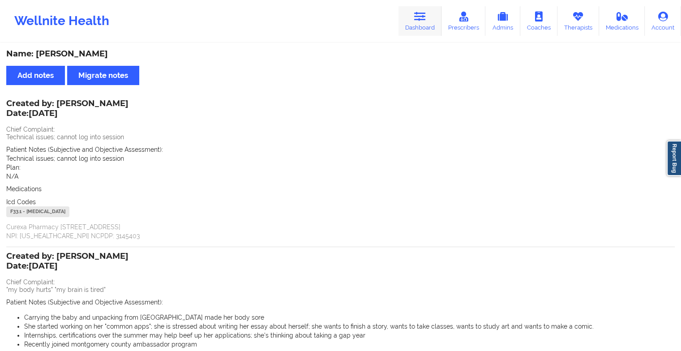
click at [425, 24] on link "Dashboard" at bounding box center [419, 21] width 43 height 30
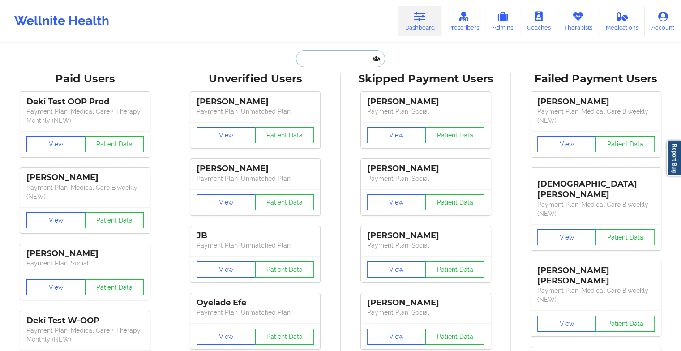
click at [355, 50] on input "text" at bounding box center [340, 58] width 89 height 17
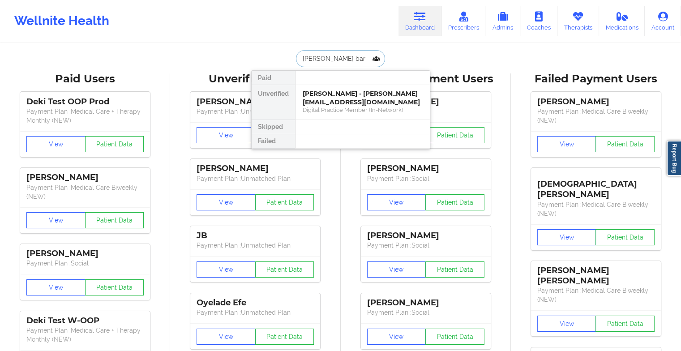
type input "[PERSON_NAME]"
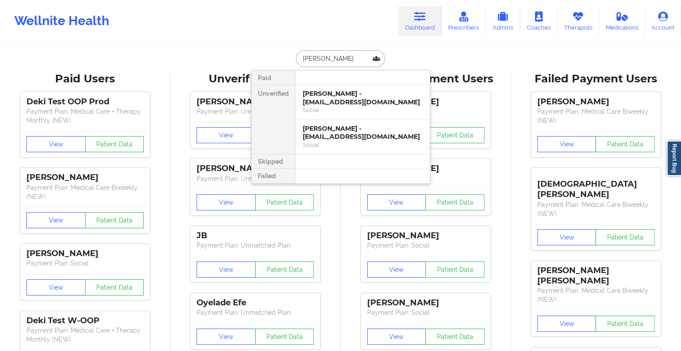
click at [365, 98] on div "[PERSON_NAME] - [EMAIL_ADDRESS][DOMAIN_NAME]" at bounding box center [363, 98] width 120 height 17
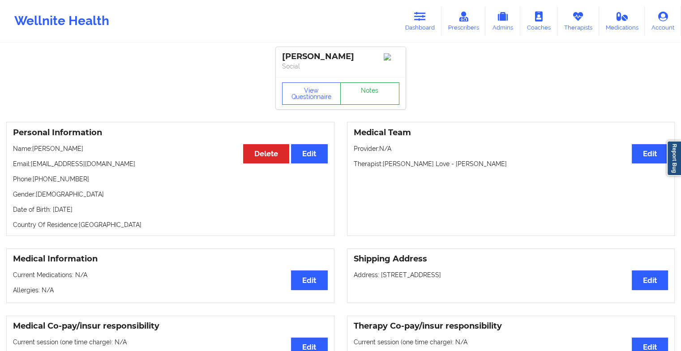
click at [377, 96] on link "Notes" at bounding box center [369, 93] width 59 height 22
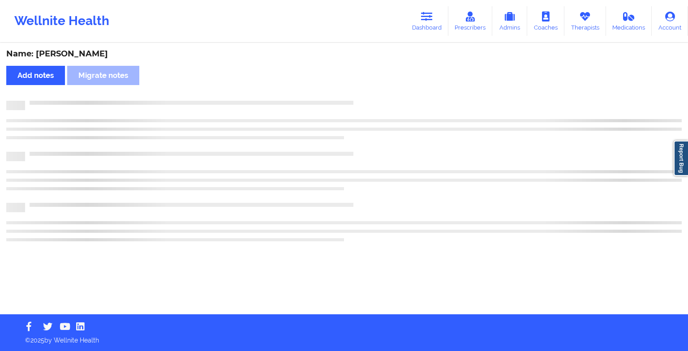
click at [377, 96] on div "Name: [PERSON_NAME] Add notes Migrate notes" at bounding box center [344, 179] width 688 height 270
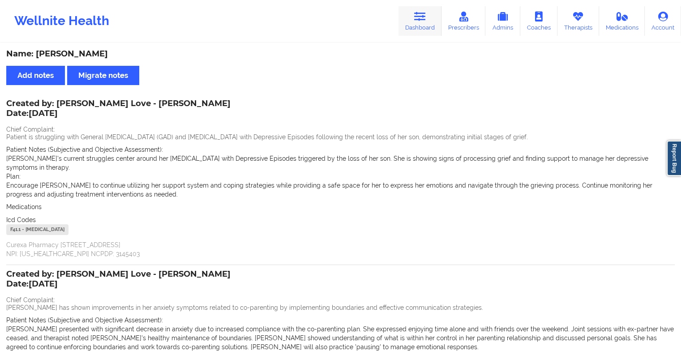
click at [424, 25] on link "Dashboard" at bounding box center [419, 21] width 43 height 30
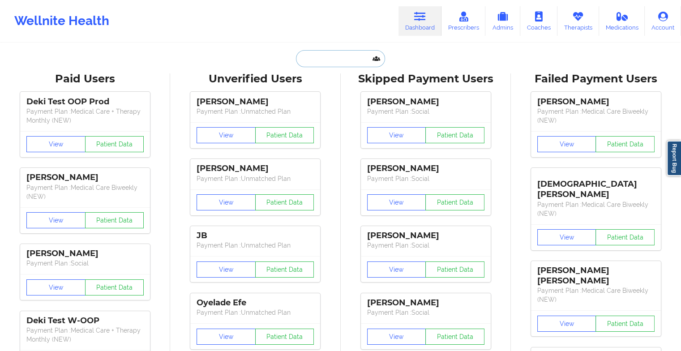
click at [347, 57] on input "text" at bounding box center [340, 58] width 89 height 17
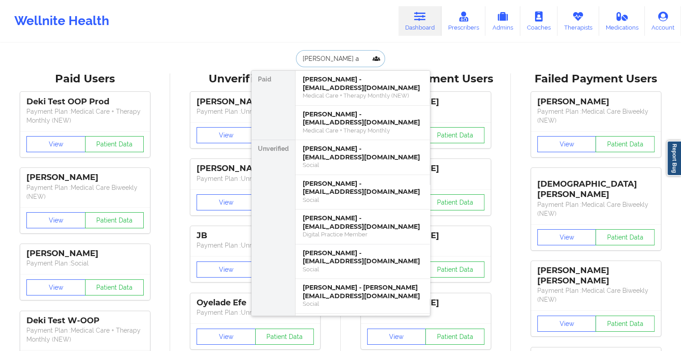
type input "[PERSON_NAME] ab"
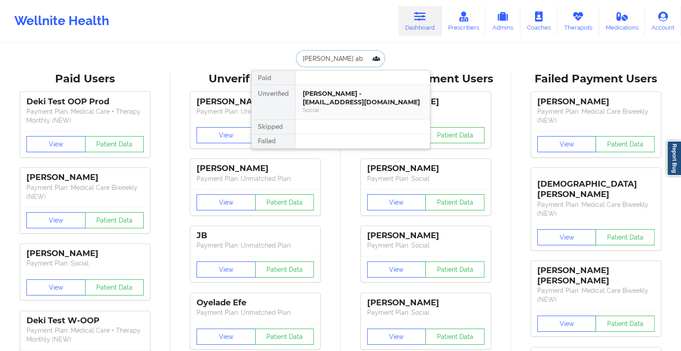
click at [368, 91] on div "[PERSON_NAME] - [EMAIL_ADDRESS][DOMAIN_NAME]" at bounding box center [363, 98] width 120 height 17
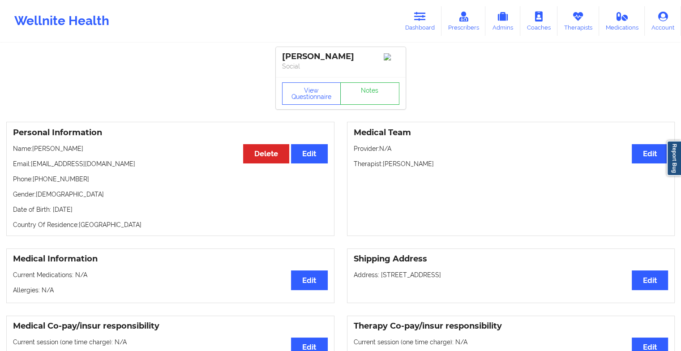
click at [374, 83] on div "View Questionnaire Notes" at bounding box center [341, 93] width 130 height 32
click at [369, 98] on link "Notes" at bounding box center [369, 93] width 59 height 22
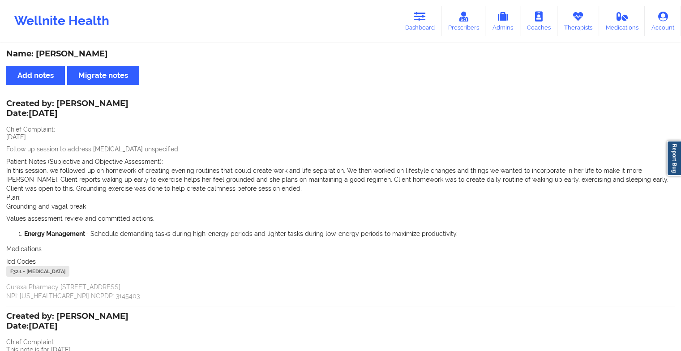
click at [421, 1] on div "Wellnite Health Dashboard Prescribers Admins Coaches Therapists Medications Acc…" at bounding box center [340, 21] width 681 height 42
click at [415, 13] on icon at bounding box center [420, 17] width 12 height 10
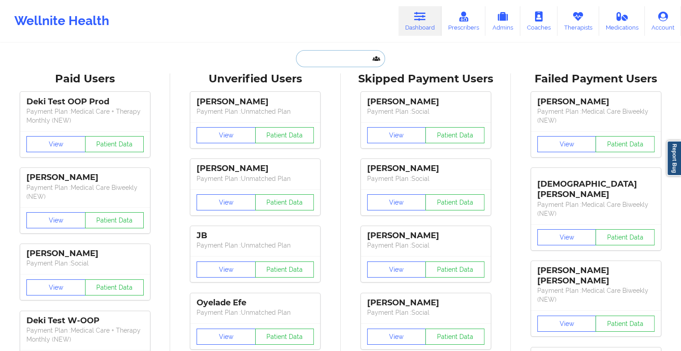
click at [322, 52] on input "text" at bounding box center [340, 58] width 89 height 17
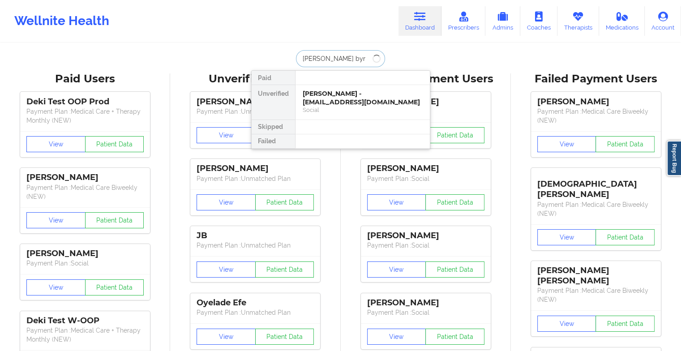
type input "[PERSON_NAME]"
click at [331, 93] on div "[PERSON_NAME] - [EMAIL_ADDRESS][DOMAIN_NAME]" at bounding box center [363, 98] width 120 height 17
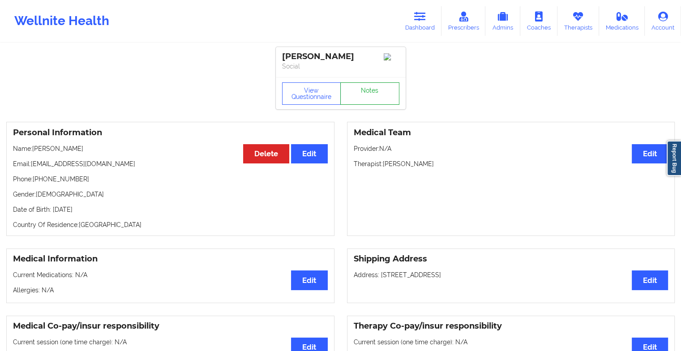
click at [367, 90] on link "Notes" at bounding box center [369, 93] width 59 height 22
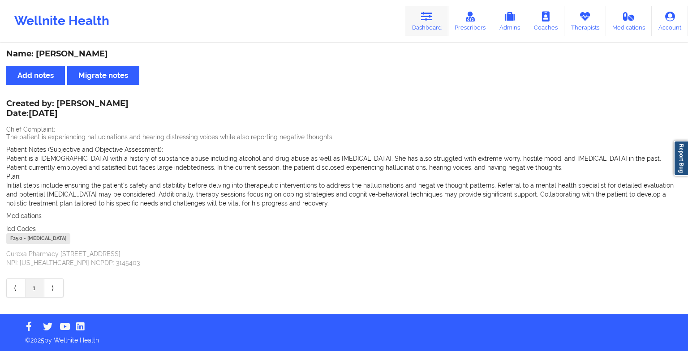
click at [424, 25] on link "Dashboard" at bounding box center [426, 21] width 43 height 30
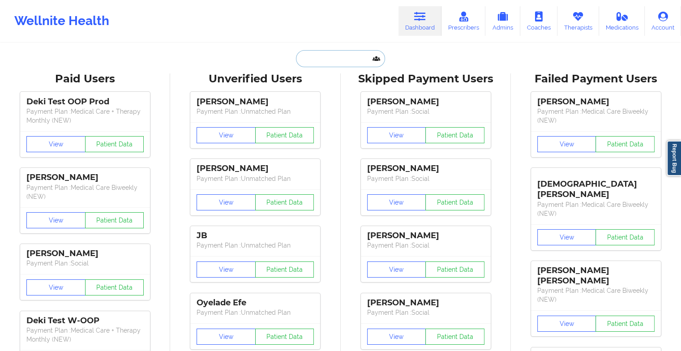
click at [336, 57] on input "text" at bounding box center [340, 58] width 89 height 17
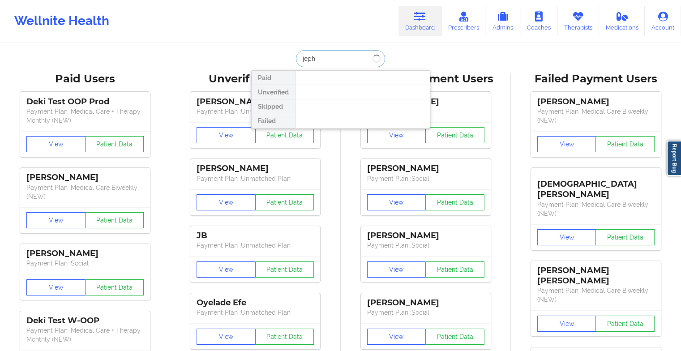
type input "jepht"
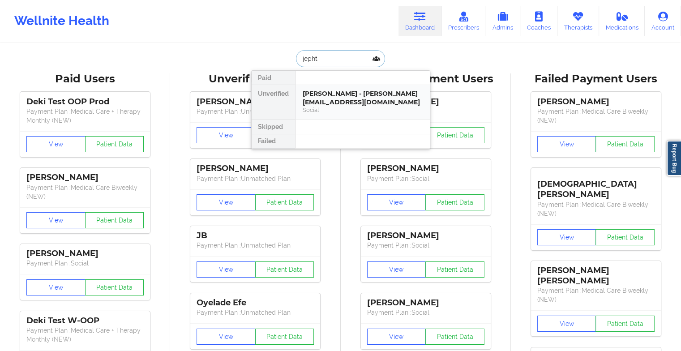
click at [322, 103] on div "[PERSON_NAME] - [PERSON_NAME][EMAIL_ADDRESS][DOMAIN_NAME]" at bounding box center [363, 98] width 120 height 17
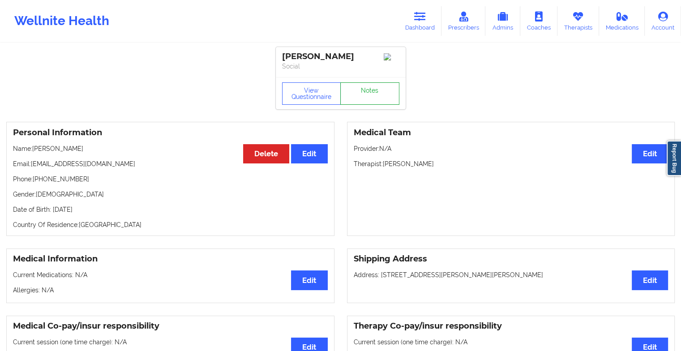
click at [368, 97] on link "Notes" at bounding box center [369, 93] width 59 height 22
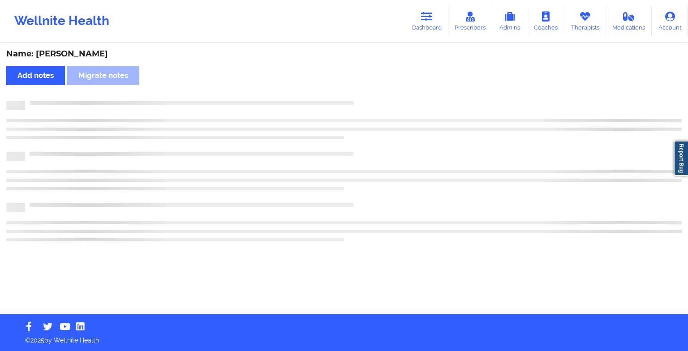
click at [368, 97] on div "Name: [PERSON_NAME] Add notes Migrate notes" at bounding box center [344, 179] width 688 height 270
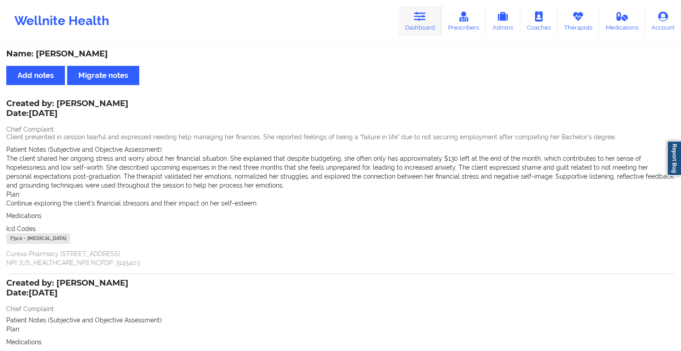
click at [422, 26] on link "Dashboard" at bounding box center [419, 21] width 43 height 30
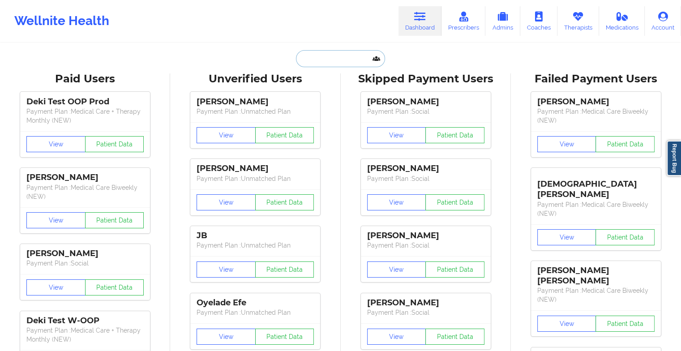
click at [330, 59] on input "text" at bounding box center [340, 58] width 89 height 17
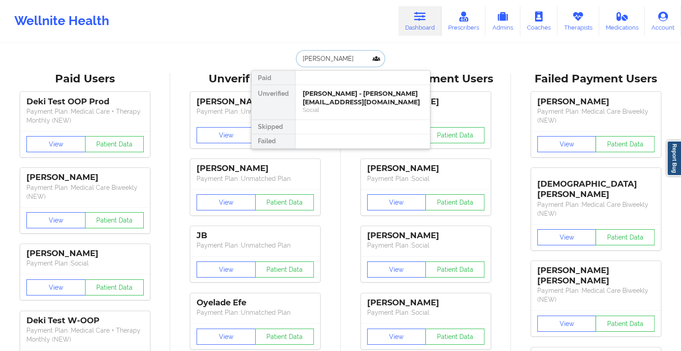
type input "[PERSON_NAME]"
click at [328, 98] on div "[PERSON_NAME] - [EMAIL_ADDRESS][DOMAIN_NAME]" at bounding box center [363, 98] width 120 height 17
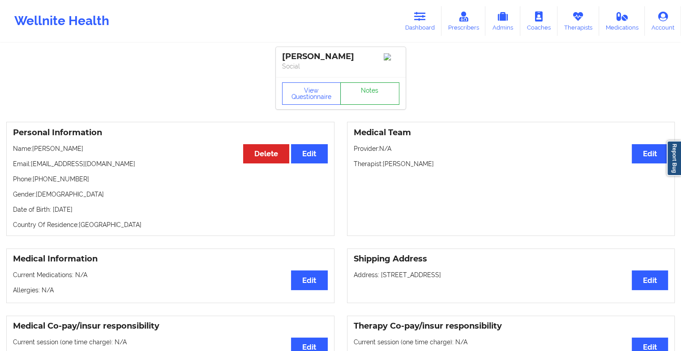
click at [360, 98] on link "Notes" at bounding box center [369, 93] width 59 height 22
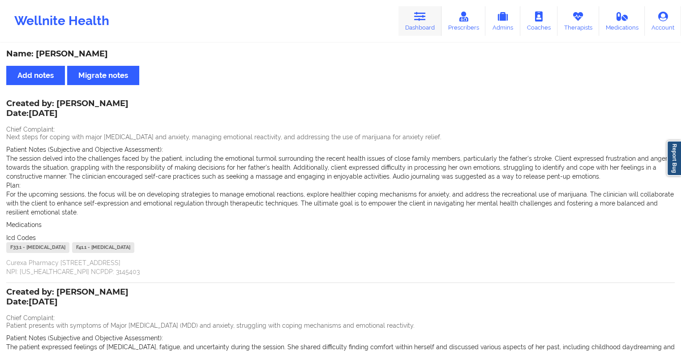
click at [415, 18] on link "Dashboard" at bounding box center [419, 21] width 43 height 30
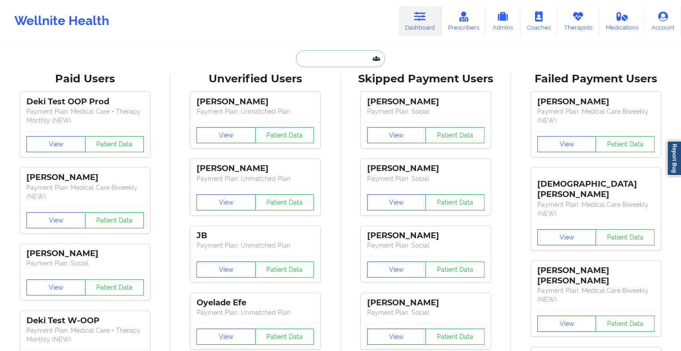
click at [338, 54] on input "text" at bounding box center [340, 58] width 89 height 17
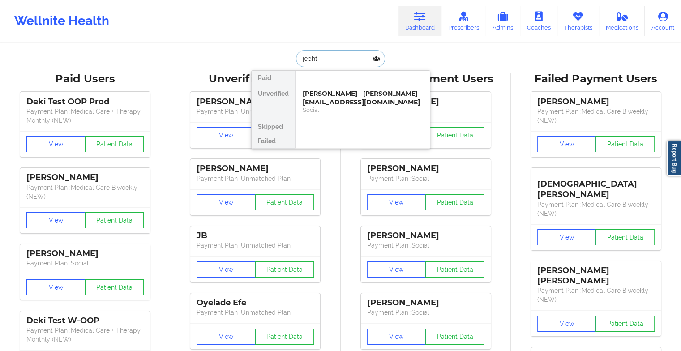
type input "jephth"
click at [340, 100] on div "[PERSON_NAME] - [PERSON_NAME][EMAIL_ADDRESS][DOMAIN_NAME]" at bounding box center [363, 98] width 120 height 17
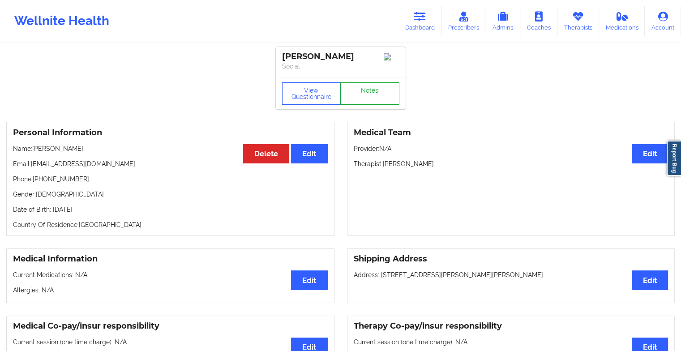
click at [366, 105] on link "Notes" at bounding box center [369, 93] width 59 height 22
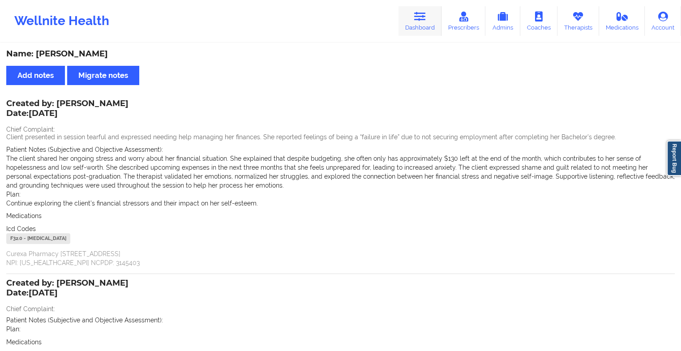
click at [413, 14] on link "Dashboard" at bounding box center [419, 21] width 43 height 30
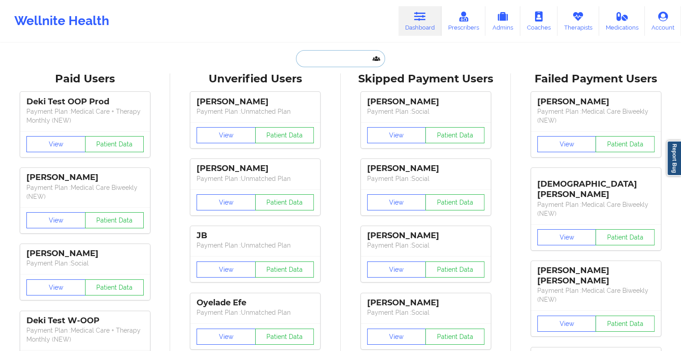
click at [318, 59] on input "text" at bounding box center [340, 58] width 89 height 17
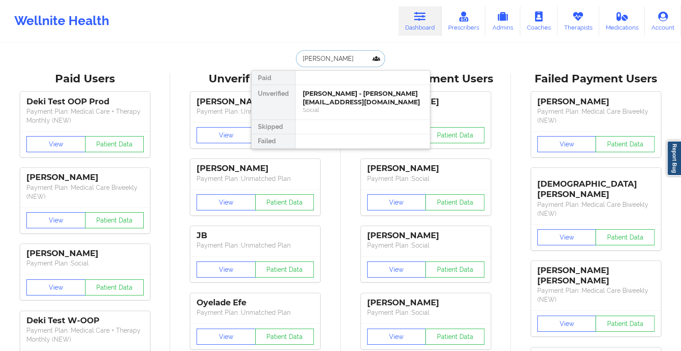
type input "[PERSON_NAME]"
click at [335, 98] on div "[PERSON_NAME] - [EMAIL_ADDRESS][DOMAIN_NAME]" at bounding box center [363, 98] width 120 height 17
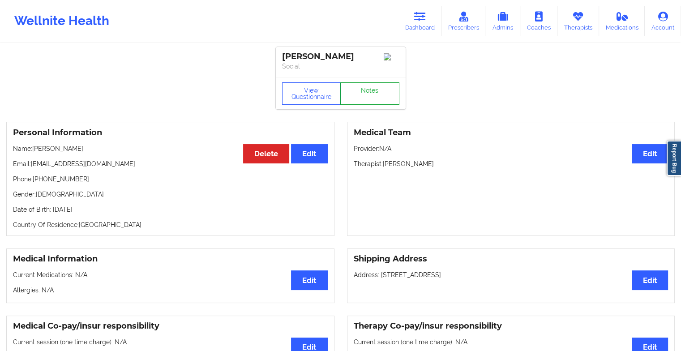
click at [381, 102] on link "Notes" at bounding box center [369, 93] width 59 height 22
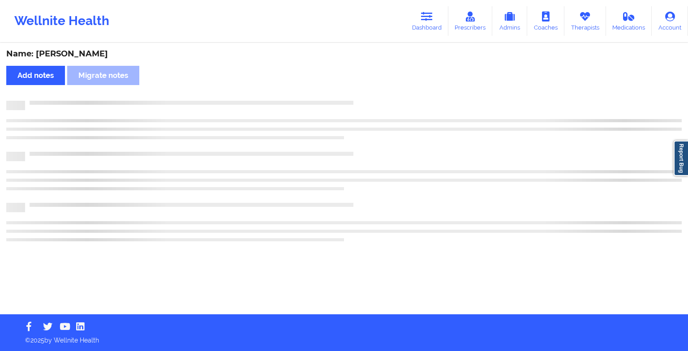
click at [381, 101] on div at bounding box center [353, 101] width 656 height 0
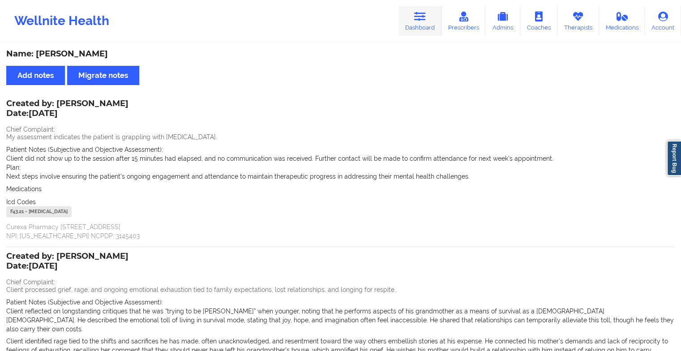
drag, startPoint x: 385, startPoint y: 29, endPoint x: 422, endPoint y: 20, distance: 37.8
click at [422, 20] on div "Wellnite Health Dashboard Prescribers Admins Coaches Therapists Medications Acc…" at bounding box center [340, 21] width 681 height 36
click at [422, 20] on icon at bounding box center [420, 17] width 12 height 10
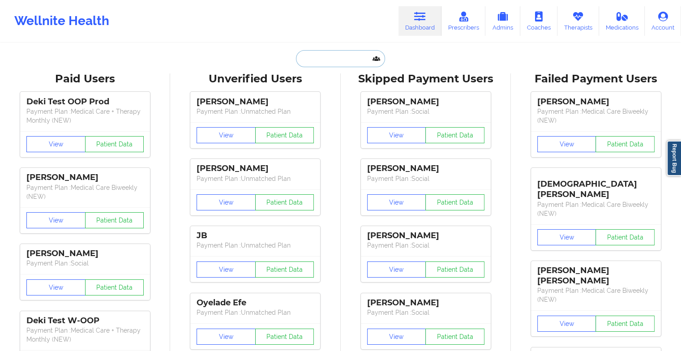
click at [327, 54] on input "text" at bounding box center [340, 58] width 89 height 17
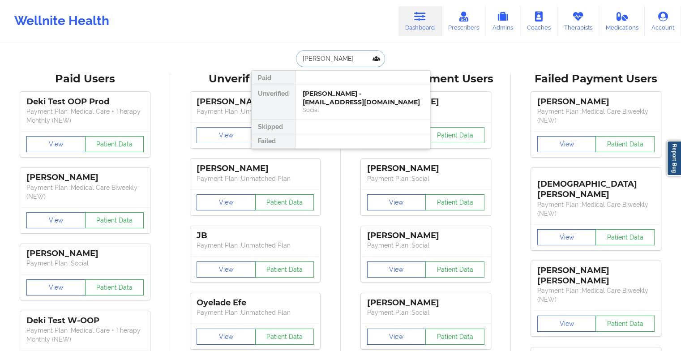
type input "[PERSON_NAME]"
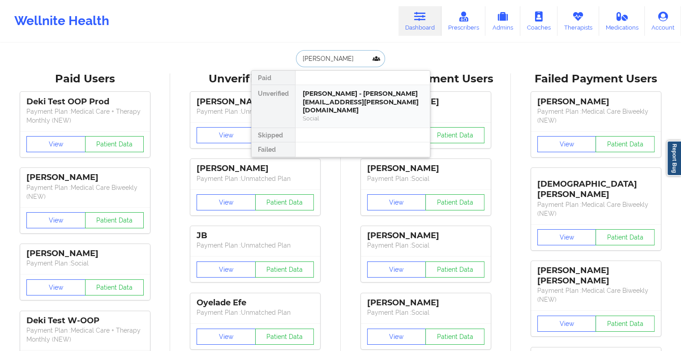
click at [329, 99] on div "[PERSON_NAME] - [PERSON_NAME][EMAIL_ADDRESS][PERSON_NAME][DOMAIN_NAME]" at bounding box center [363, 102] width 120 height 25
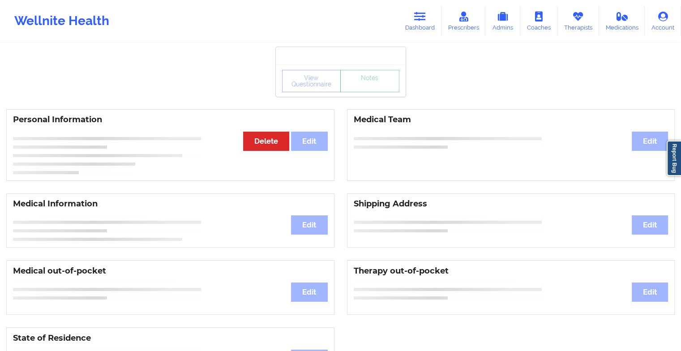
click at [367, 92] on link "Notes" at bounding box center [369, 81] width 59 height 22
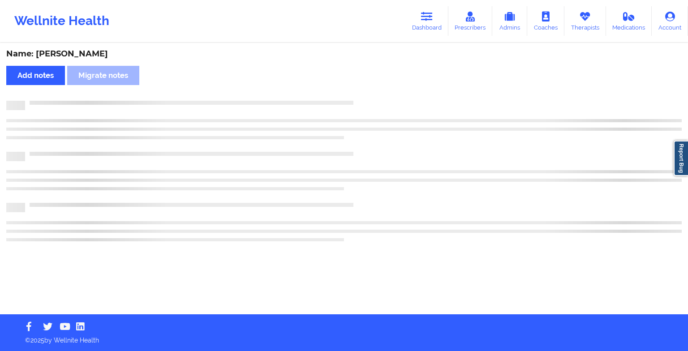
click at [367, 98] on div "Name: [PERSON_NAME] Add notes Migrate notes" at bounding box center [344, 179] width 688 height 270
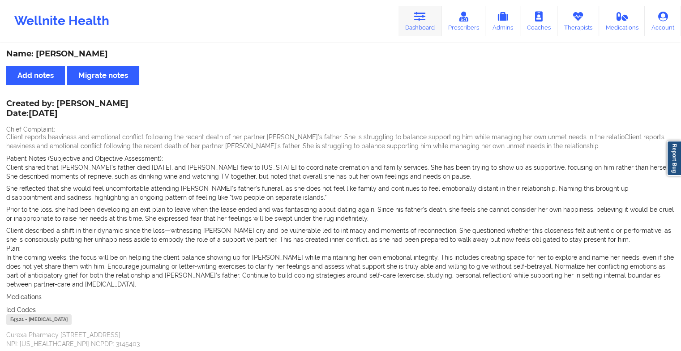
click at [420, 23] on link "Dashboard" at bounding box center [419, 21] width 43 height 30
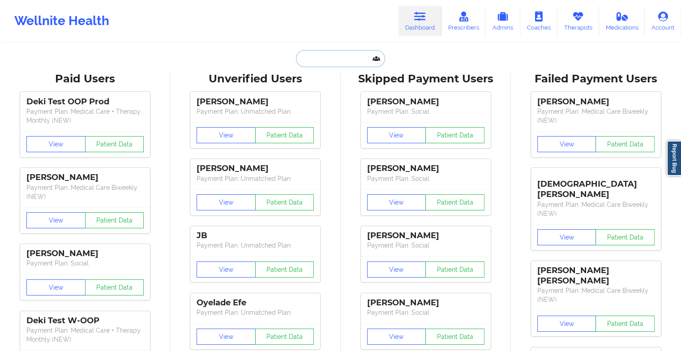
click at [325, 57] on input "text" at bounding box center [340, 58] width 89 height 17
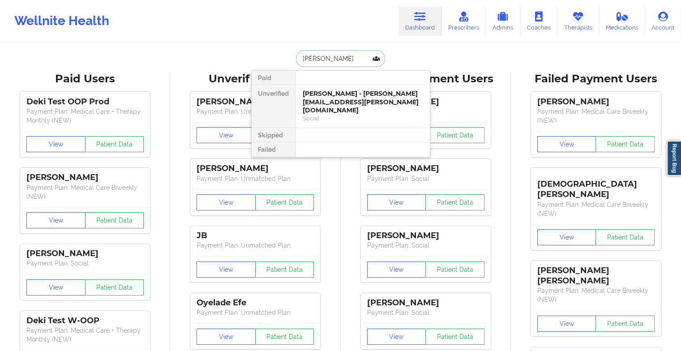
type input "[PERSON_NAME]"
click at [354, 101] on div "[PERSON_NAME] - [EMAIL_ADDRESS][DOMAIN_NAME]" at bounding box center [363, 98] width 120 height 17
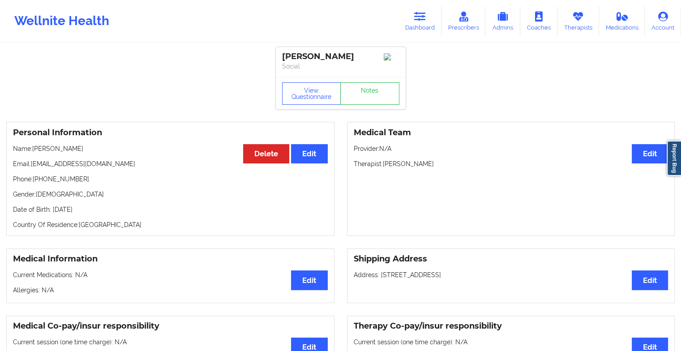
drag, startPoint x: 371, startPoint y: 113, endPoint x: 377, endPoint y: 101, distance: 12.8
click at [377, 101] on link "Notes" at bounding box center [369, 93] width 59 height 22
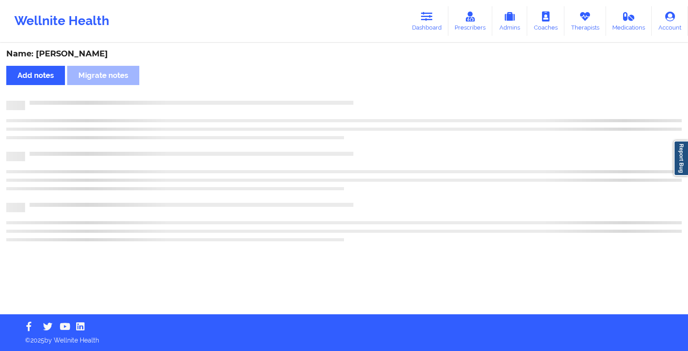
click at [377, 101] on div at bounding box center [353, 101] width 656 height 0
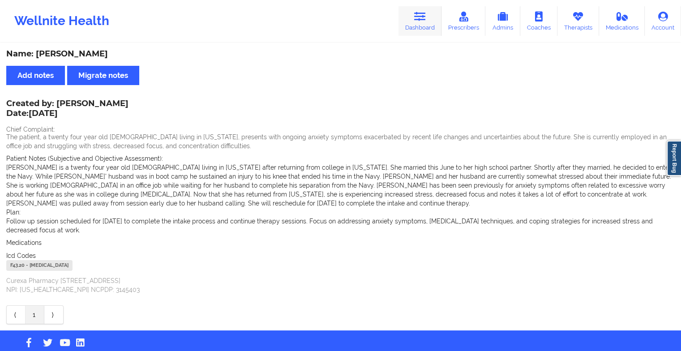
click at [408, 23] on link "Dashboard" at bounding box center [419, 21] width 43 height 30
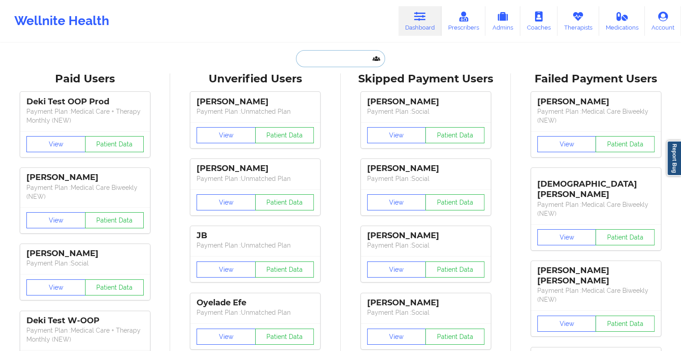
click at [319, 56] on input "text" at bounding box center [340, 58] width 89 height 17
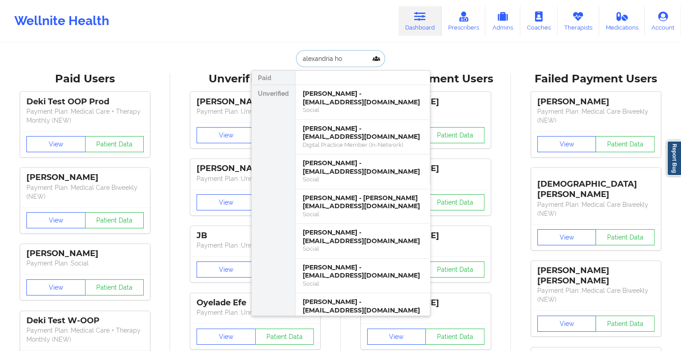
type input "alexandria hol"
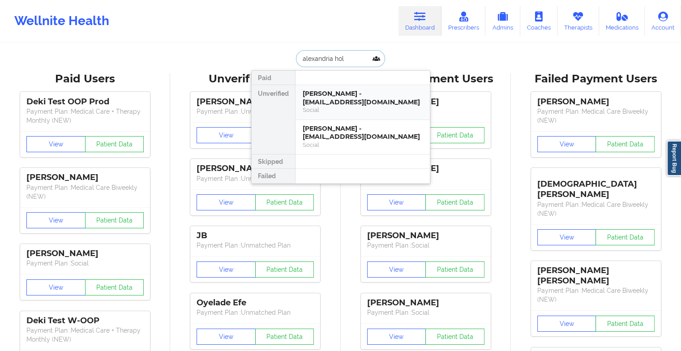
click at [347, 98] on div "[PERSON_NAME] - [EMAIL_ADDRESS][DOMAIN_NAME]" at bounding box center [363, 98] width 120 height 17
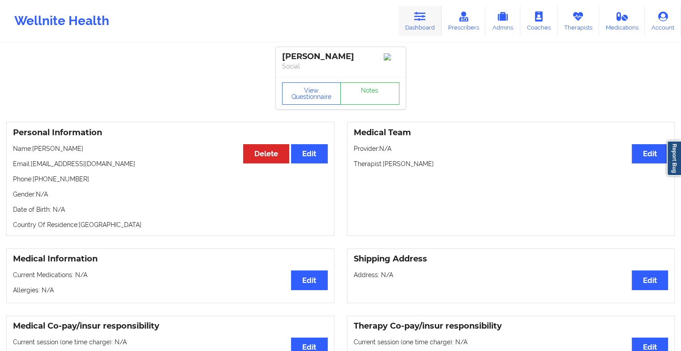
click at [415, 18] on icon at bounding box center [420, 17] width 12 height 10
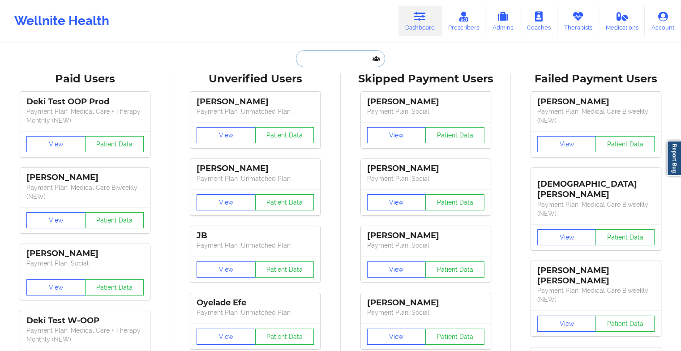
click at [346, 56] on input "text" at bounding box center [340, 58] width 89 height 17
type input "a"
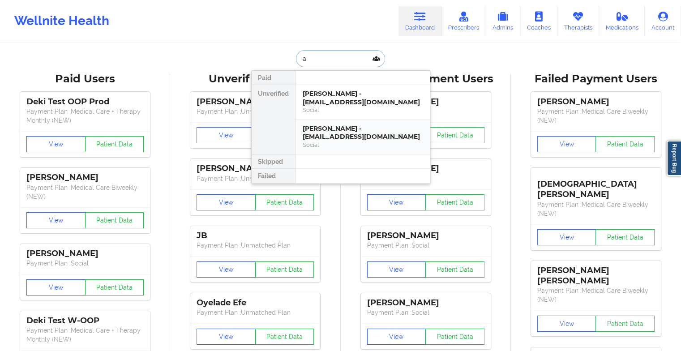
click at [362, 143] on div "Social" at bounding box center [363, 145] width 120 height 8
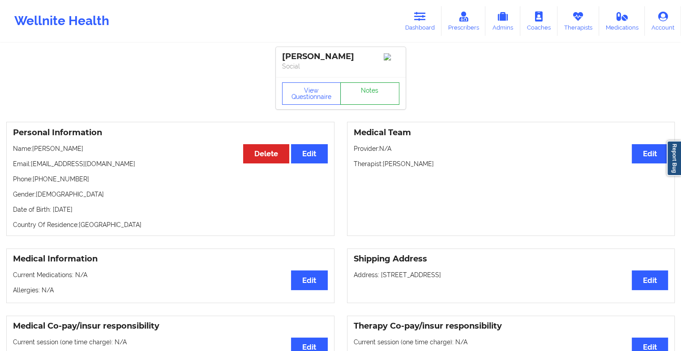
click at [385, 96] on link "Notes" at bounding box center [369, 93] width 59 height 22
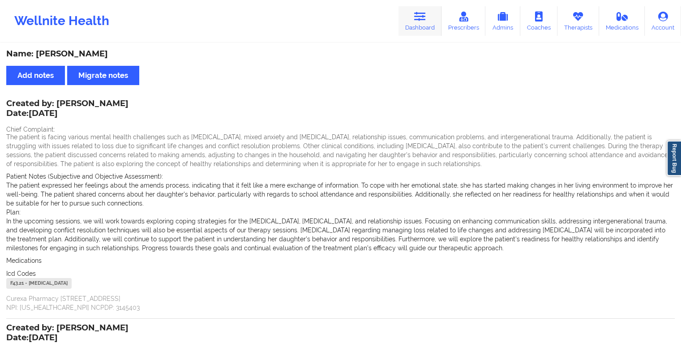
click at [414, 27] on link "Dashboard" at bounding box center [419, 21] width 43 height 30
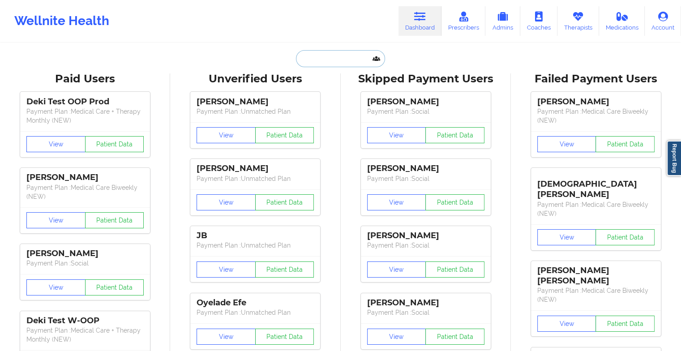
click at [329, 57] on input "text" at bounding box center [340, 58] width 89 height 17
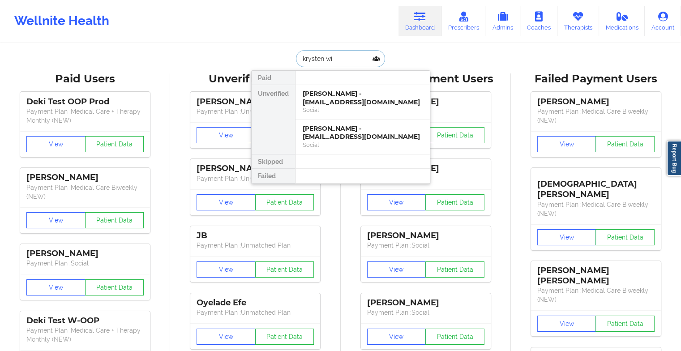
type input "[PERSON_NAME]"
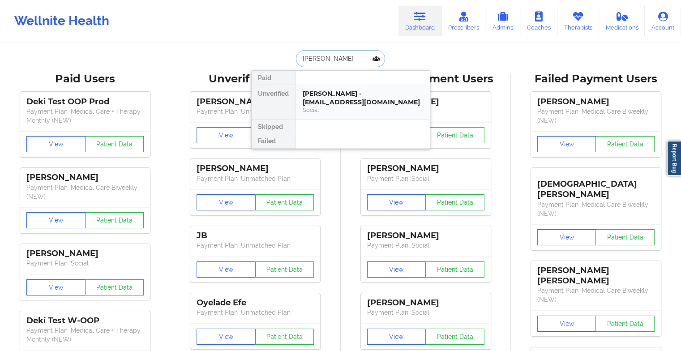
click at [344, 90] on div "[PERSON_NAME] - [EMAIL_ADDRESS][DOMAIN_NAME]" at bounding box center [363, 98] width 120 height 17
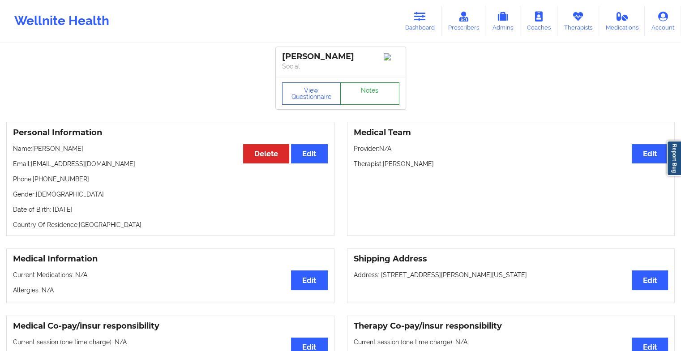
click at [362, 97] on link "Notes" at bounding box center [369, 93] width 59 height 22
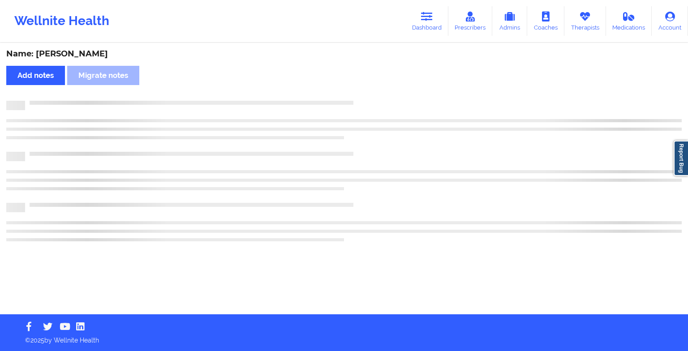
click at [362, 97] on div "Name: [PERSON_NAME] Add notes Migrate notes" at bounding box center [344, 179] width 688 height 270
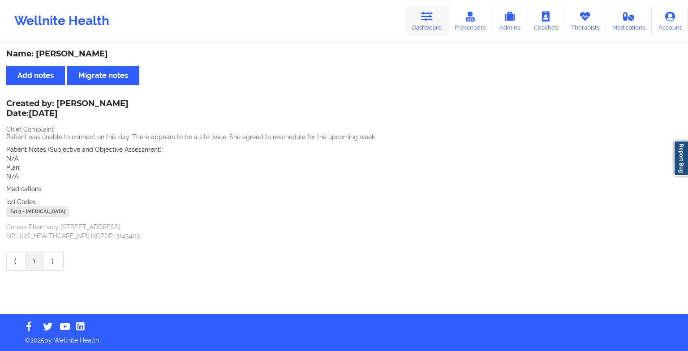
click at [419, 21] on link "Dashboard" at bounding box center [426, 21] width 43 height 30
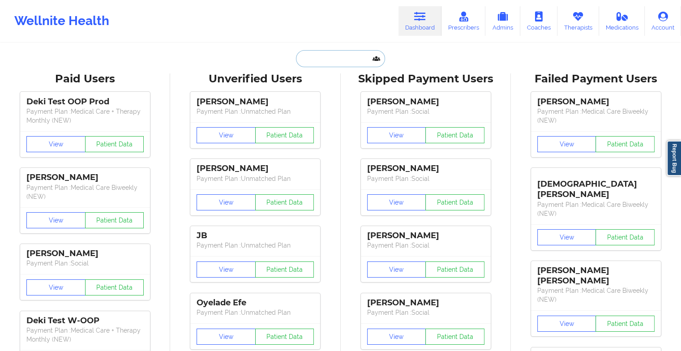
click at [336, 56] on input "text" at bounding box center [340, 58] width 89 height 17
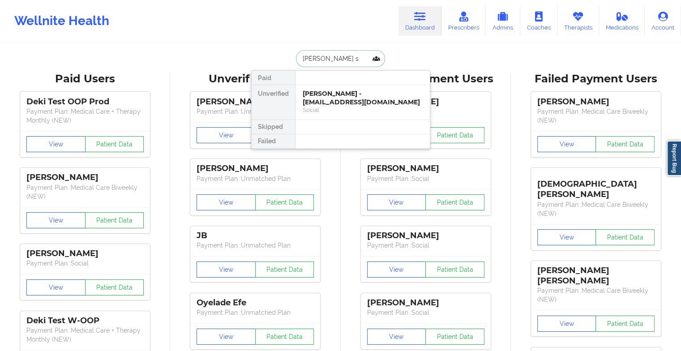
type input "[PERSON_NAME]"
click at [343, 99] on div "[PERSON_NAME] - [EMAIL_ADDRESS][DOMAIN_NAME]" at bounding box center [363, 98] width 120 height 17
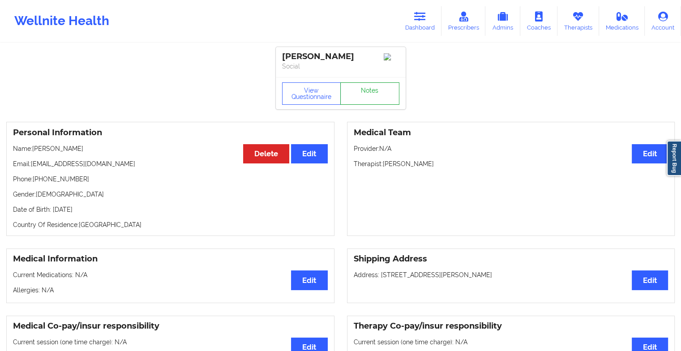
click at [365, 98] on link "Notes" at bounding box center [369, 93] width 59 height 22
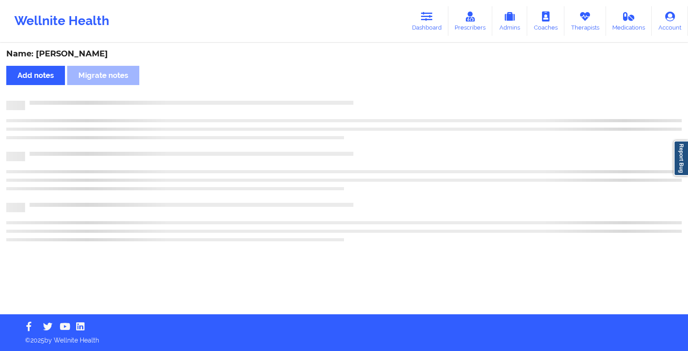
click at [425, 167] on div "Name: [PERSON_NAME] Add notes Migrate notes" at bounding box center [344, 179] width 688 height 270
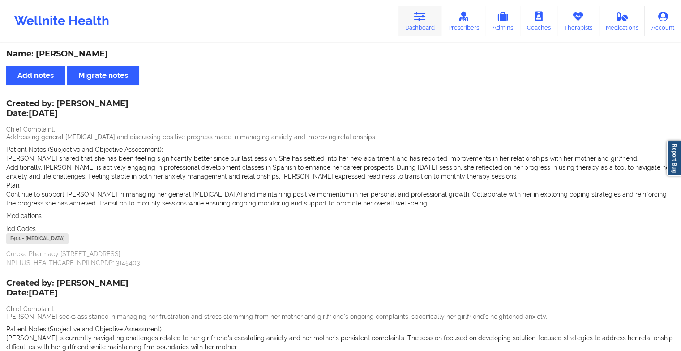
click at [423, 20] on icon at bounding box center [420, 17] width 12 height 10
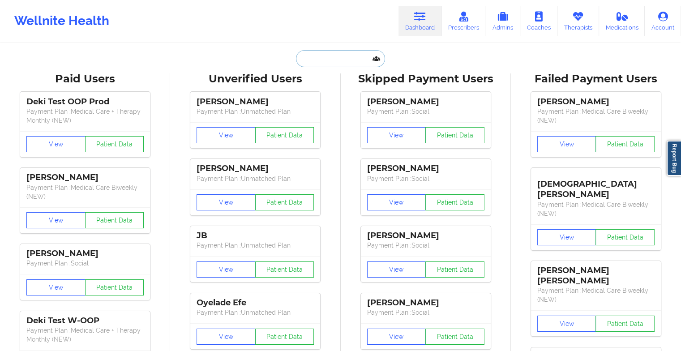
click at [340, 56] on input "text" at bounding box center [340, 58] width 89 height 17
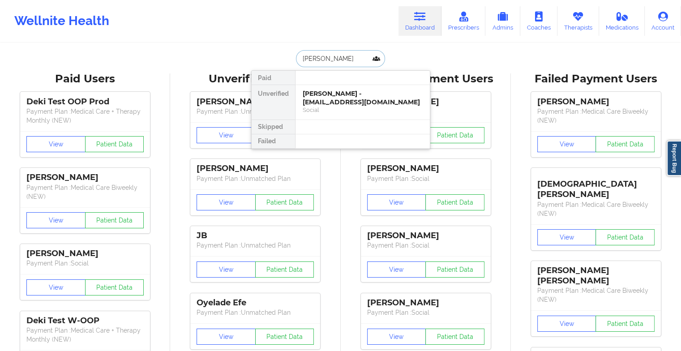
type input "[PERSON_NAME]"
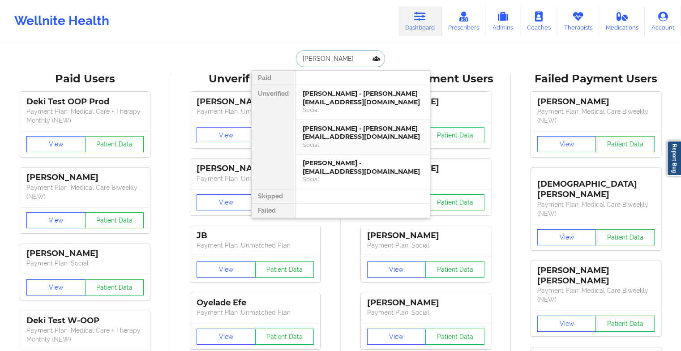
click at [344, 137] on div "[PERSON_NAME] - [PERSON_NAME][EMAIL_ADDRESS][DOMAIN_NAME]" at bounding box center [363, 132] width 120 height 17
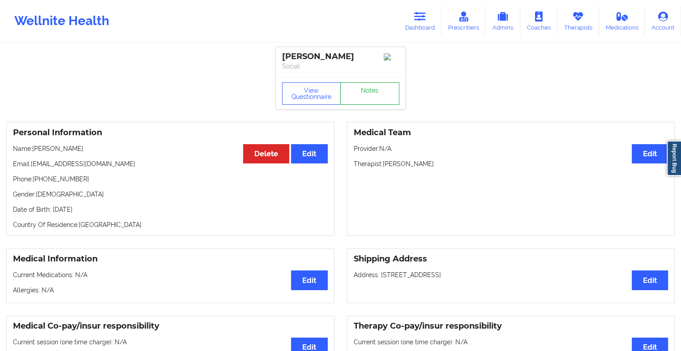
click at [373, 100] on link "Notes" at bounding box center [369, 93] width 59 height 22
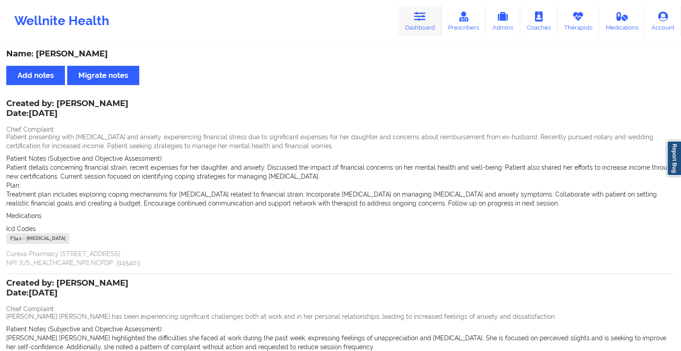
click at [407, 30] on link "Dashboard" at bounding box center [419, 21] width 43 height 30
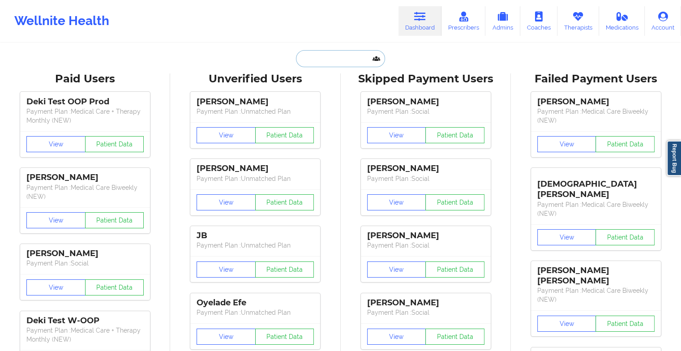
click at [340, 61] on input "text" at bounding box center [340, 58] width 89 height 17
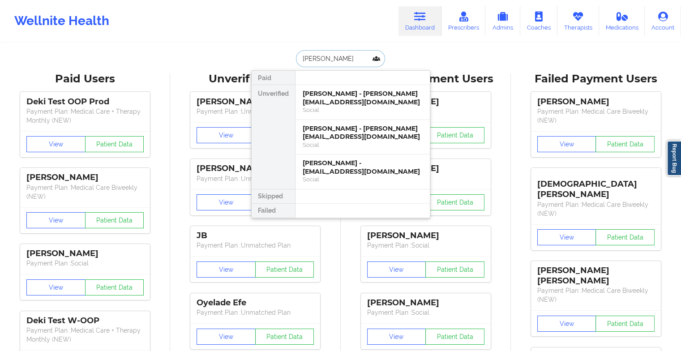
type input "[PERSON_NAME]"
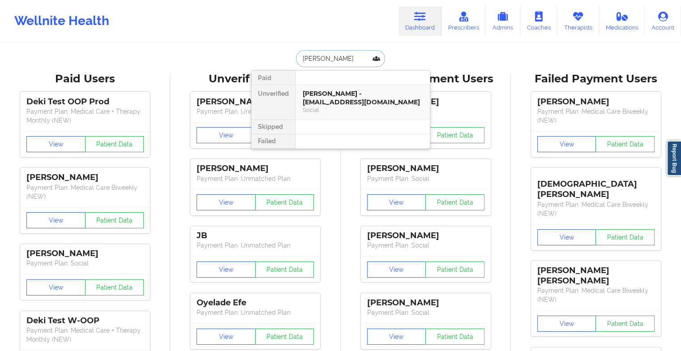
click at [344, 100] on div "[PERSON_NAME] - [EMAIL_ADDRESS][DOMAIN_NAME]" at bounding box center [363, 98] width 120 height 17
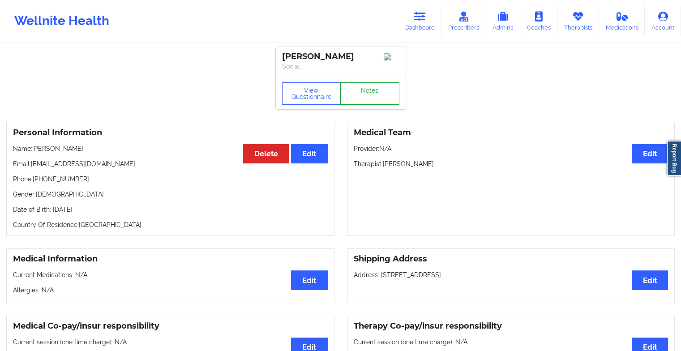
click at [364, 98] on link "Notes" at bounding box center [369, 93] width 59 height 22
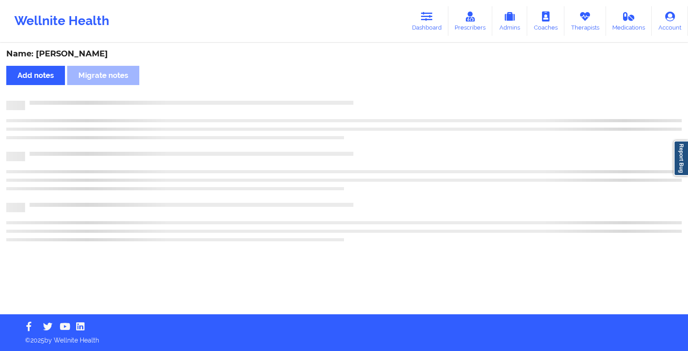
click at [364, 98] on div "Name: [PERSON_NAME] Add notes Migrate notes" at bounding box center [344, 179] width 688 height 270
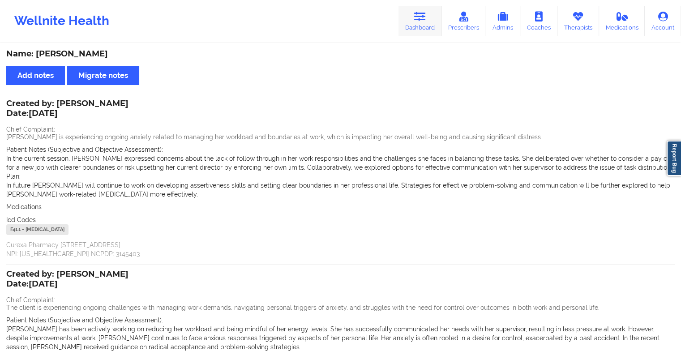
click at [423, 19] on icon at bounding box center [420, 17] width 12 height 10
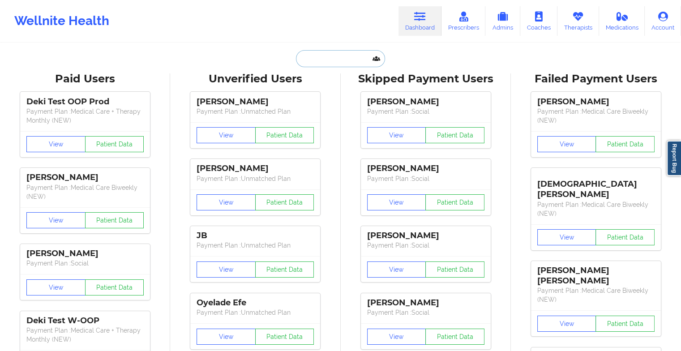
click at [340, 58] on input "text" at bounding box center [340, 58] width 89 height 17
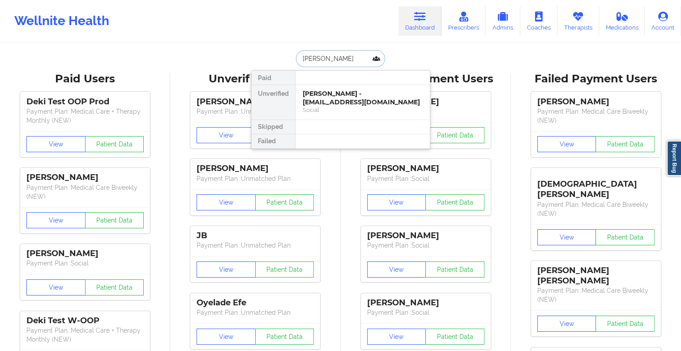
type input "[PERSON_NAME]"
click at [331, 97] on div "[PERSON_NAME] - [EMAIL_ADDRESS][DOMAIN_NAME]" at bounding box center [363, 98] width 120 height 17
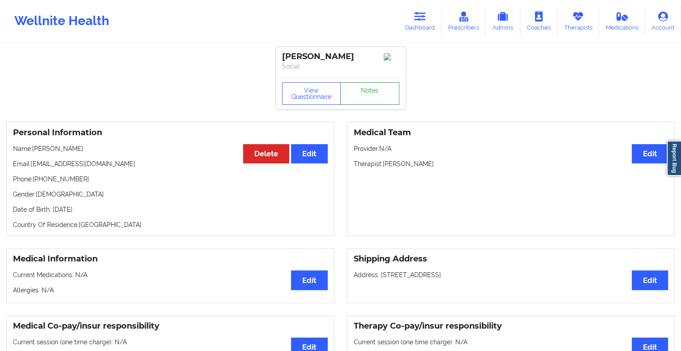
click at [358, 91] on link "Notes" at bounding box center [369, 93] width 59 height 22
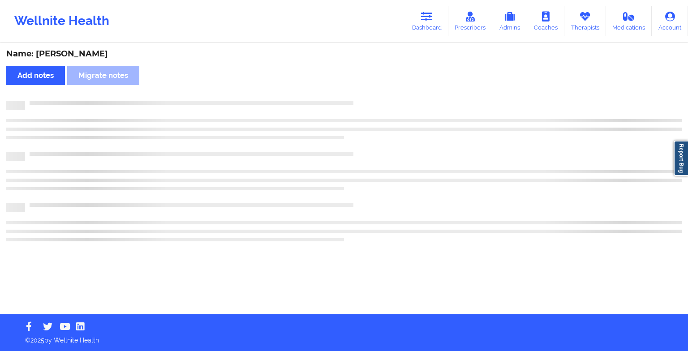
click at [358, 91] on div "Name: [PERSON_NAME] notes Migrate notes" at bounding box center [344, 179] width 688 height 270
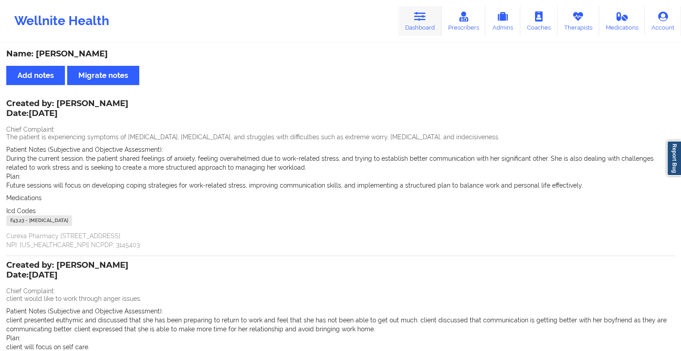
click at [426, 30] on link "Dashboard" at bounding box center [419, 21] width 43 height 30
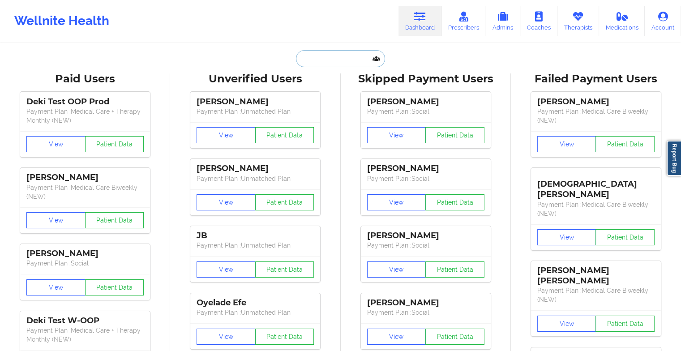
click at [330, 58] on input "text" at bounding box center [340, 58] width 89 height 17
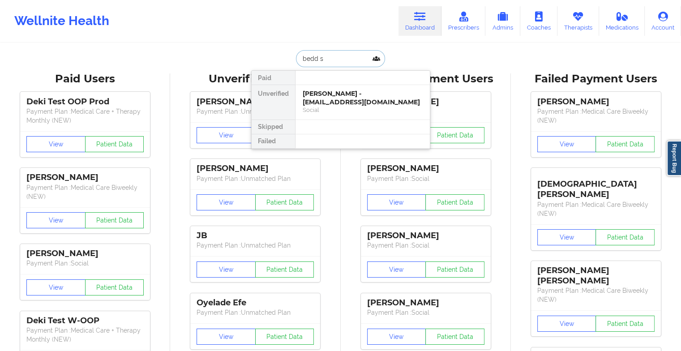
type input "bedd s b"
click at [338, 94] on div "BEDD S BELTRE - [EMAIL_ADDRESS][DOMAIN_NAME]" at bounding box center [363, 98] width 120 height 17
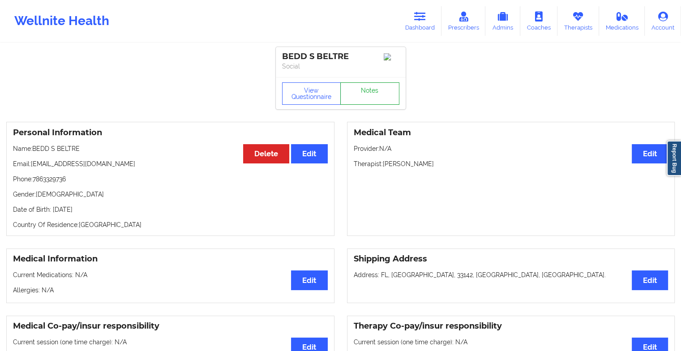
click at [367, 102] on link "Notes" at bounding box center [369, 93] width 59 height 22
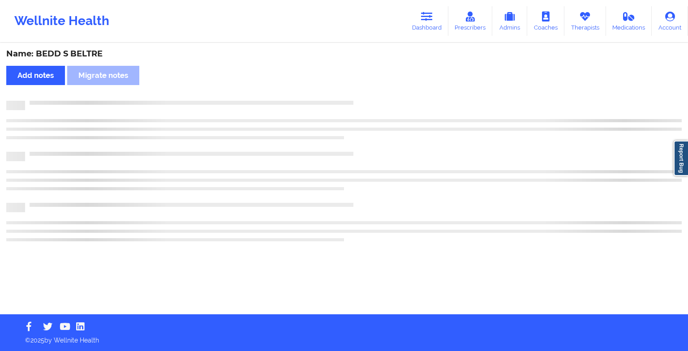
click at [367, 101] on div at bounding box center [353, 101] width 656 height 0
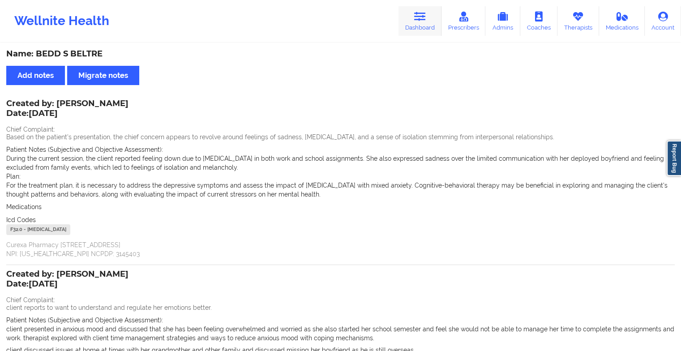
click at [426, 24] on link "Dashboard" at bounding box center [419, 21] width 43 height 30
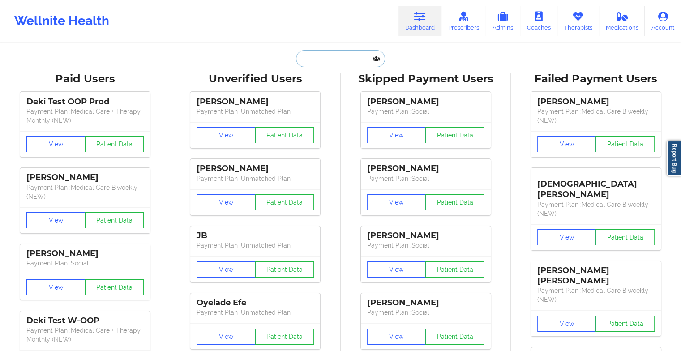
click at [338, 52] on input "text" at bounding box center [340, 58] width 89 height 17
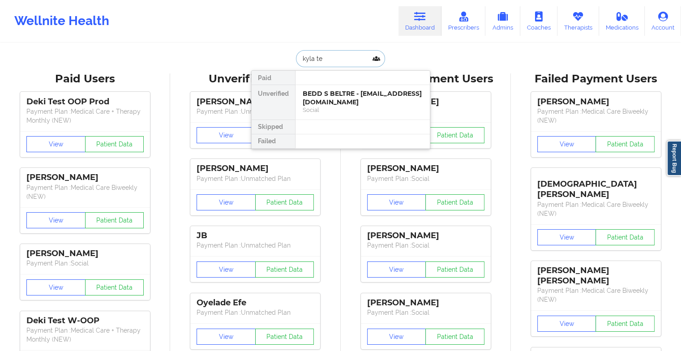
type input "kyla tel"
click at [333, 96] on div "[PERSON_NAME] - [EMAIL_ADDRESS][DOMAIN_NAME]" at bounding box center [363, 98] width 120 height 17
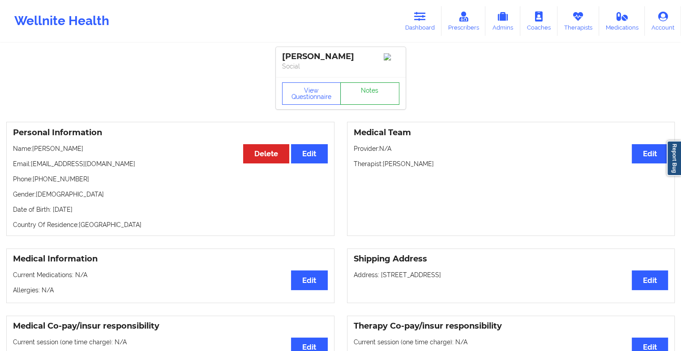
click at [372, 97] on link "Notes" at bounding box center [369, 93] width 59 height 22
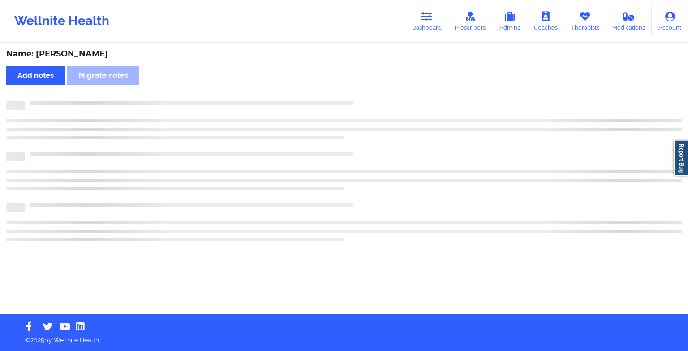
click at [372, 97] on div "Name: [PERSON_NAME] Add notes Migrate notes" at bounding box center [344, 179] width 688 height 270
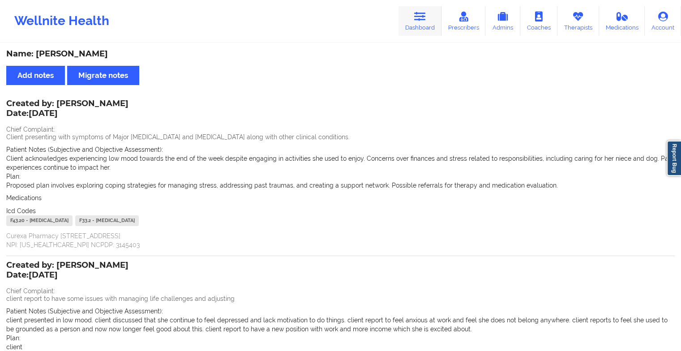
click at [418, 26] on link "Dashboard" at bounding box center [419, 21] width 43 height 30
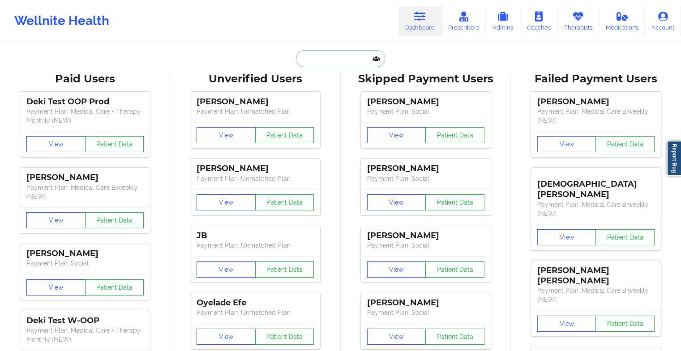
click at [330, 53] on input "text" at bounding box center [340, 58] width 89 height 17
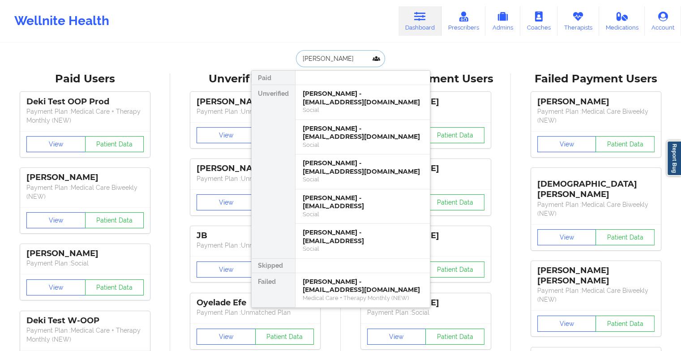
type input "[PERSON_NAME]"
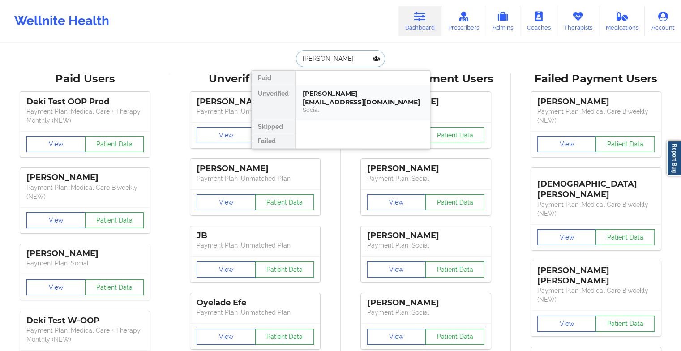
click at [337, 94] on div "[PERSON_NAME] - [EMAIL_ADDRESS][DOMAIN_NAME]" at bounding box center [363, 98] width 120 height 17
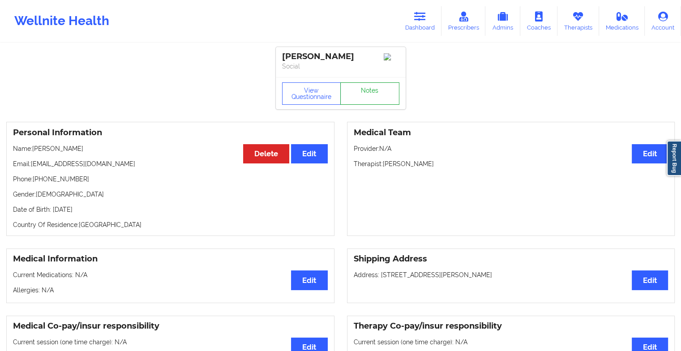
click at [365, 96] on link "Notes" at bounding box center [369, 93] width 59 height 22
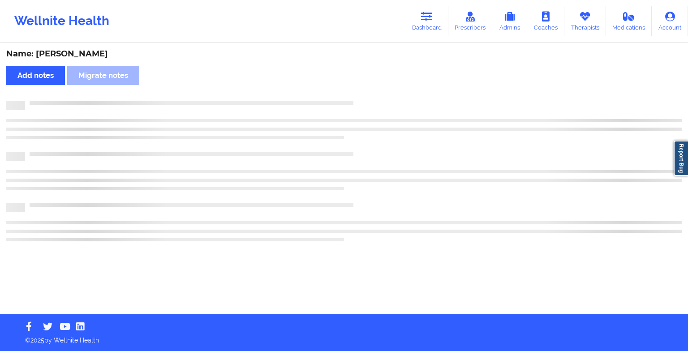
click at [365, 96] on div "Name: [PERSON_NAME] Add notes Migrate notes" at bounding box center [344, 179] width 688 height 270
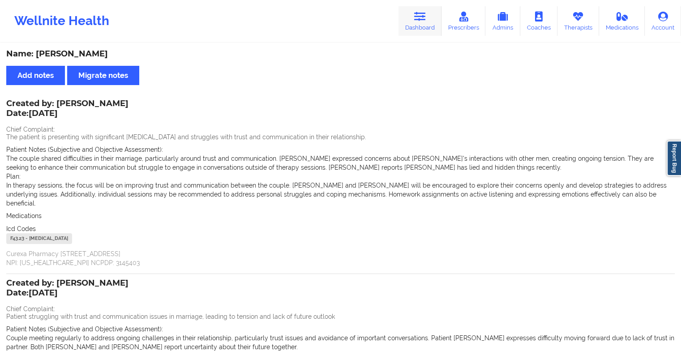
click at [426, 13] on icon at bounding box center [420, 17] width 12 height 10
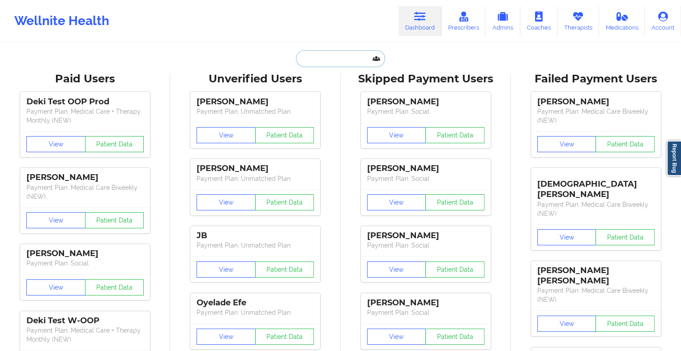
click at [327, 64] on input "text" at bounding box center [340, 58] width 89 height 17
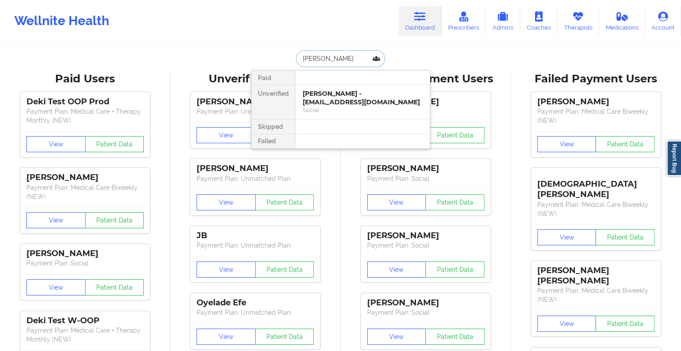
type input "jack co"
click at [342, 95] on div "[PERSON_NAME] - [EMAIL_ADDRESS][DOMAIN_NAME]" at bounding box center [363, 98] width 120 height 17
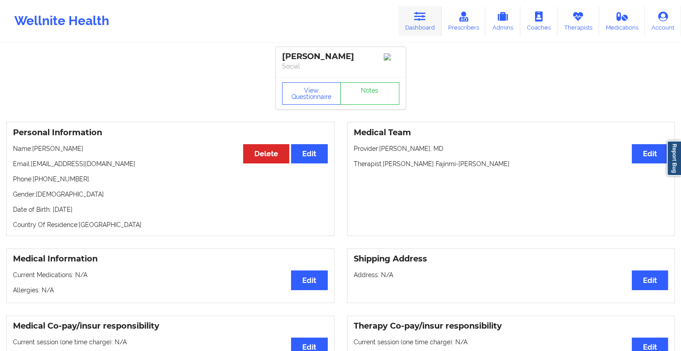
click at [406, 17] on link "Dashboard" at bounding box center [419, 21] width 43 height 30
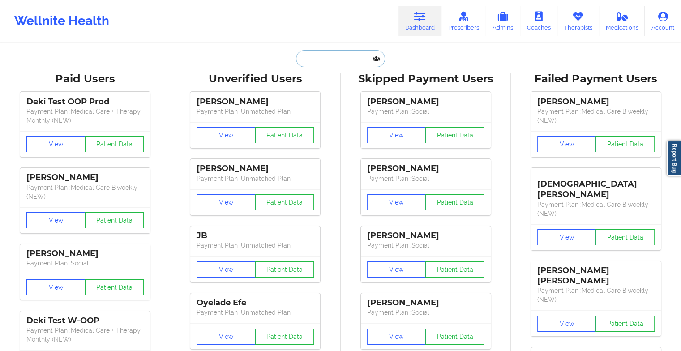
click at [328, 61] on input "text" at bounding box center [340, 58] width 89 height 17
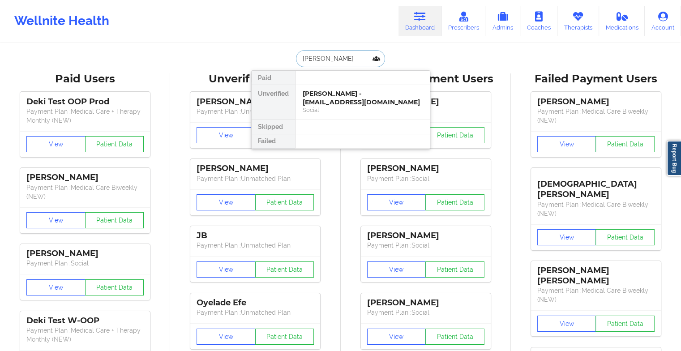
type input "[PERSON_NAME]"
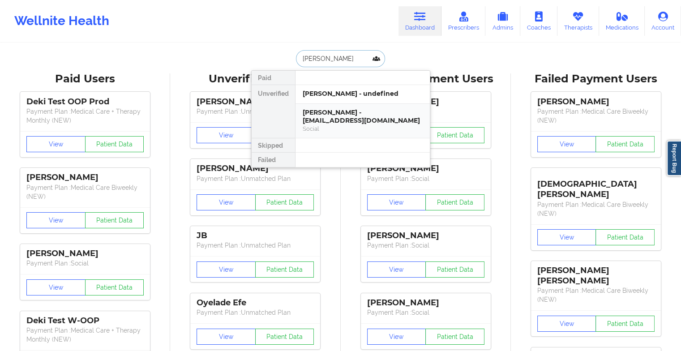
click at [349, 119] on div "[PERSON_NAME] - [EMAIL_ADDRESS][DOMAIN_NAME]" at bounding box center [363, 116] width 120 height 17
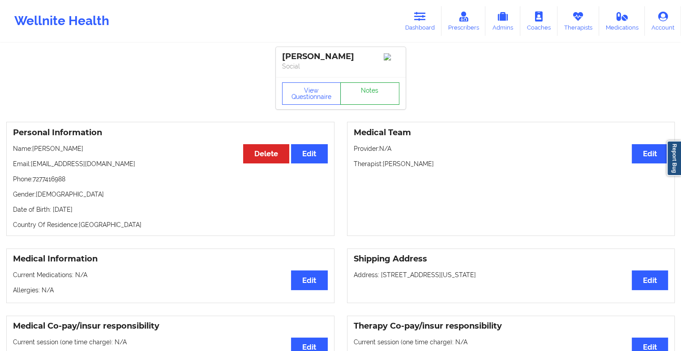
click at [378, 96] on link "Notes" at bounding box center [369, 93] width 59 height 22
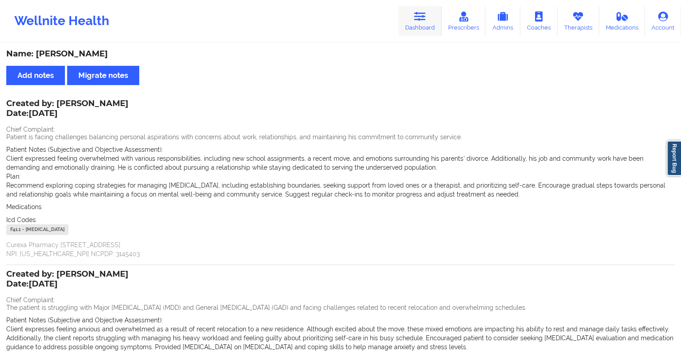
click at [418, 22] on link "Dashboard" at bounding box center [419, 21] width 43 height 30
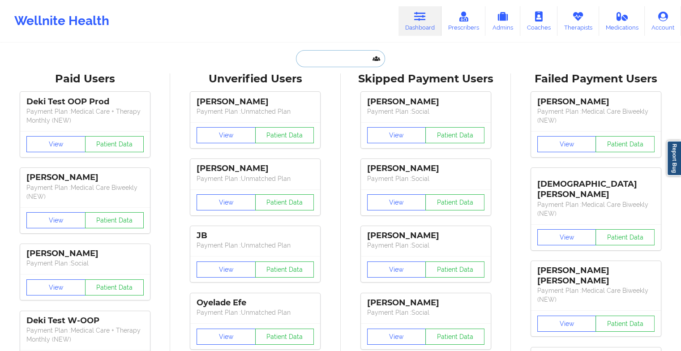
click at [332, 60] on input "text" at bounding box center [340, 58] width 89 height 17
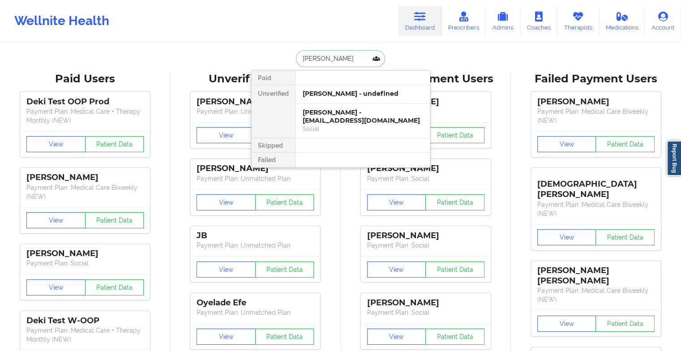
type input "[PERSON_NAME]"
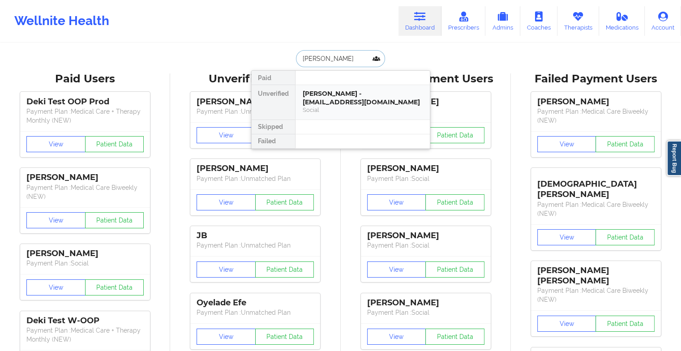
click at [338, 96] on div "[PERSON_NAME] - [EMAIL_ADDRESS][DOMAIN_NAME]" at bounding box center [363, 98] width 120 height 17
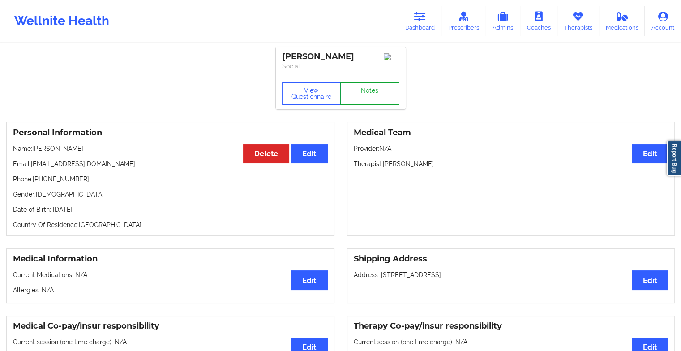
click at [365, 94] on link "Notes" at bounding box center [369, 93] width 59 height 22
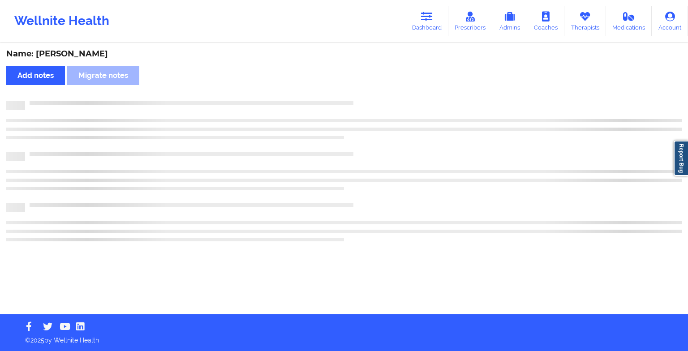
click at [365, 94] on div "Name: [PERSON_NAME] Add notes Migrate notes" at bounding box center [344, 179] width 688 height 270
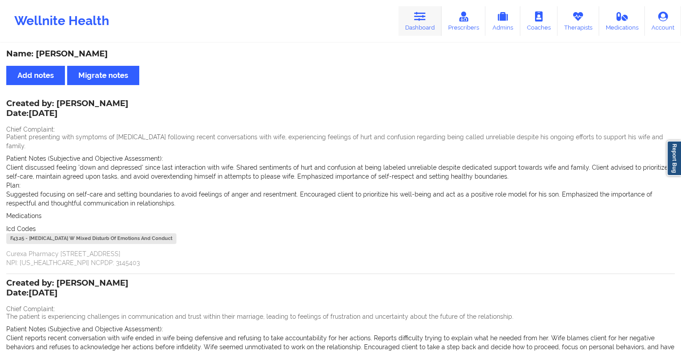
click at [408, 21] on link "Dashboard" at bounding box center [419, 21] width 43 height 30
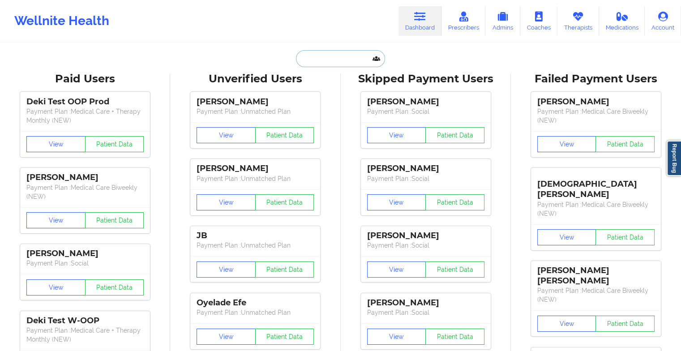
click at [330, 57] on input "text" at bounding box center [340, 58] width 89 height 17
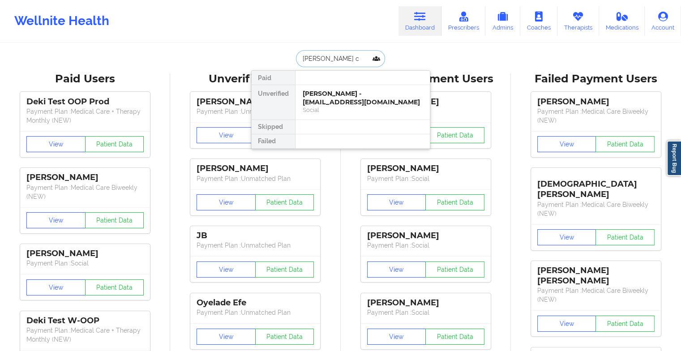
type input "[PERSON_NAME] ca"
click at [339, 100] on div "[PERSON_NAME] - [EMAIL_ADDRESS][DOMAIN_NAME]" at bounding box center [363, 98] width 120 height 17
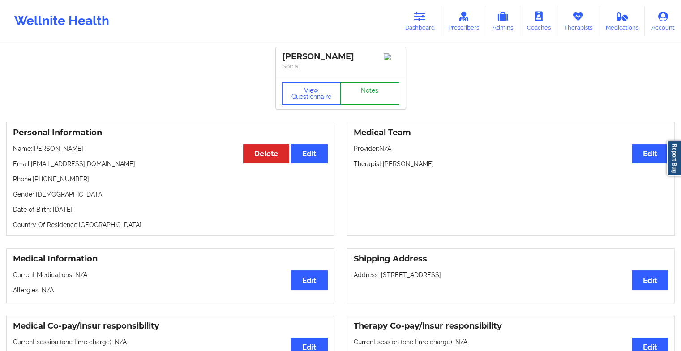
click at [367, 94] on link "Notes" at bounding box center [369, 93] width 59 height 22
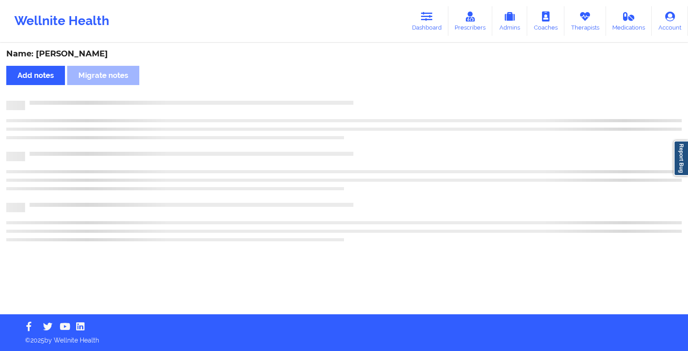
click at [491, 157] on div "Name: [PERSON_NAME] Add notes Migrate notes" at bounding box center [344, 179] width 688 height 270
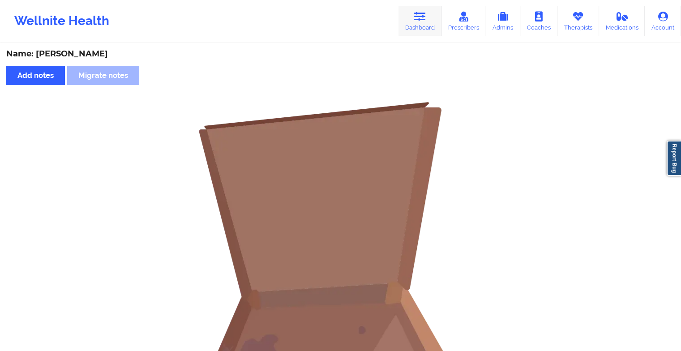
click at [414, 11] on link "Dashboard" at bounding box center [419, 21] width 43 height 30
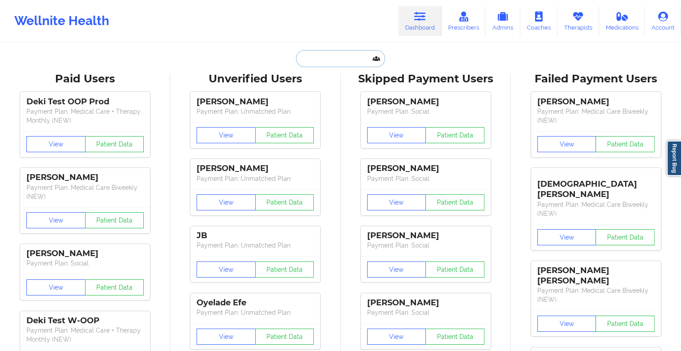
click at [340, 61] on input "text" at bounding box center [340, 58] width 89 height 17
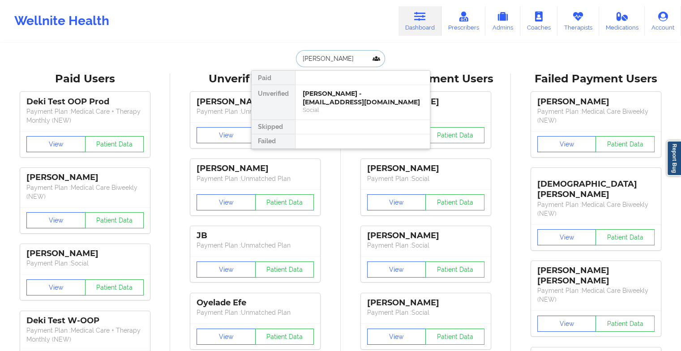
type input "[PERSON_NAME]"
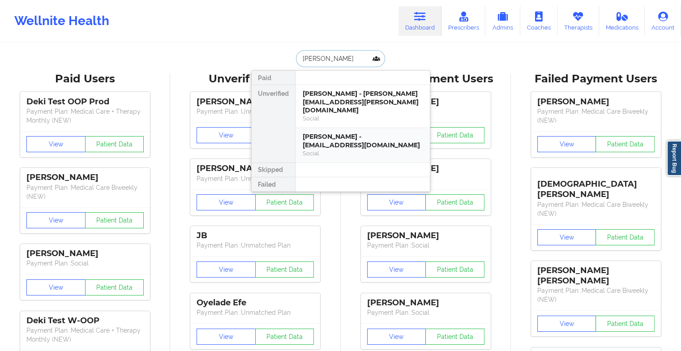
click at [346, 133] on div "[PERSON_NAME] - [EMAIL_ADDRESS][DOMAIN_NAME]" at bounding box center [363, 141] width 120 height 17
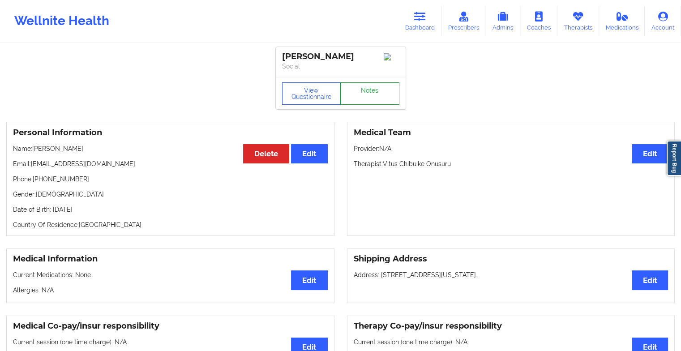
click at [372, 91] on link "Notes" at bounding box center [369, 93] width 59 height 22
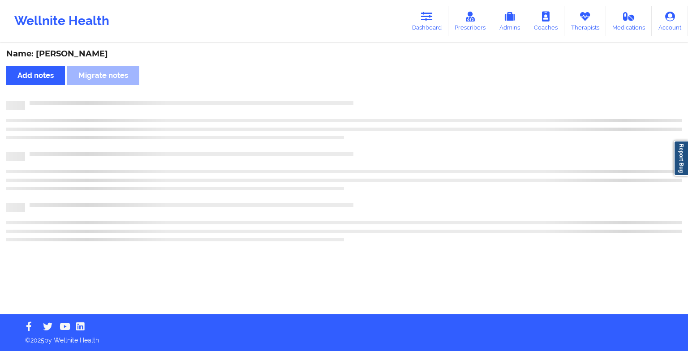
click at [372, 91] on div "Name: [PERSON_NAME] notes Migrate notes" at bounding box center [344, 179] width 688 height 270
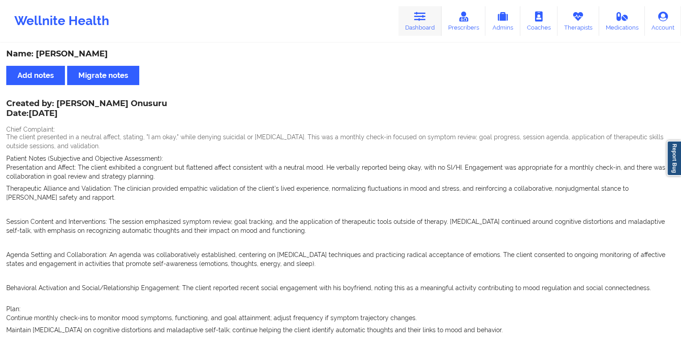
click at [410, 24] on link "Dashboard" at bounding box center [419, 21] width 43 height 30
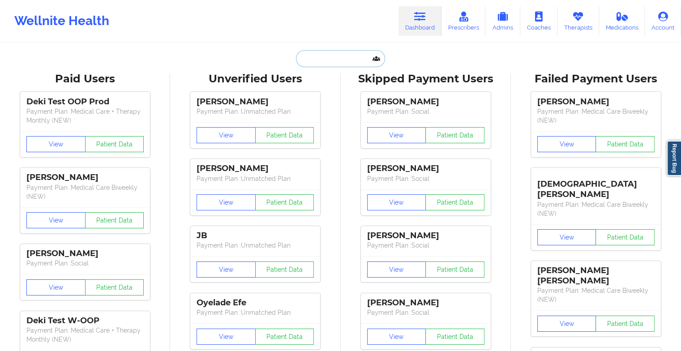
click at [346, 57] on input "text" at bounding box center [340, 58] width 89 height 17
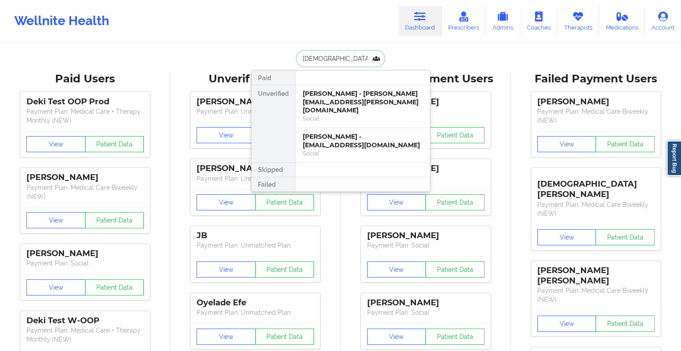
type input "[PERSON_NAME]"
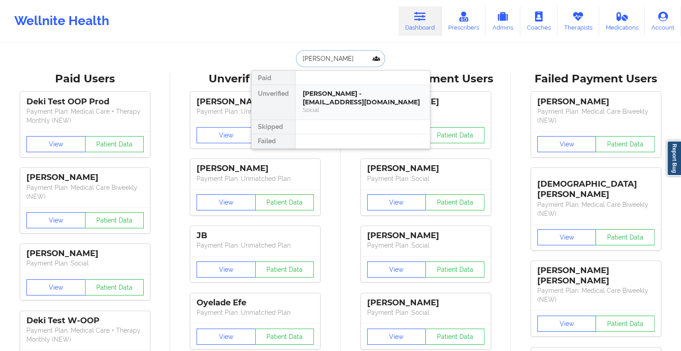
click at [337, 102] on div "[PERSON_NAME] - [EMAIL_ADDRESS][DOMAIN_NAME]" at bounding box center [363, 98] width 120 height 17
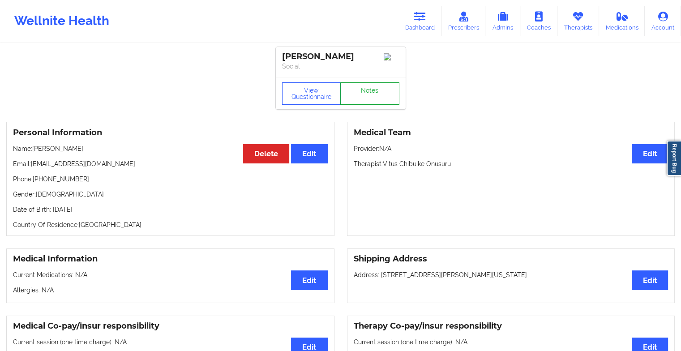
click at [360, 98] on link "Notes" at bounding box center [369, 93] width 59 height 22
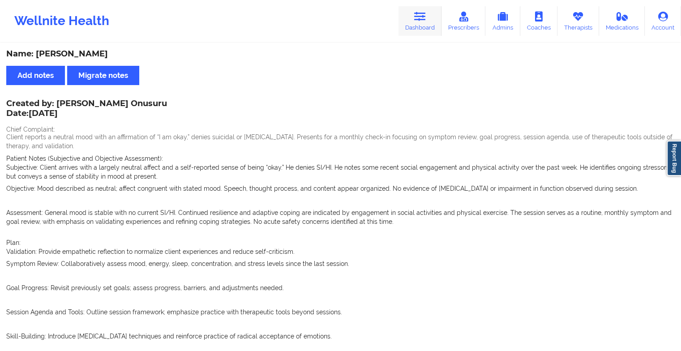
click at [426, 26] on link "Dashboard" at bounding box center [419, 21] width 43 height 30
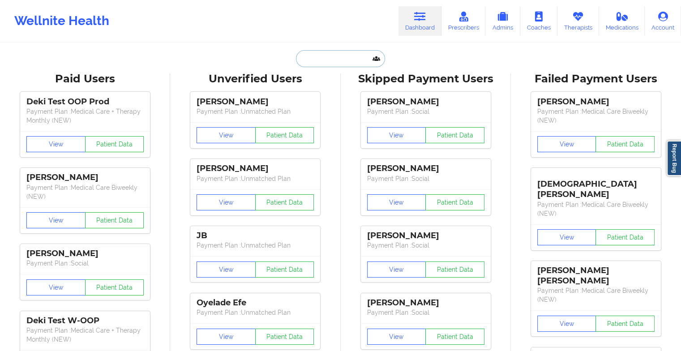
click at [349, 60] on input "text" at bounding box center [340, 58] width 89 height 17
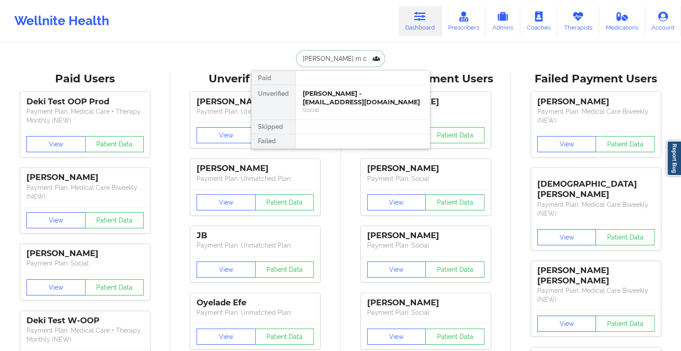
type input "[PERSON_NAME] co"
click at [351, 94] on div "[PERSON_NAME] - [EMAIL_ADDRESS][DOMAIN_NAME]" at bounding box center [363, 98] width 120 height 17
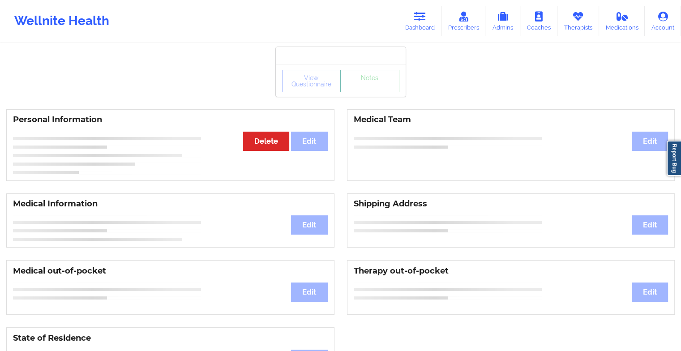
click at [351, 94] on div "View Questionnaire Notes" at bounding box center [341, 80] width 130 height 32
drag, startPoint x: 350, startPoint y: 86, endPoint x: 351, endPoint y: 94, distance: 8.6
click at [351, 94] on div "View Questionnaire Notes" at bounding box center [341, 80] width 130 height 32
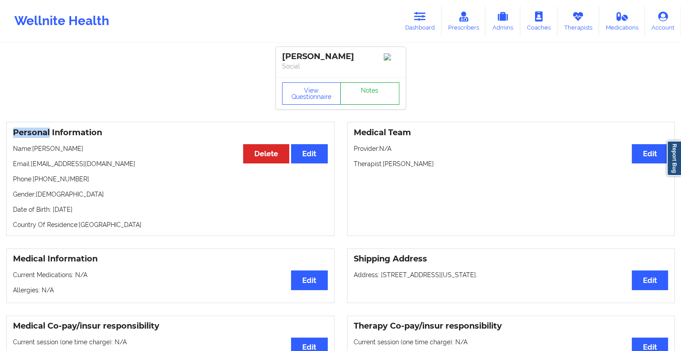
click at [351, 94] on link "Notes" at bounding box center [369, 93] width 59 height 22
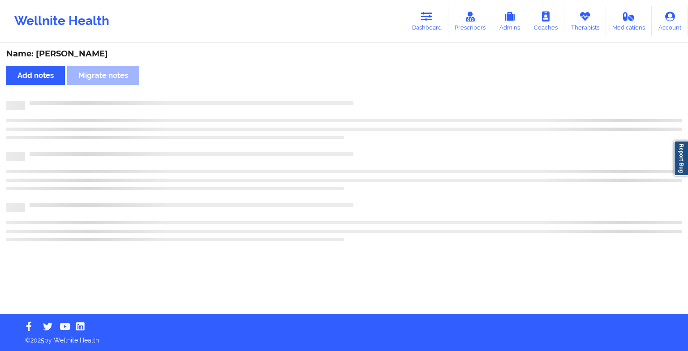
click at [351, 94] on div "Name: [PERSON_NAME] Add notes Migrate notes" at bounding box center [344, 179] width 688 height 270
